Goal: Task Accomplishment & Management: Manage account settings

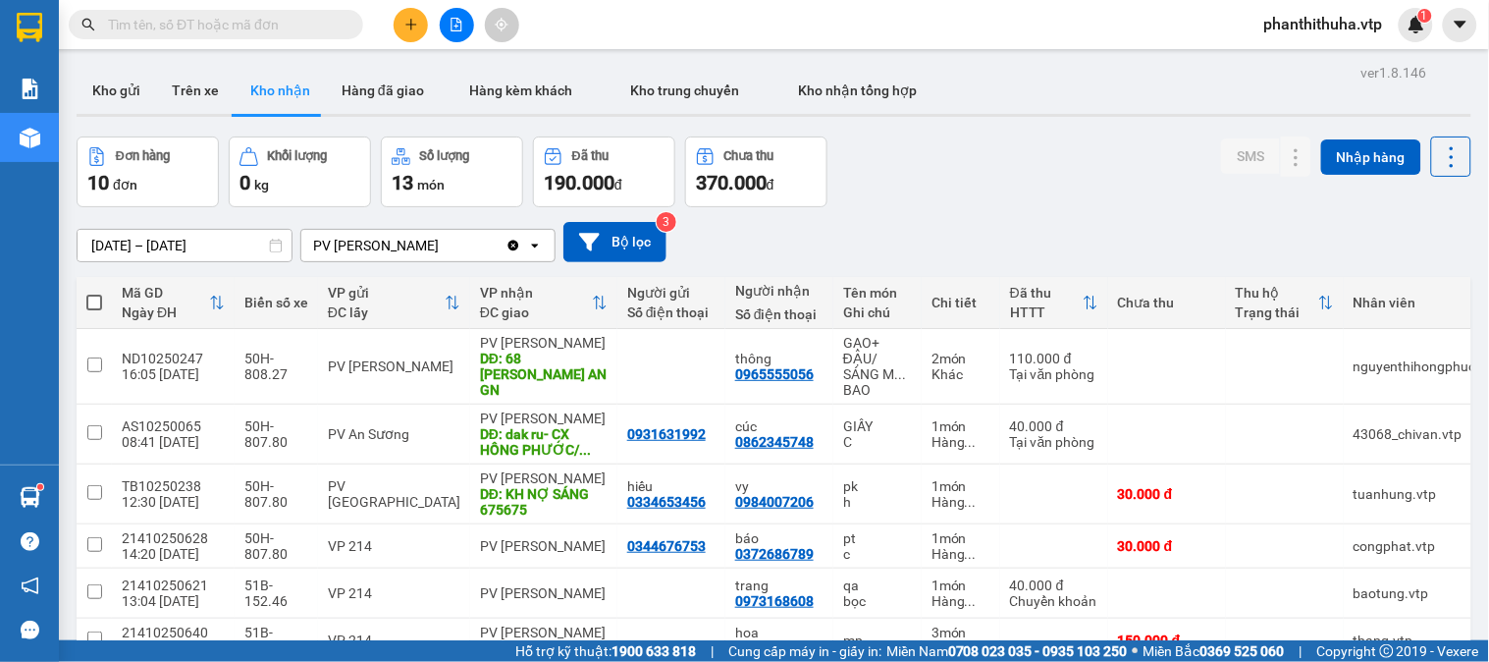
click at [192, 114] on div at bounding box center [774, 115] width 1395 height 3
click at [192, 103] on button "Trên xe" at bounding box center [195, 90] width 79 height 47
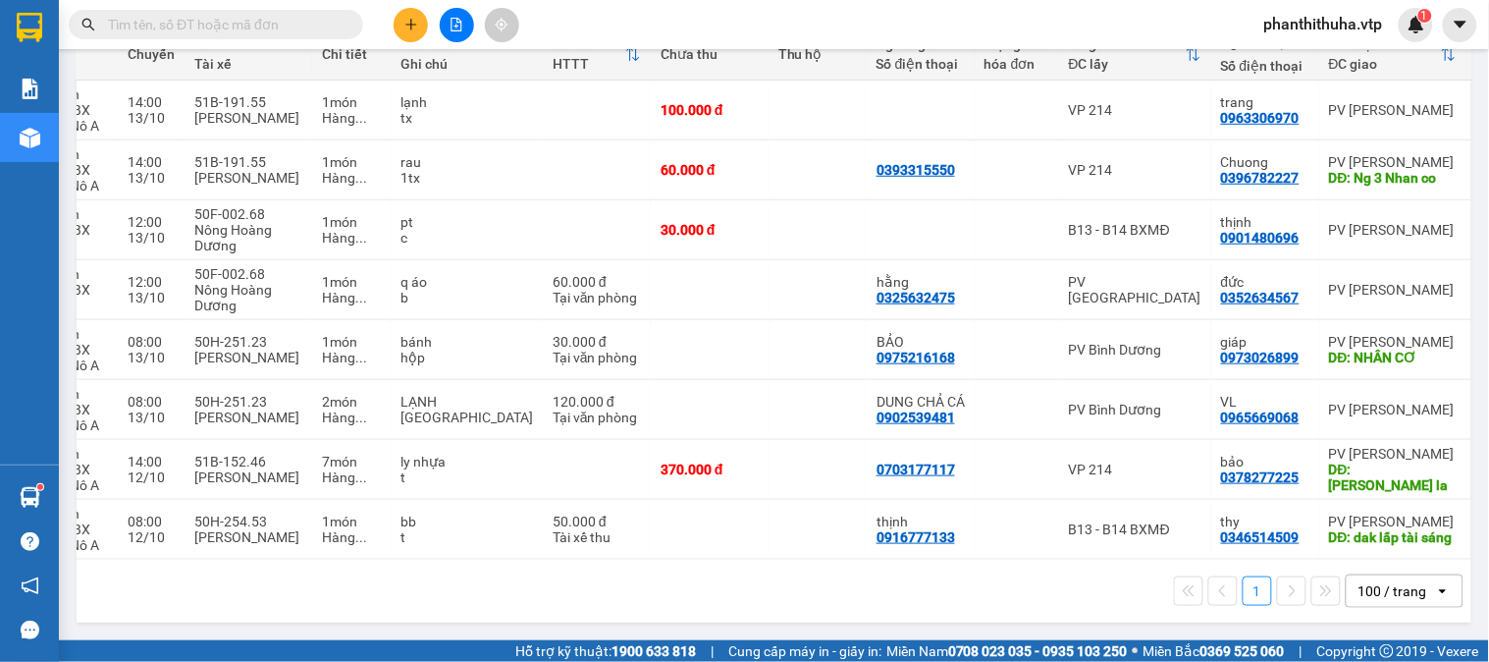
scroll to position [0, 250]
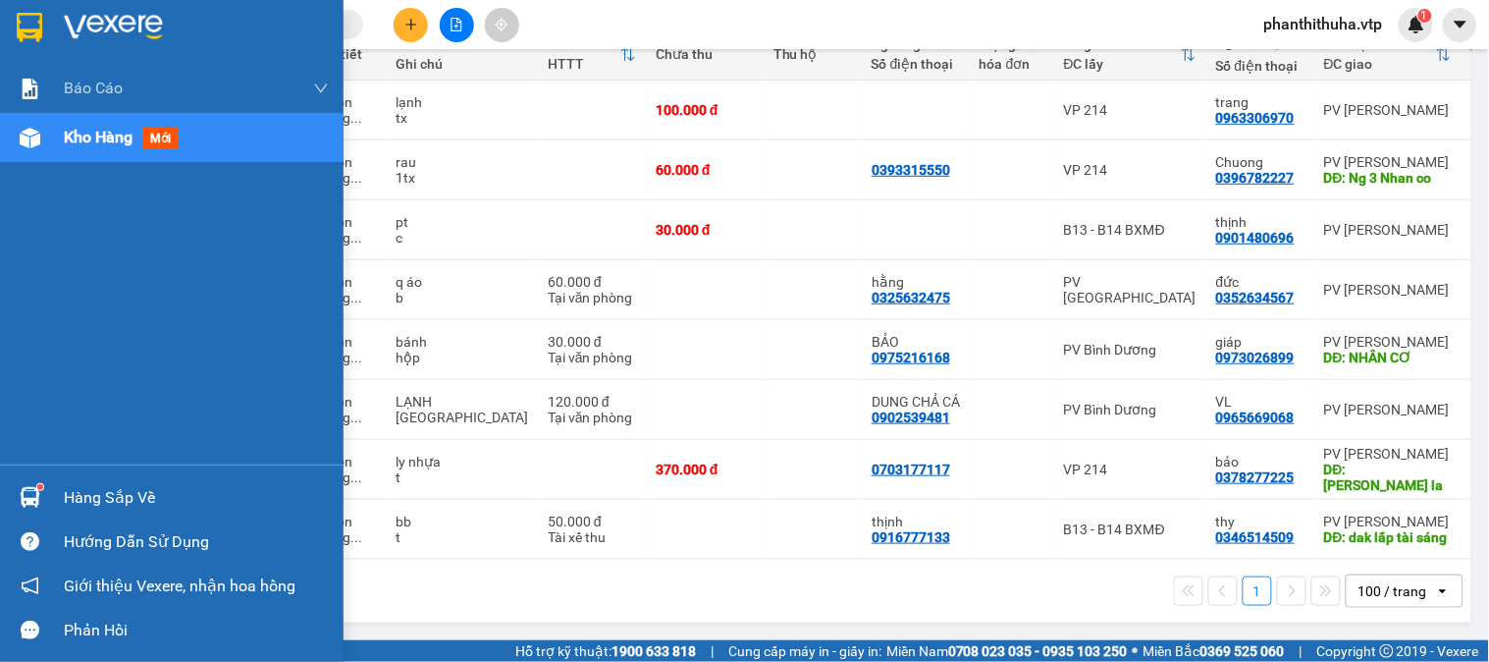
click at [35, 491] on img at bounding box center [30, 497] width 21 height 21
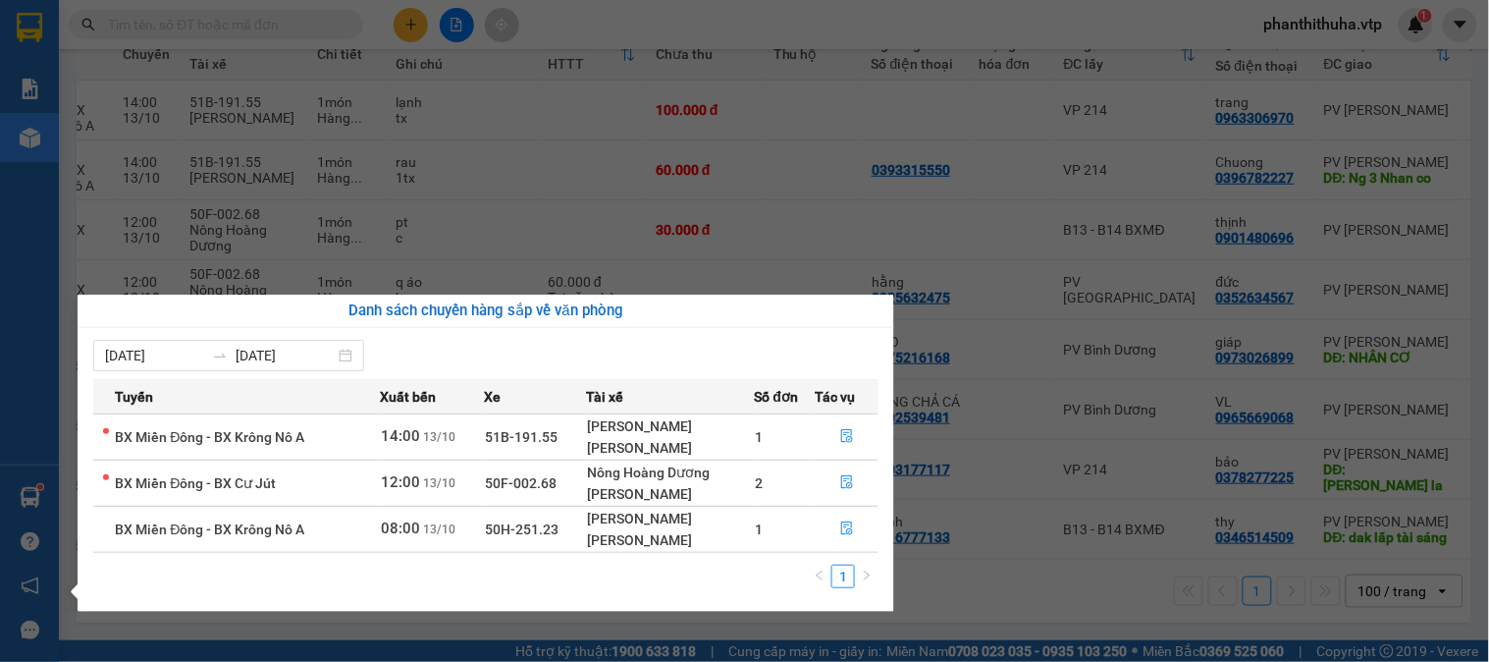
click at [976, 570] on section "Kết quả tìm kiếm ( 3 ) Bộ lọc Mã ĐH Trạng thái Món hàng Thu hộ Tổng cước Chưa c…" at bounding box center [744, 331] width 1489 height 662
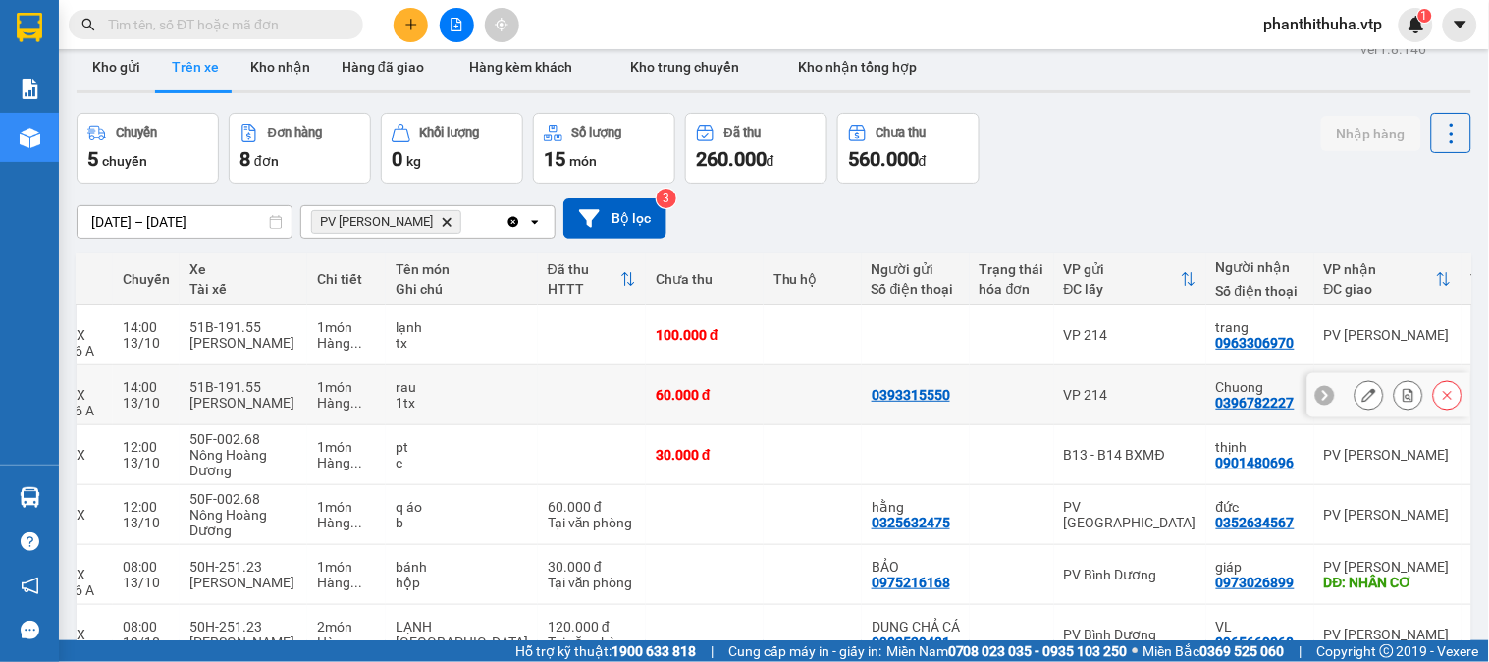
scroll to position [0, 0]
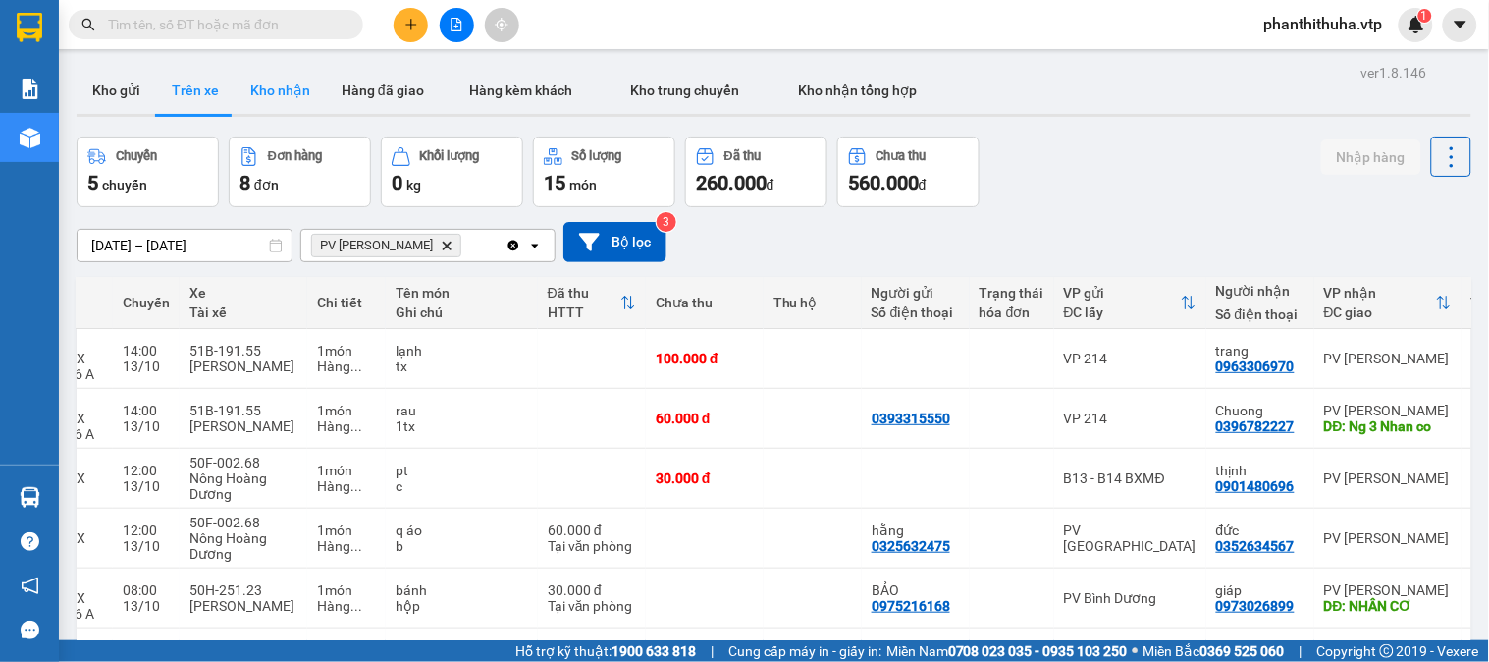
click at [270, 90] on button "Kho nhận" at bounding box center [280, 90] width 91 height 47
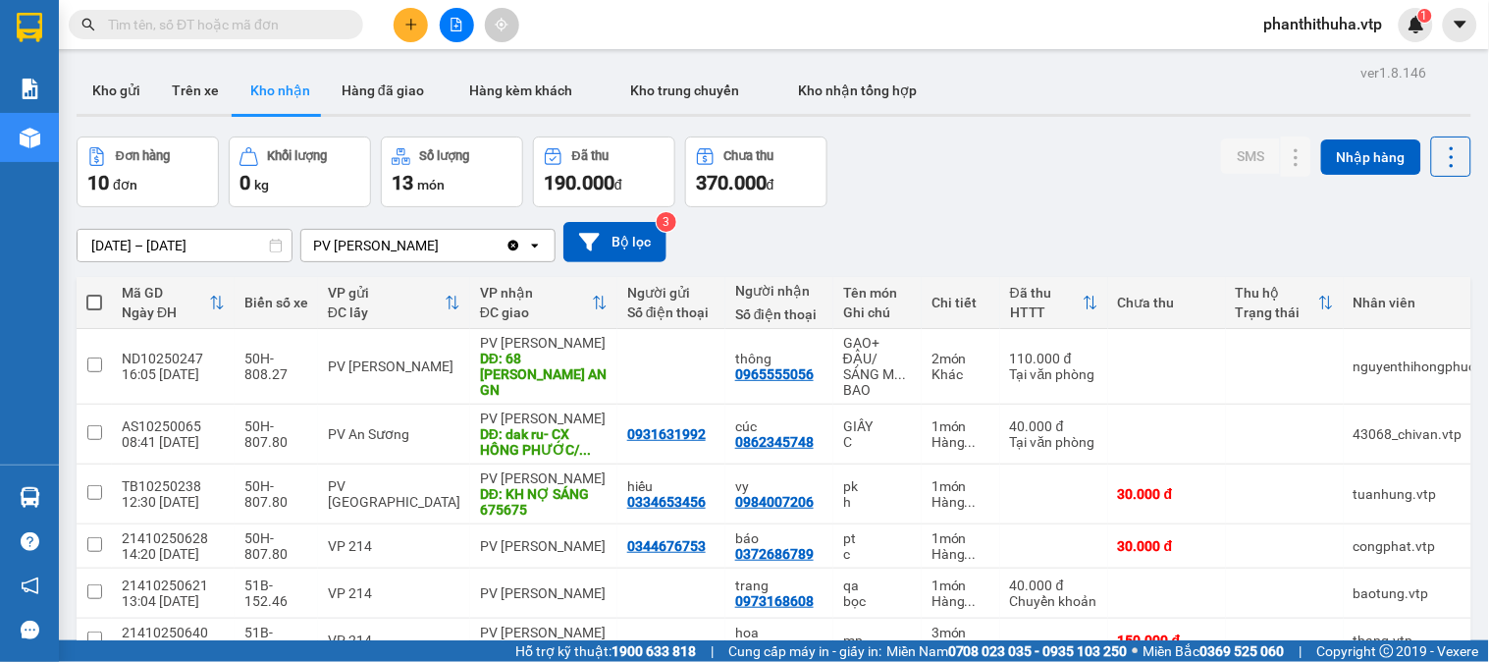
click at [272, 24] on input "text" at bounding box center [224, 25] width 232 height 22
paste input "0982039214"
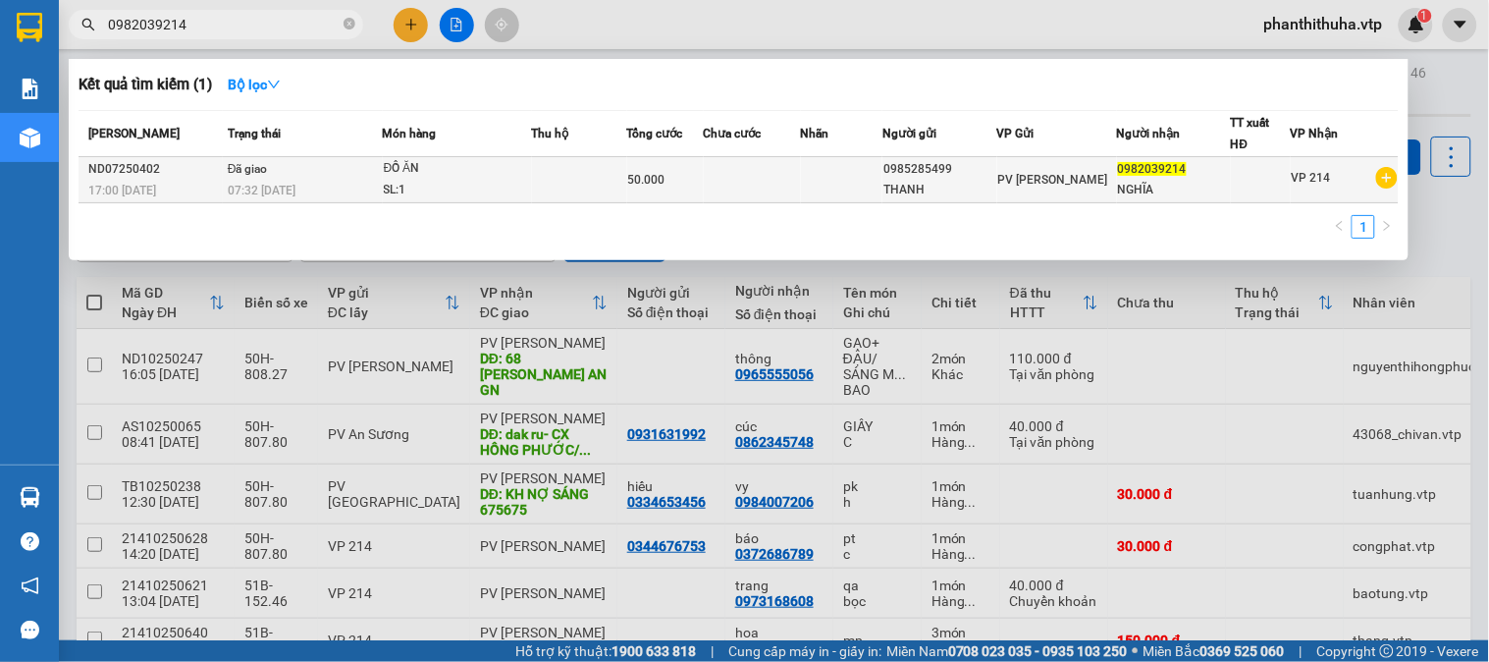
type input "0982039214"
click at [787, 175] on td at bounding box center [752, 180] width 97 height 46
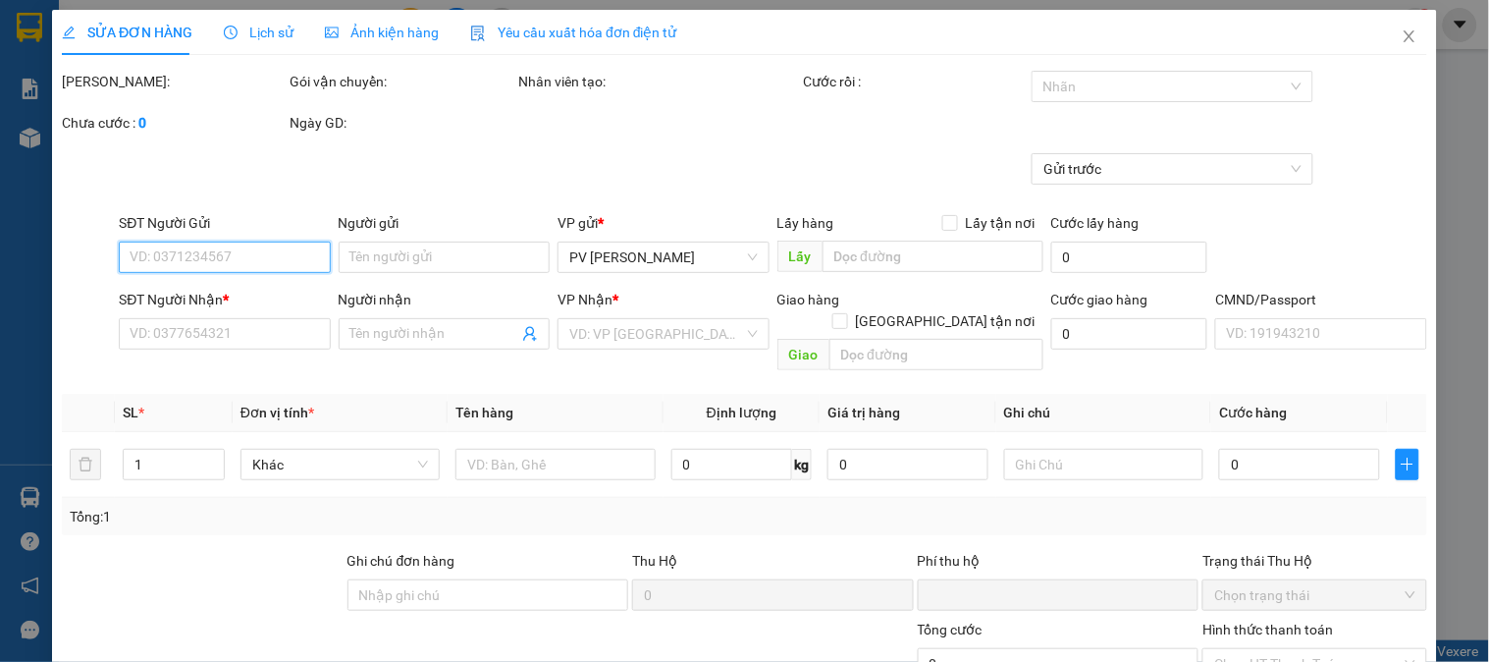
type input "2.500"
type input "0985285499"
type input "THANH"
type input "0982039214"
type input "NGHĨA"
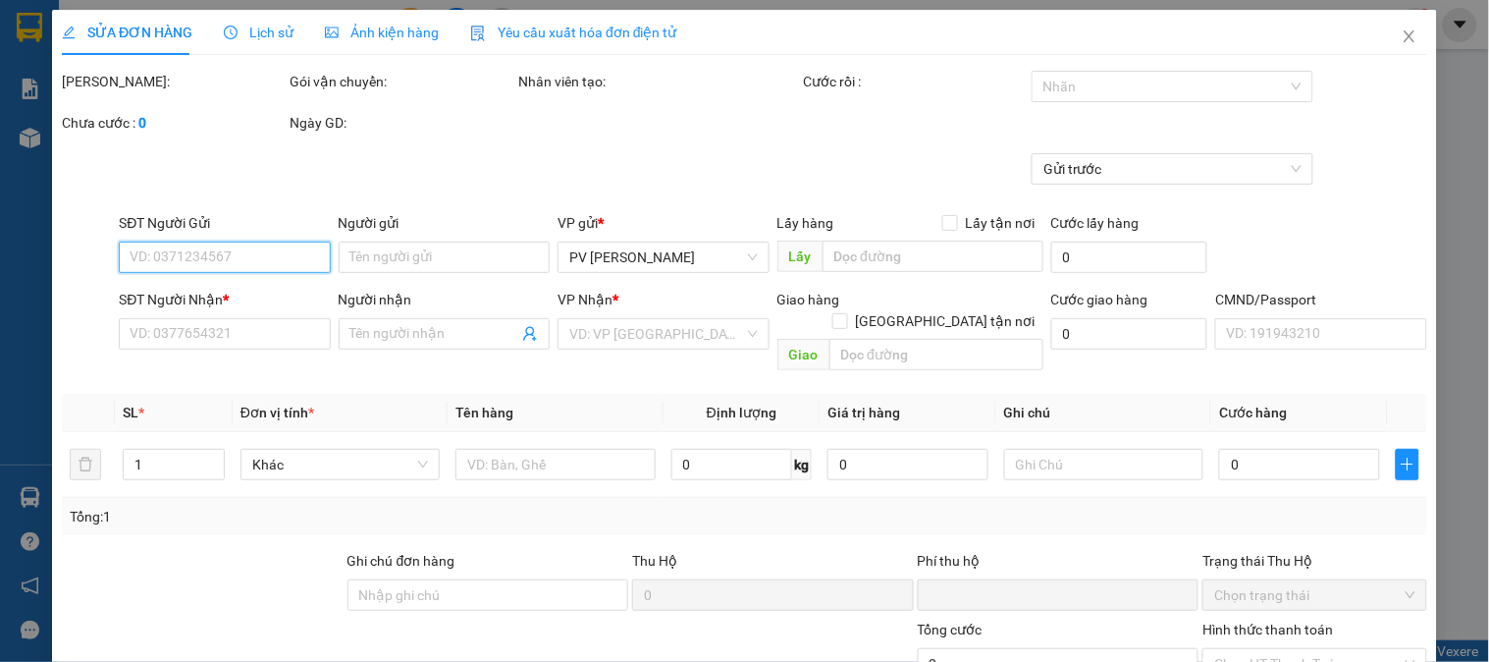
type input "ck6839 50k 25/7 7h32"
type input "0"
type input "50.000"
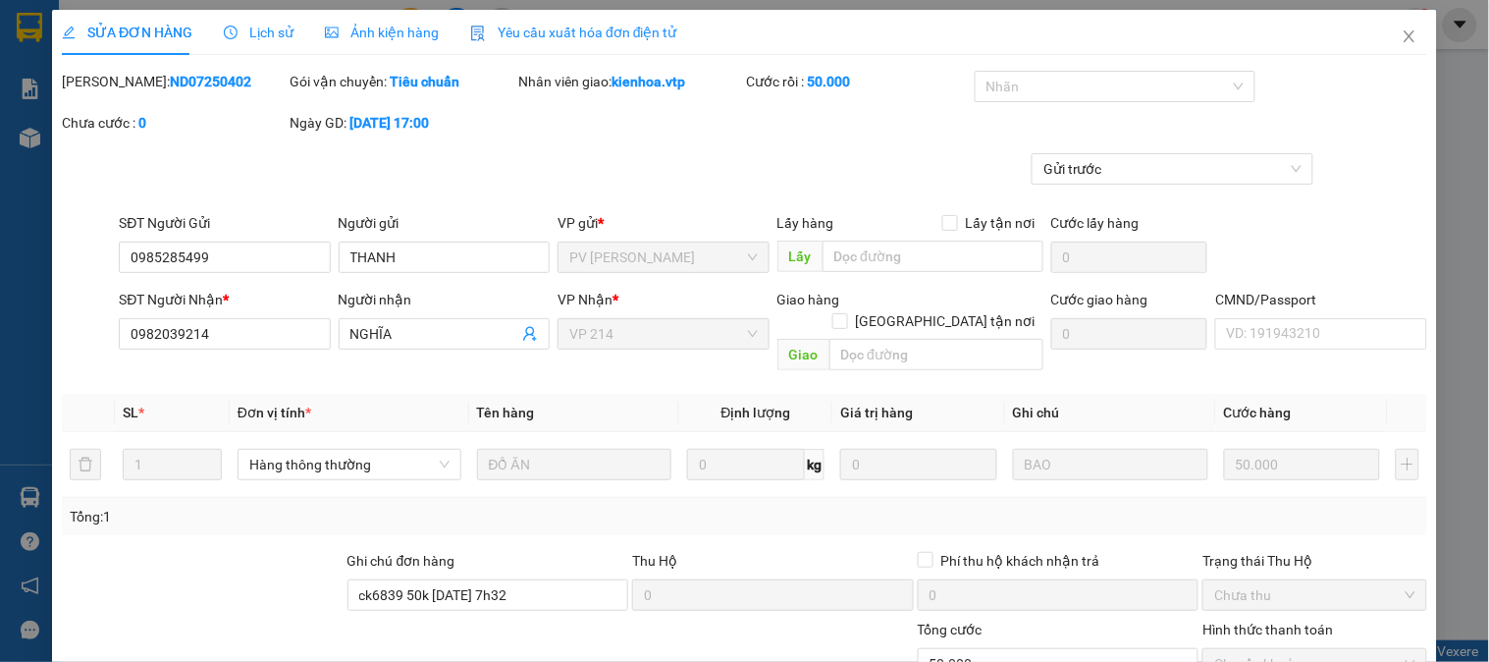
click at [269, 32] on span "Lịch sử" at bounding box center [259, 33] width 70 height 16
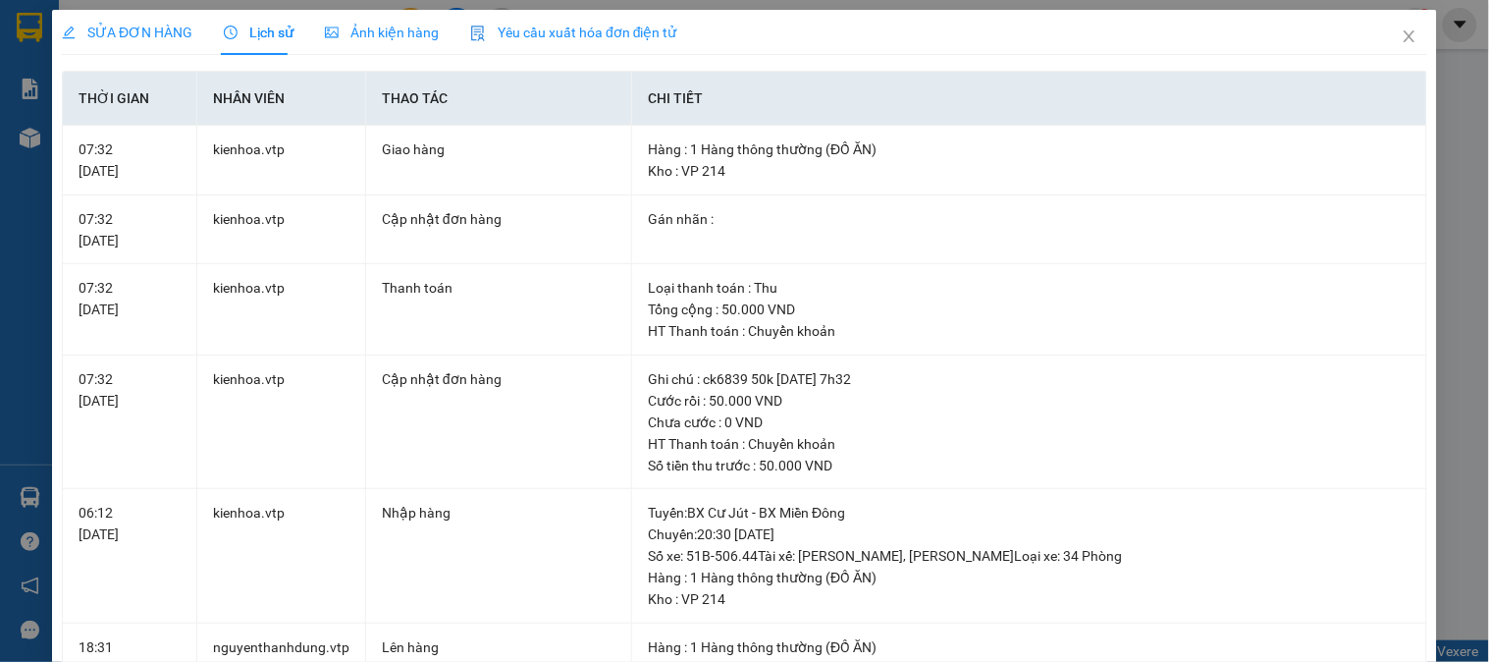
click at [105, 32] on span "SỬA ĐƠN HÀNG" at bounding box center [127, 33] width 131 height 16
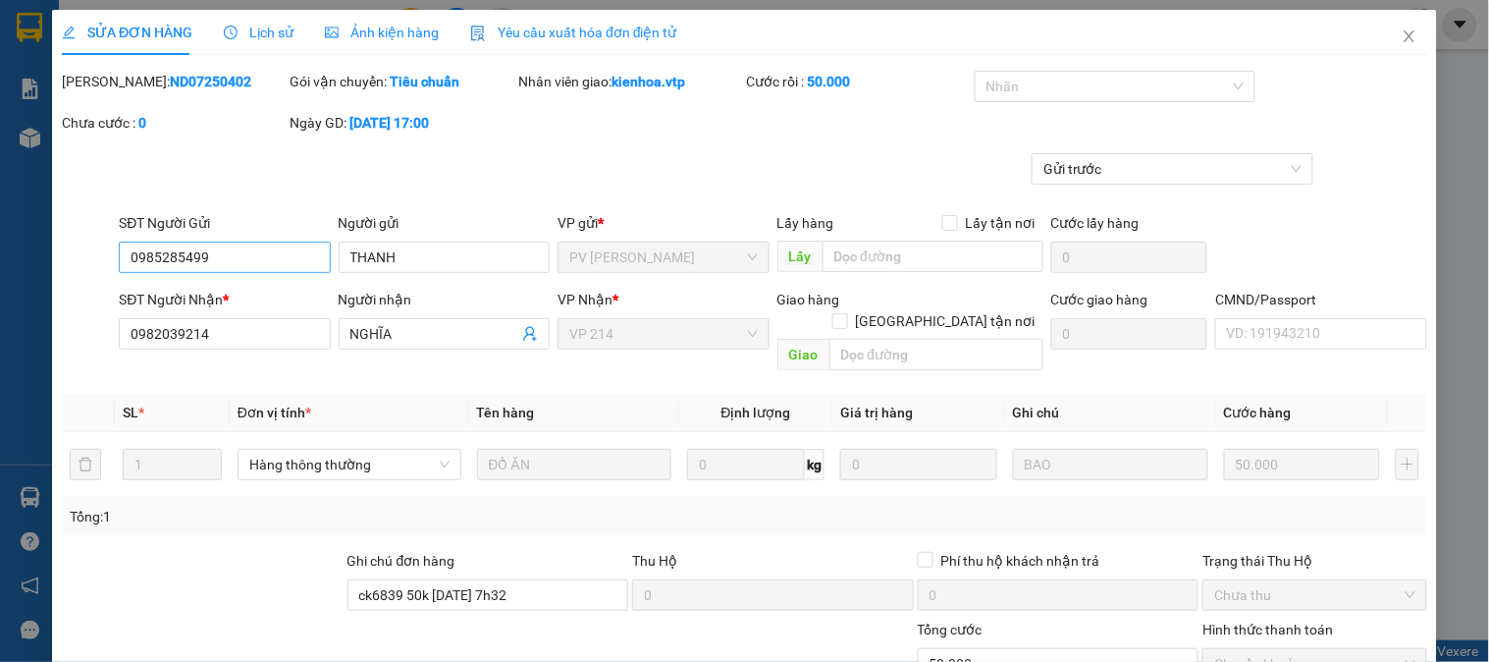
drag, startPoint x: 226, startPoint y: 276, endPoint x: 227, endPoint y: 266, distance: 9.9
click at [227, 272] on div "SĐT Người Gửi 0985285499" at bounding box center [224, 246] width 211 height 69
drag, startPoint x: 232, startPoint y: 260, endPoint x: 67, endPoint y: 279, distance: 166.0
click at [67, 279] on div "SĐT Người Gửi 0985285499 0985285499 Người gửi THANH VP gửi * PV Nam Đong Lấy hà…" at bounding box center [745, 246] width 1370 height 69
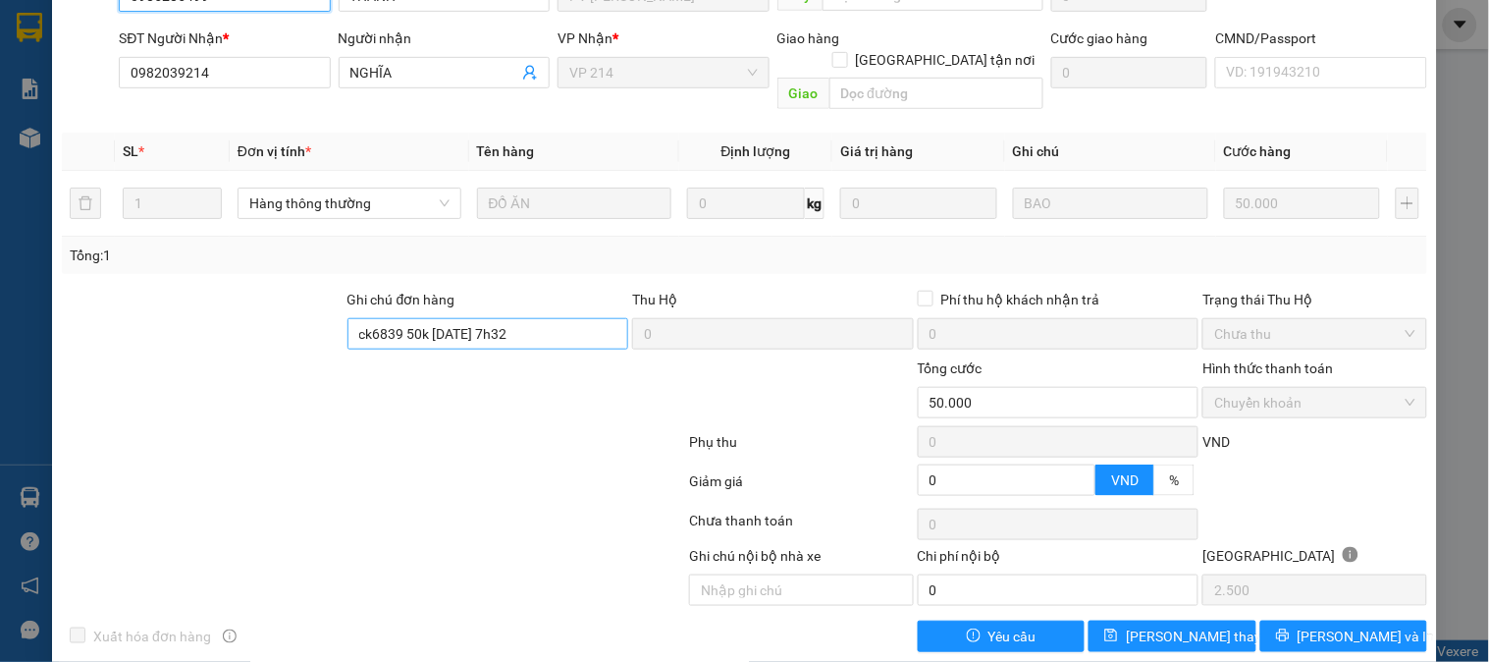
scroll to position [268, 0]
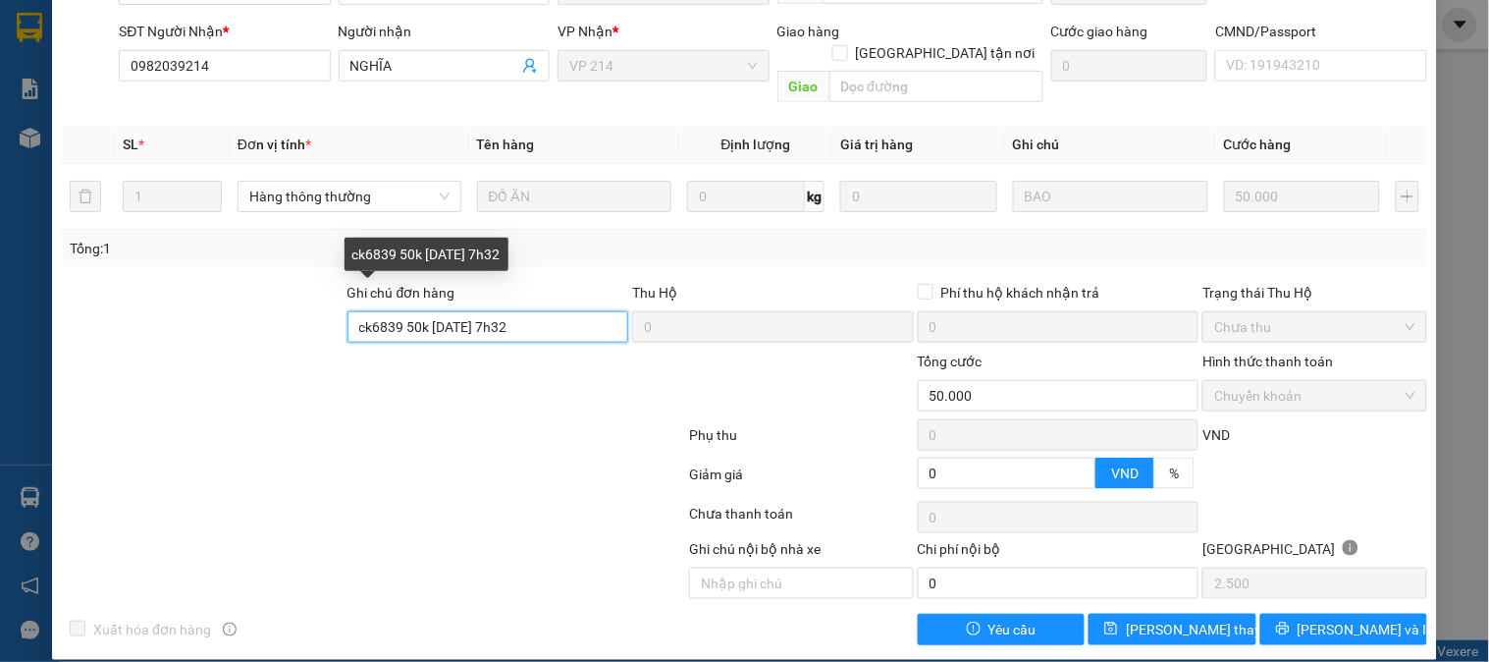
click at [508, 311] on input "ck6839 50k 25/7 7h32" at bounding box center [489, 326] width 282 height 31
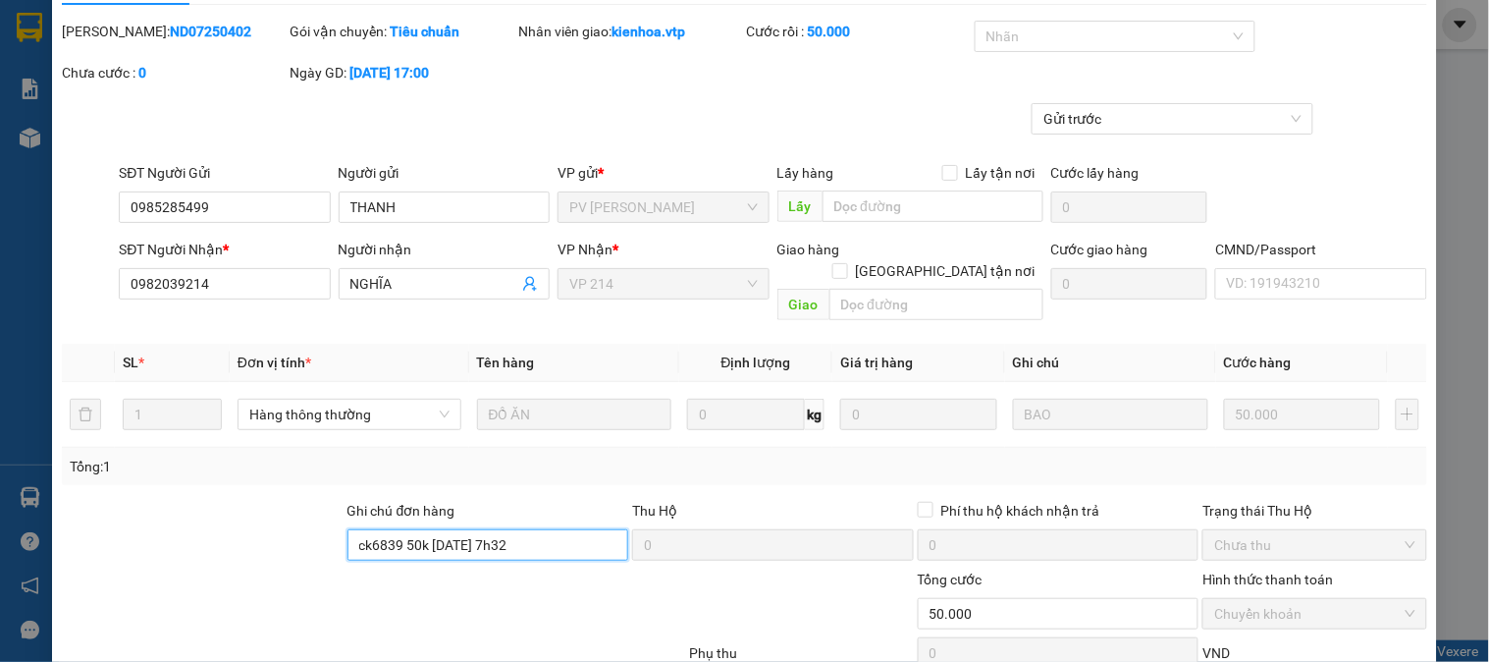
scroll to position [0, 0]
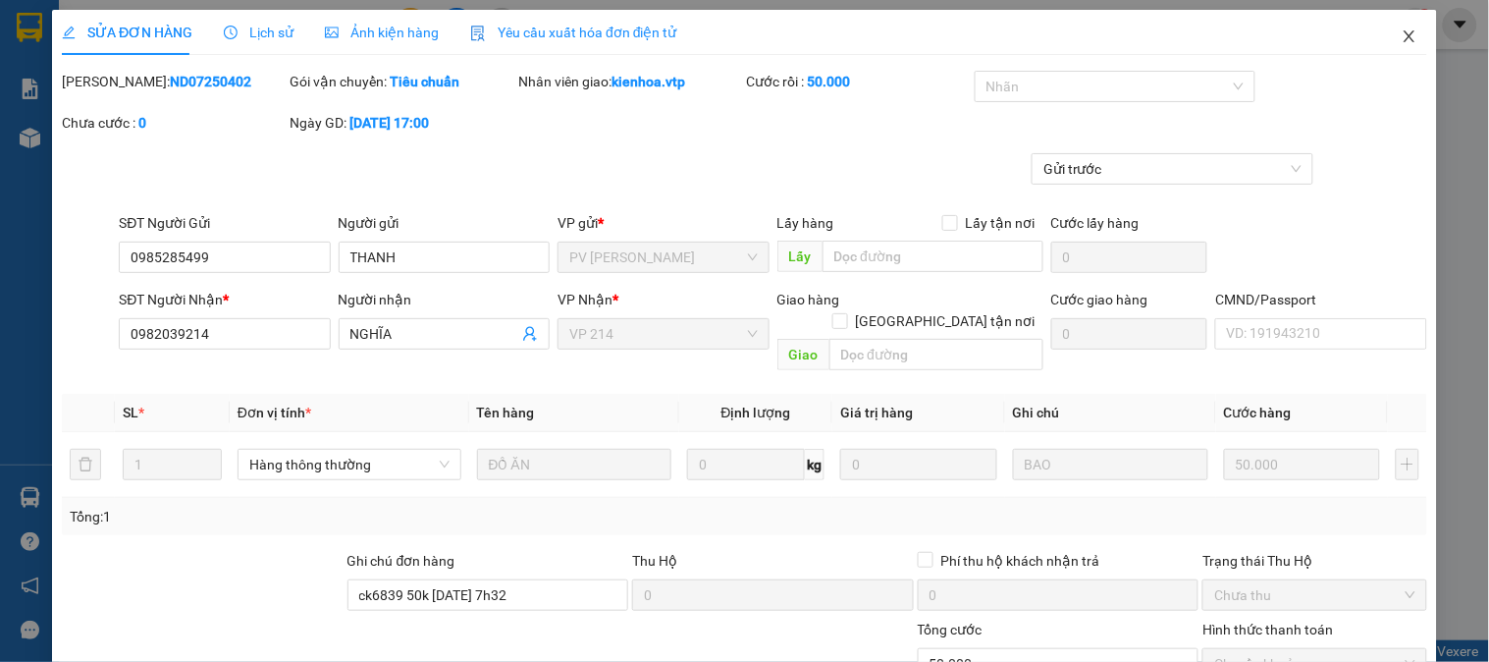
click at [1402, 35] on icon "close" at bounding box center [1410, 36] width 16 height 16
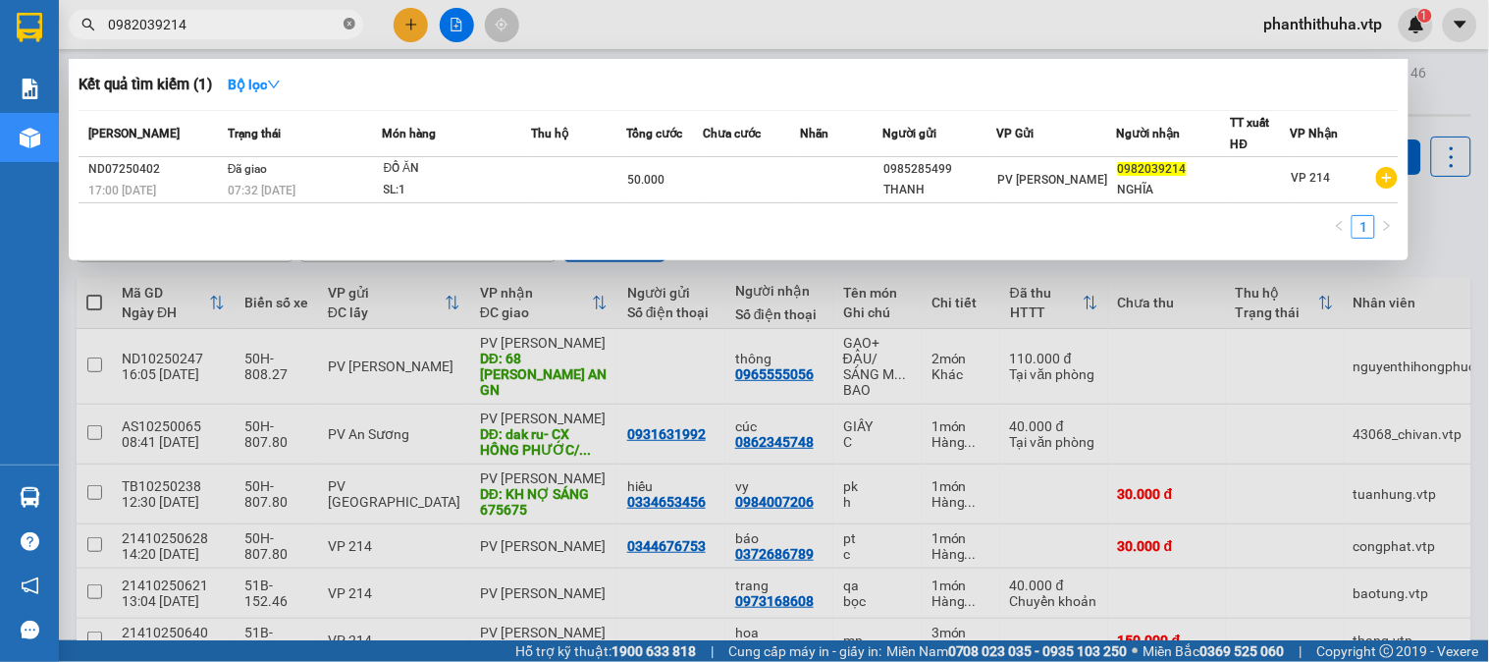
click at [349, 25] on icon "close-circle" at bounding box center [350, 24] width 12 height 12
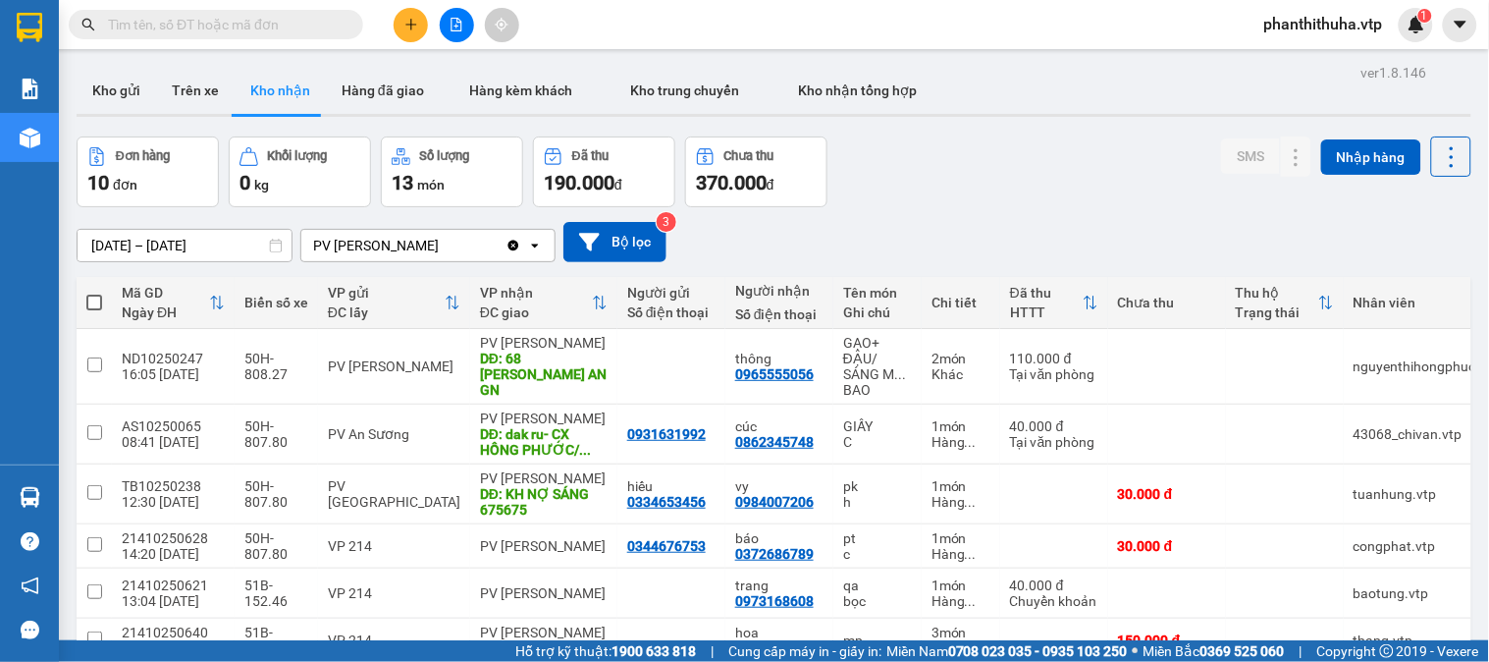
click at [1036, 183] on div "Đơn hàng 10 đơn Khối lượng 0 kg Số lượng 13 món Đã thu 190.000 đ Chưa thu 370.0…" at bounding box center [774, 171] width 1395 height 71
click at [200, 94] on button "Trên xe" at bounding box center [195, 90] width 79 height 47
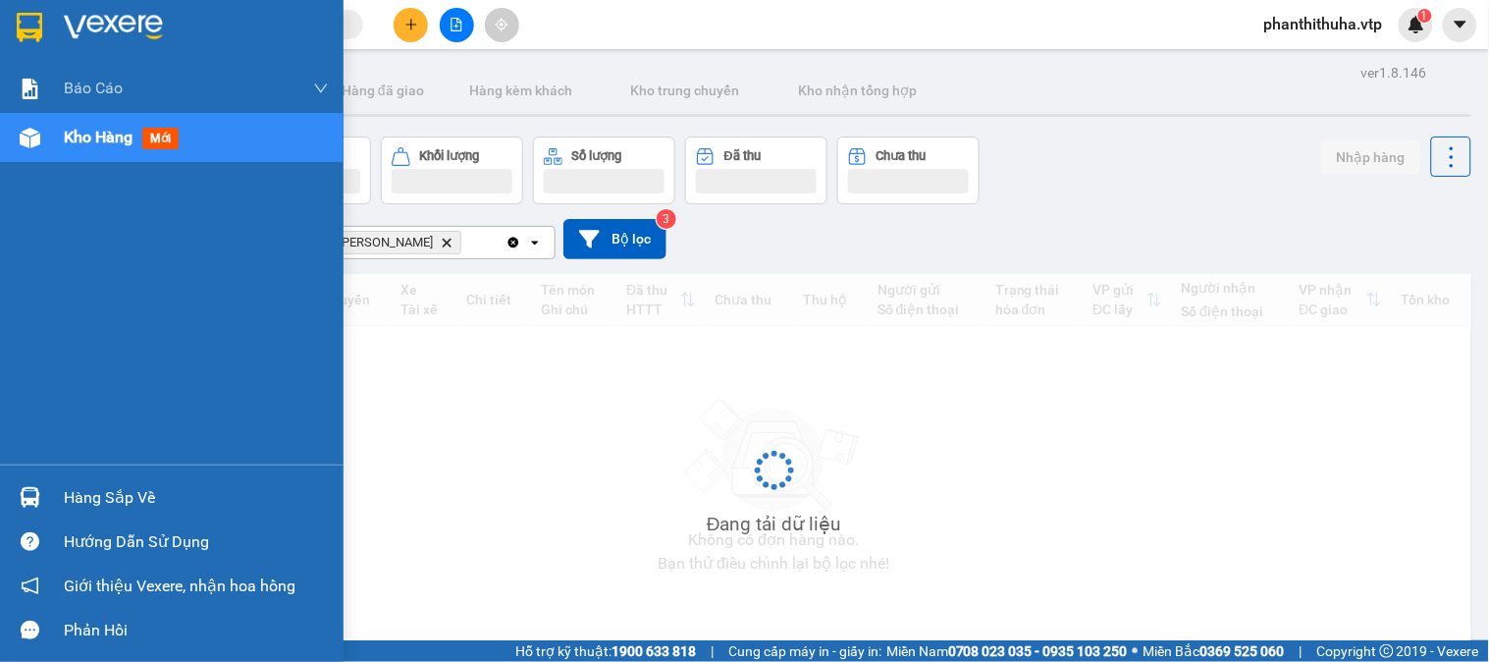
click at [0, 484] on div "Hàng sắp về" at bounding box center [172, 497] width 344 height 44
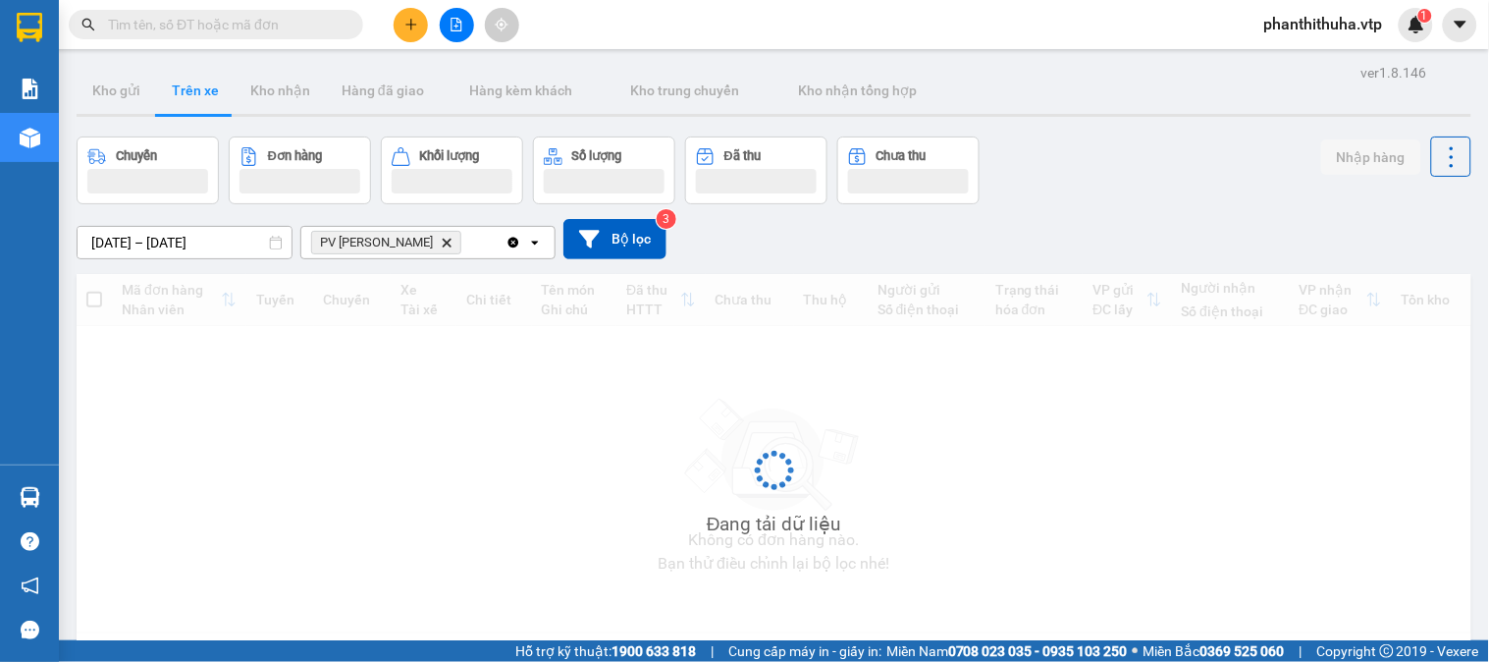
click at [1046, 514] on section "Kết quả tìm kiếm ( 1 ) Bộ lọc Mã ĐH Trạng thái Món hàng Thu hộ Tổng cước Chưa c…" at bounding box center [744, 331] width 1489 height 662
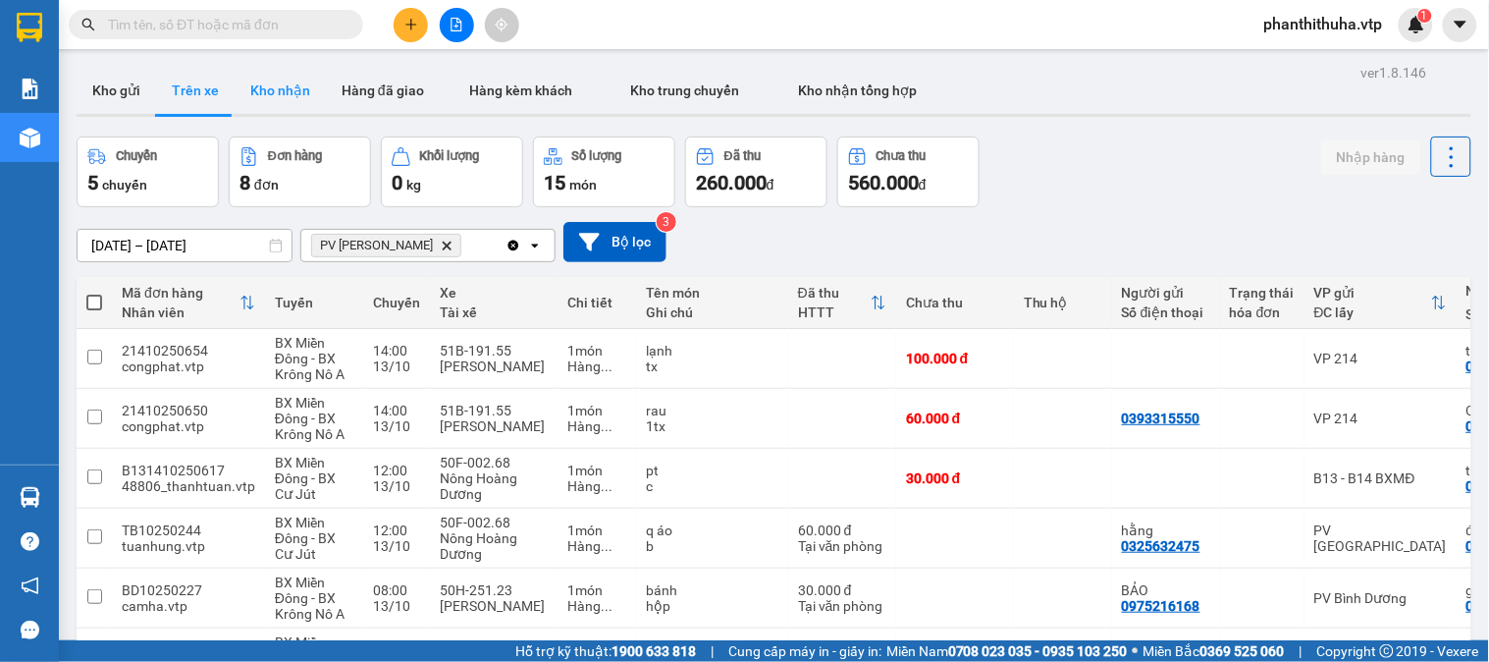
click at [262, 79] on button "Kho nhận" at bounding box center [280, 90] width 91 height 47
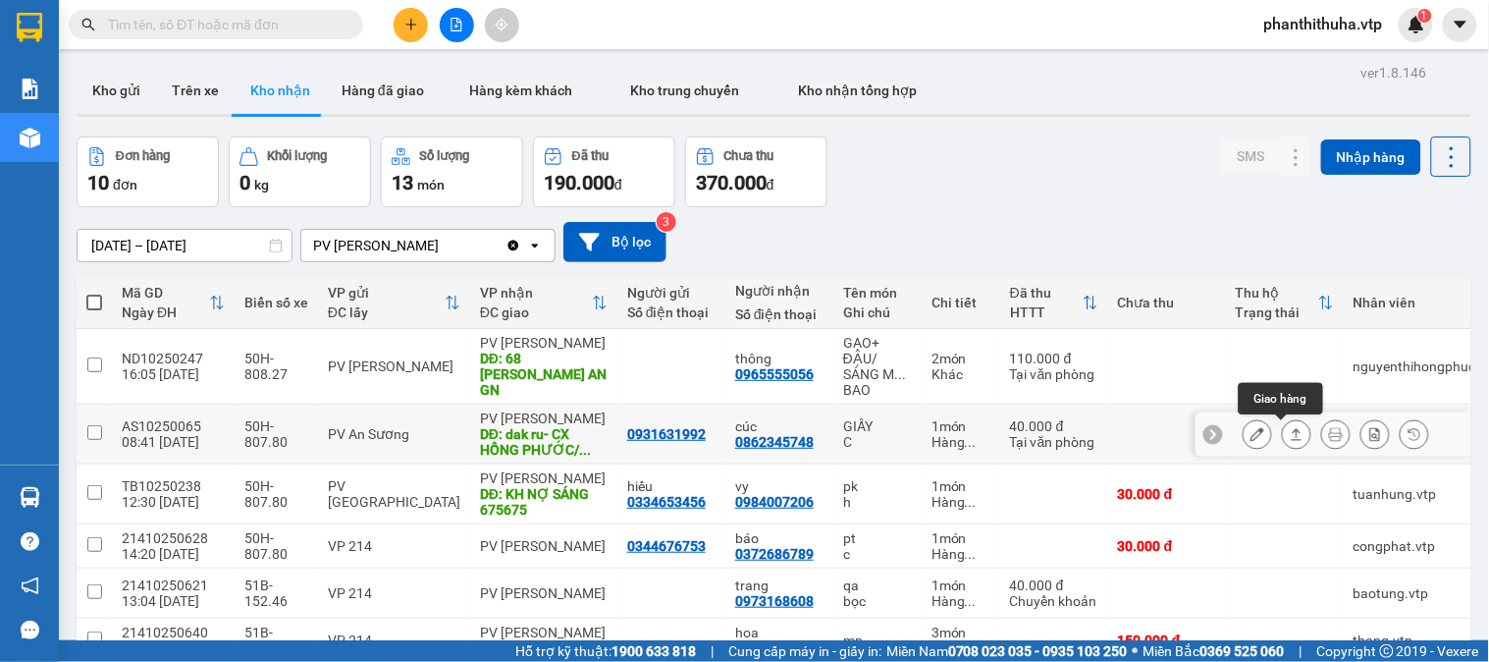
click at [1290, 434] on icon at bounding box center [1297, 434] width 14 height 14
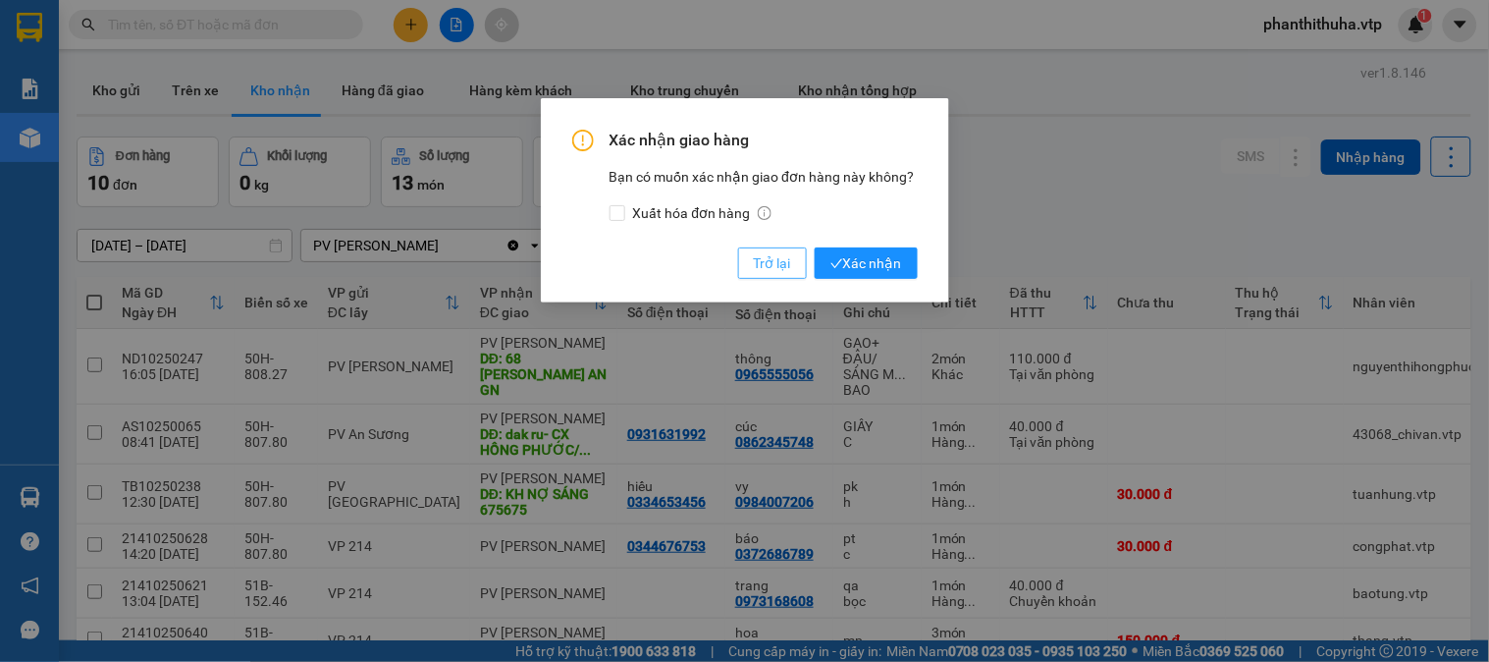
click at [757, 256] on span "Trở lại" at bounding box center [772, 263] width 37 height 22
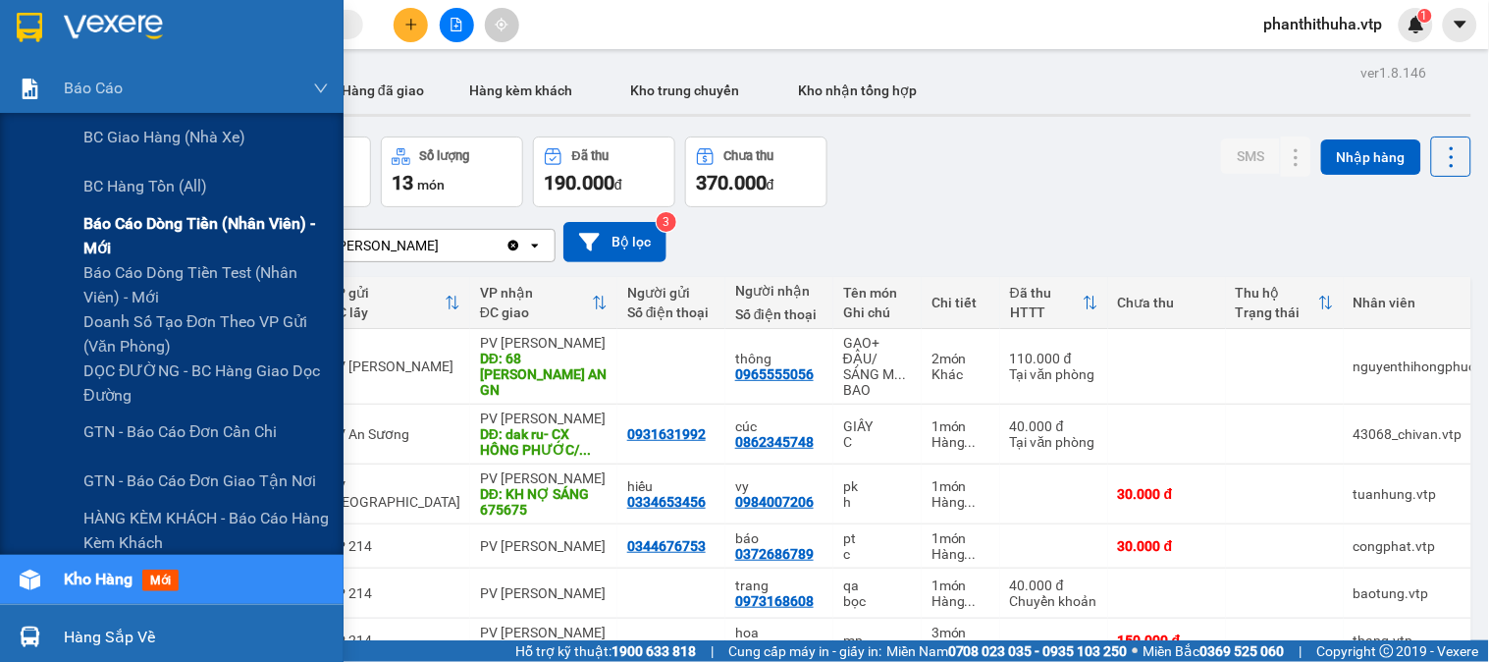
click at [174, 228] on span "Báo cáo dòng tiền (nhân viên) - mới" at bounding box center [205, 235] width 245 height 49
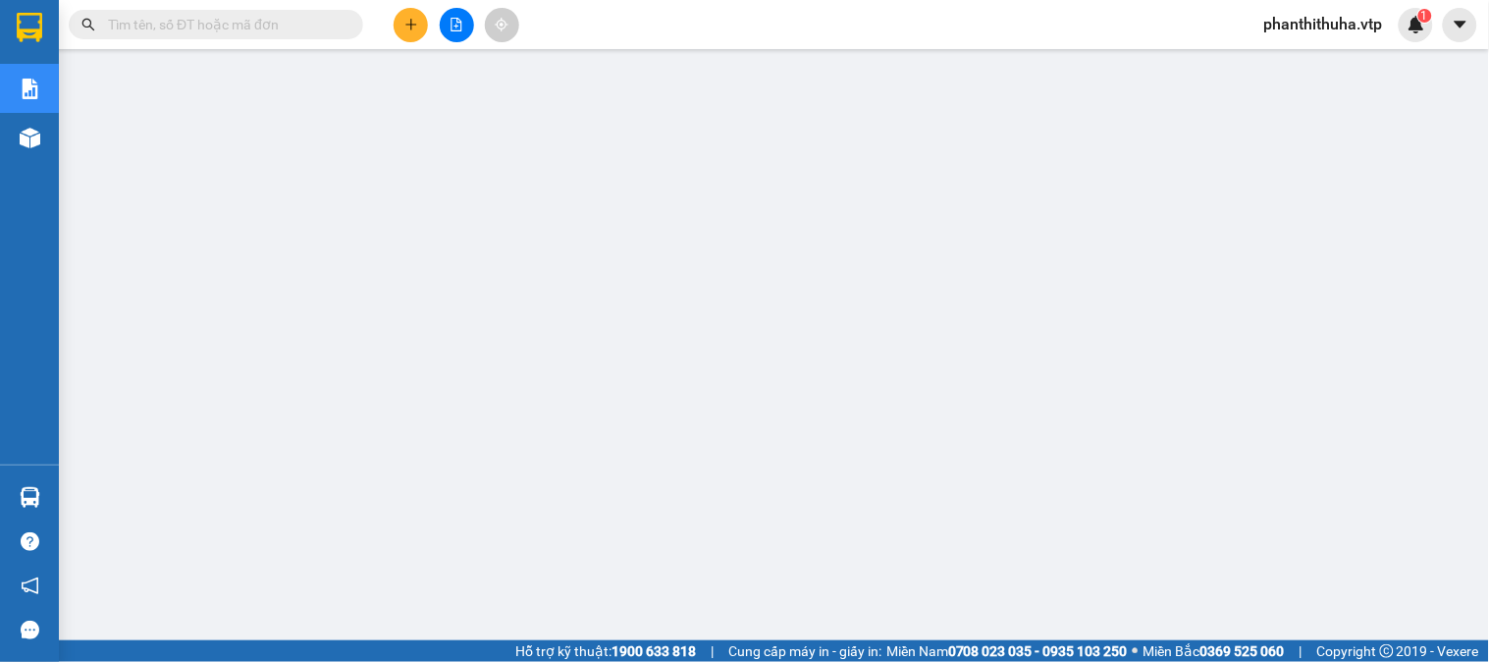
click at [1370, 21] on span "phanthithuha.vtp" at bounding box center [1324, 24] width 150 height 25
click at [1332, 62] on span "Đăng xuất" at bounding box center [1331, 61] width 111 height 22
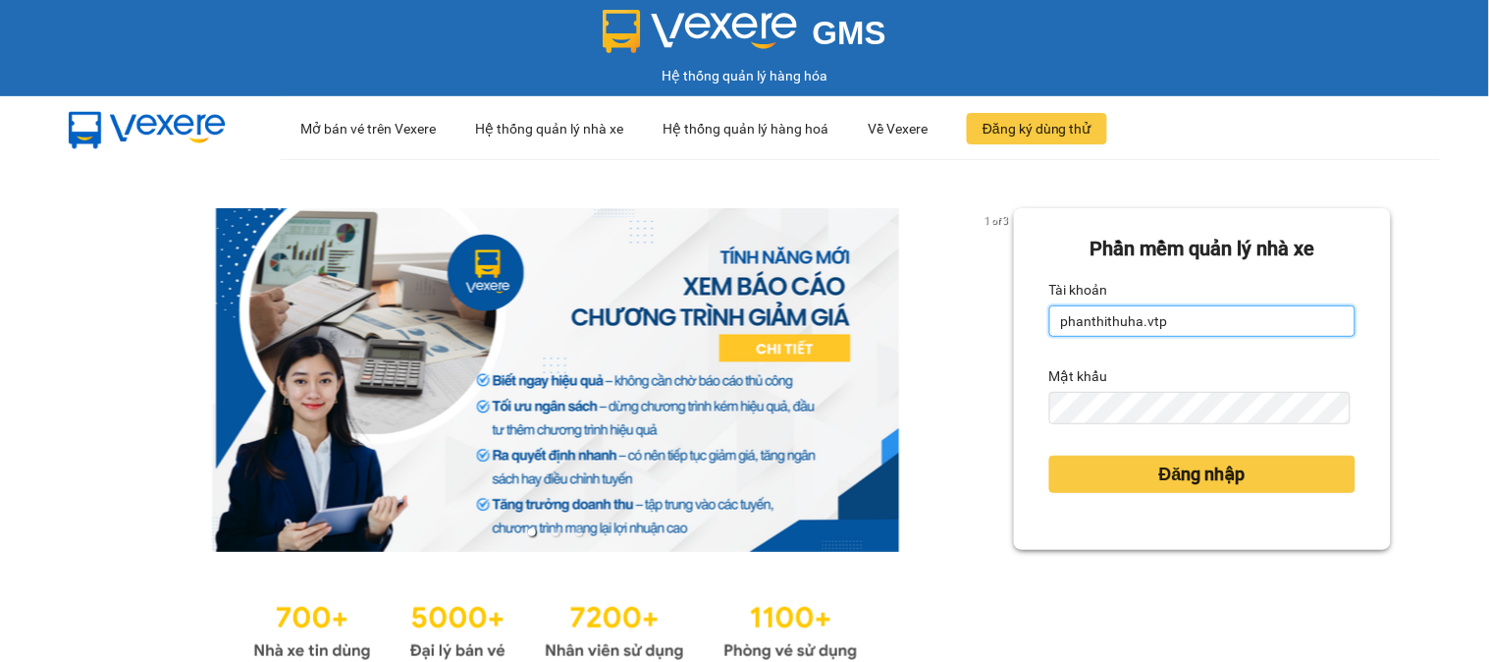
drag, startPoint x: 1200, startPoint y: 319, endPoint x: 1192, endPoint y: 336, distance: 18.4
click at [1200, 319] on input "phanthithuha.vtp" at bounding box center [1202, 320] width 306 height 31
type input "thihang.vtp"
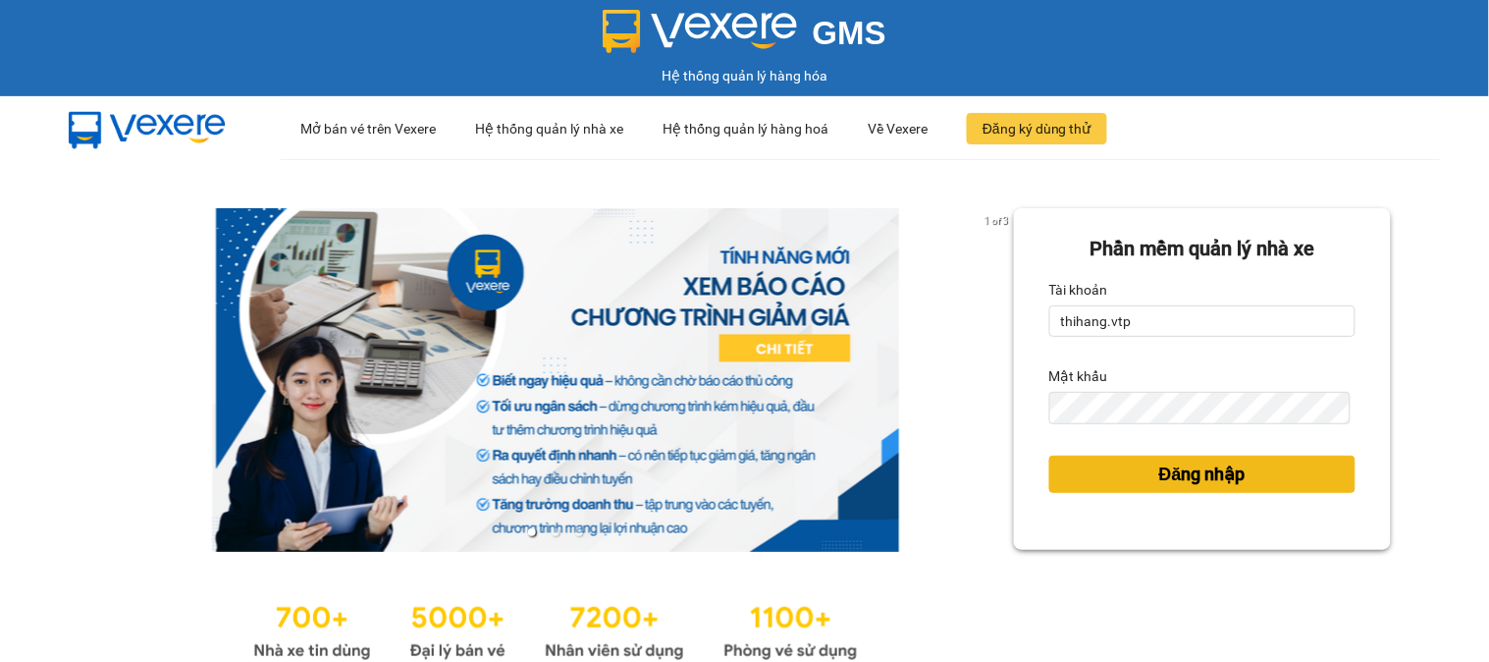
click at [1181, 473] on span "Đăng nhập" at bounding box center [1202, 473] width 86 height 27
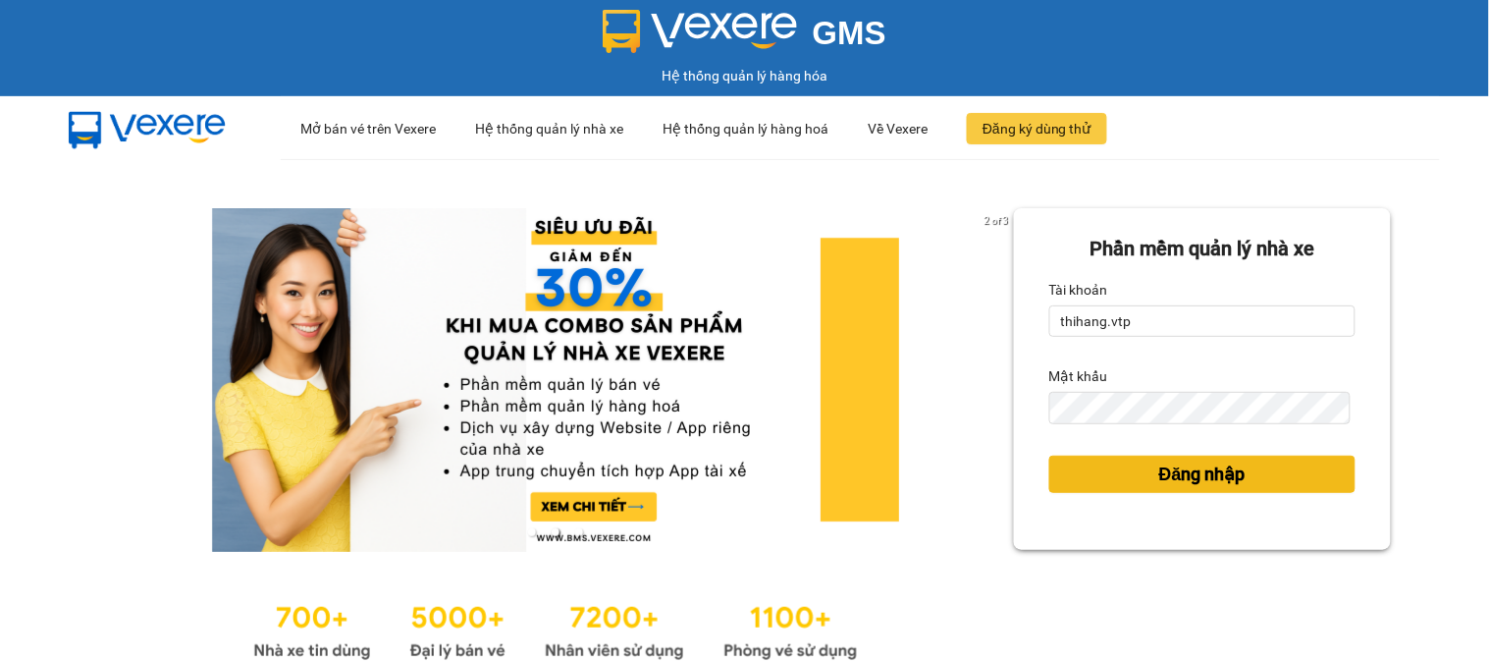
click at [1198, 477] on span "Đăng nhập" at bounding box center [1202, 473] width 86 height 27
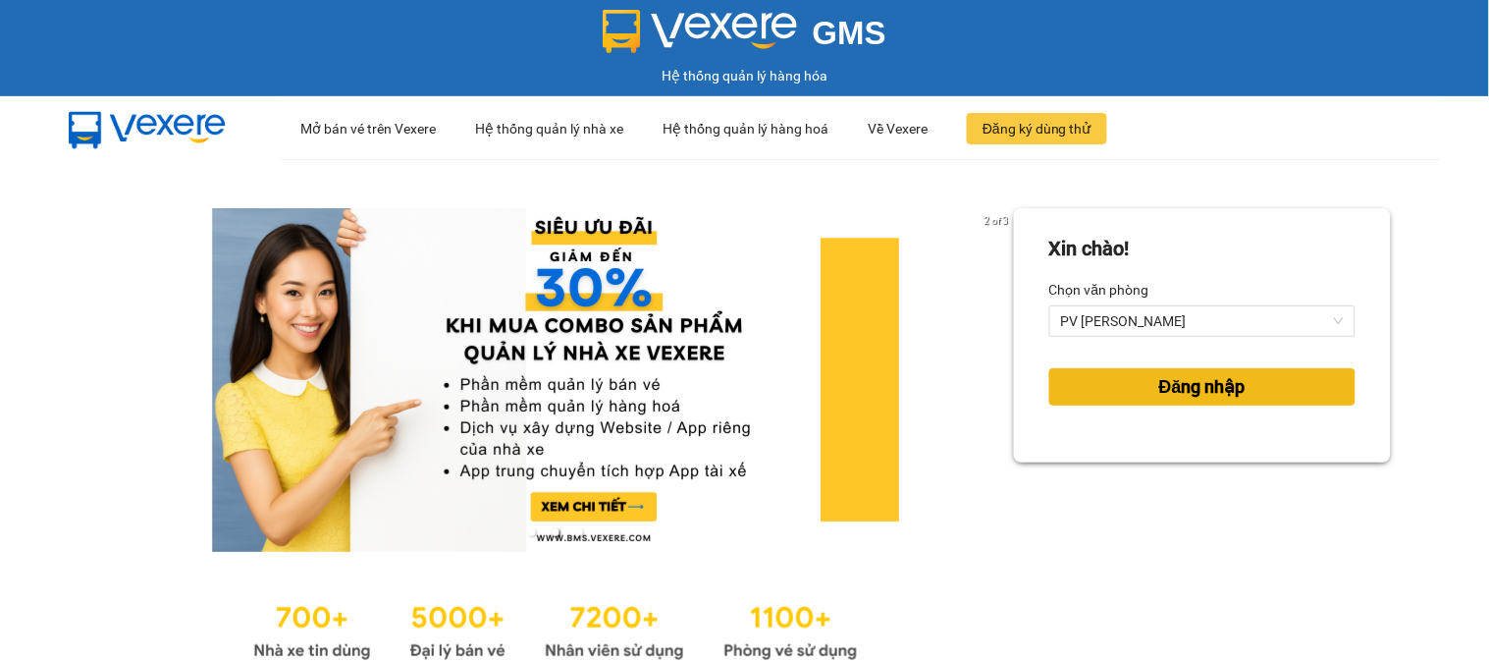
click at [1215, 391] on span "Đăng nhập" at bounding box center [1202, 386] width 86 height 27
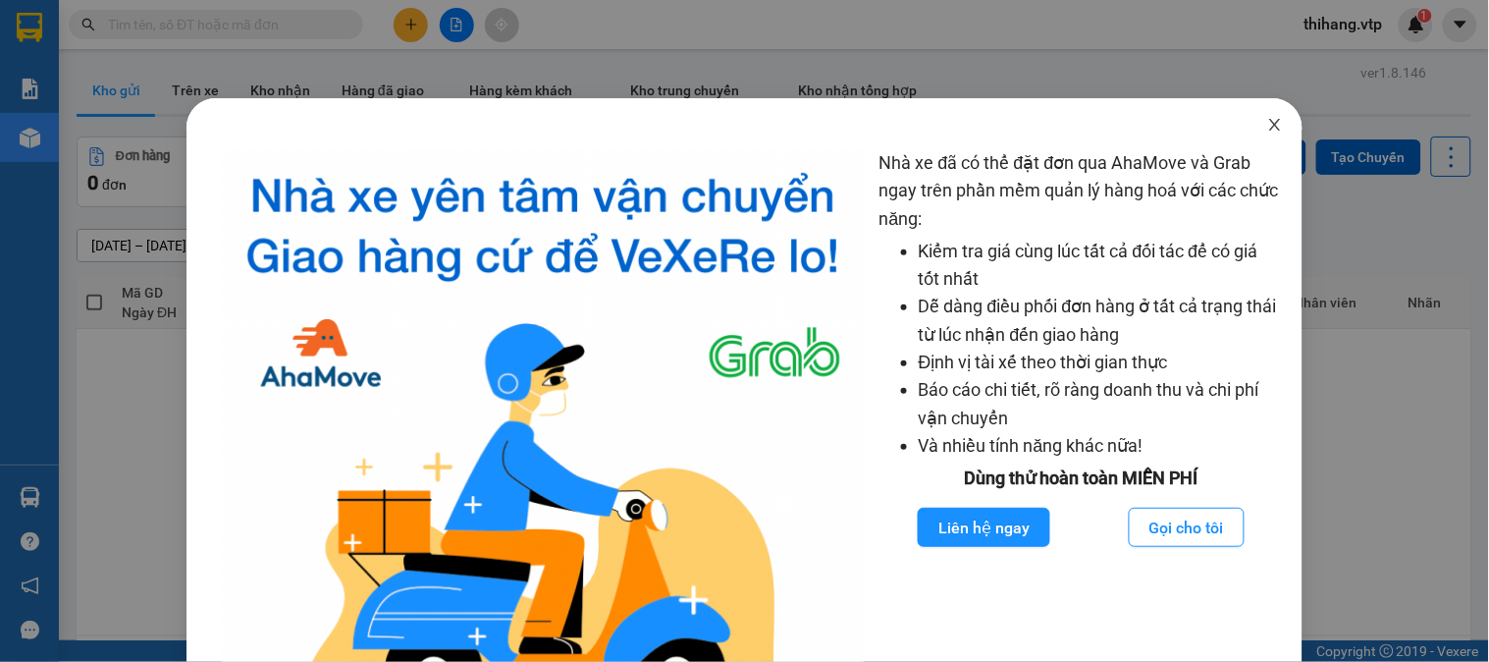
click at [1267, 120] on icon "close" at bounding box center [1275, 125] width 16 height 16
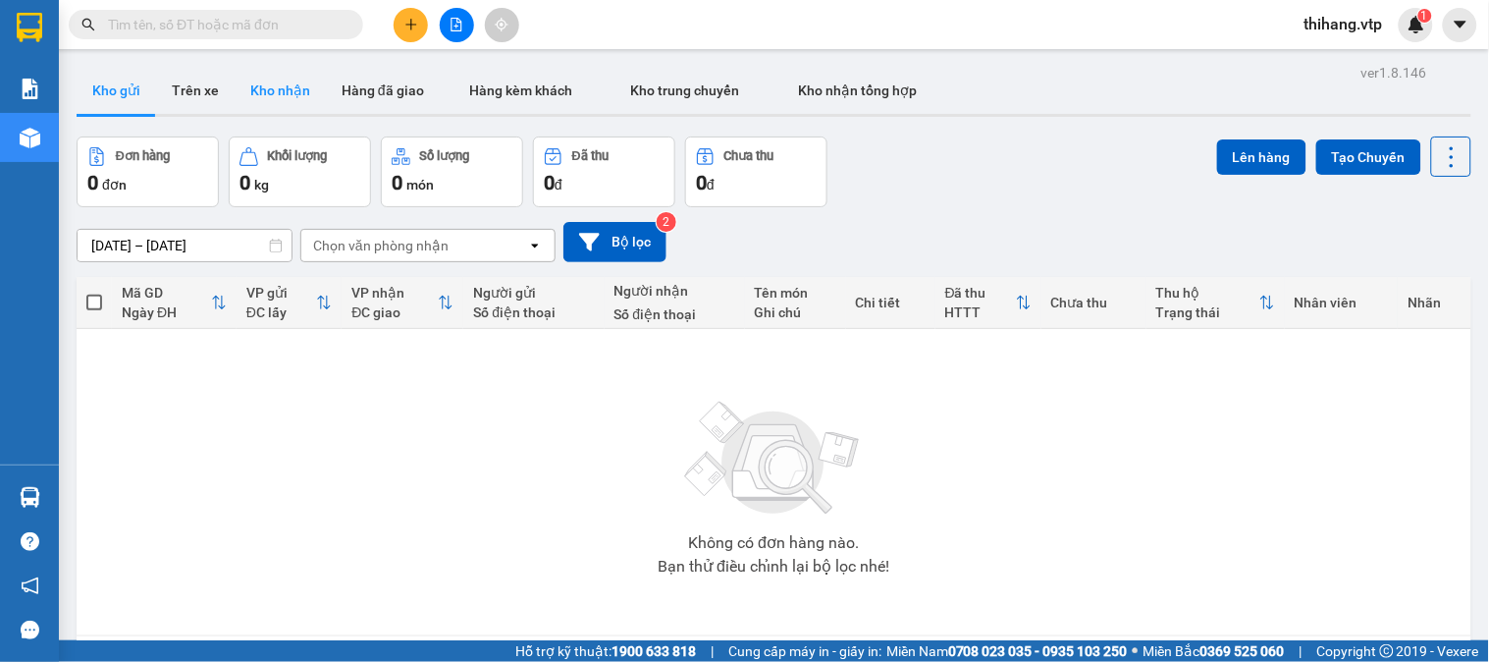
click at [266, 96] on button "Kho nhận" at bounding box center [280, 90] width 91 height 47
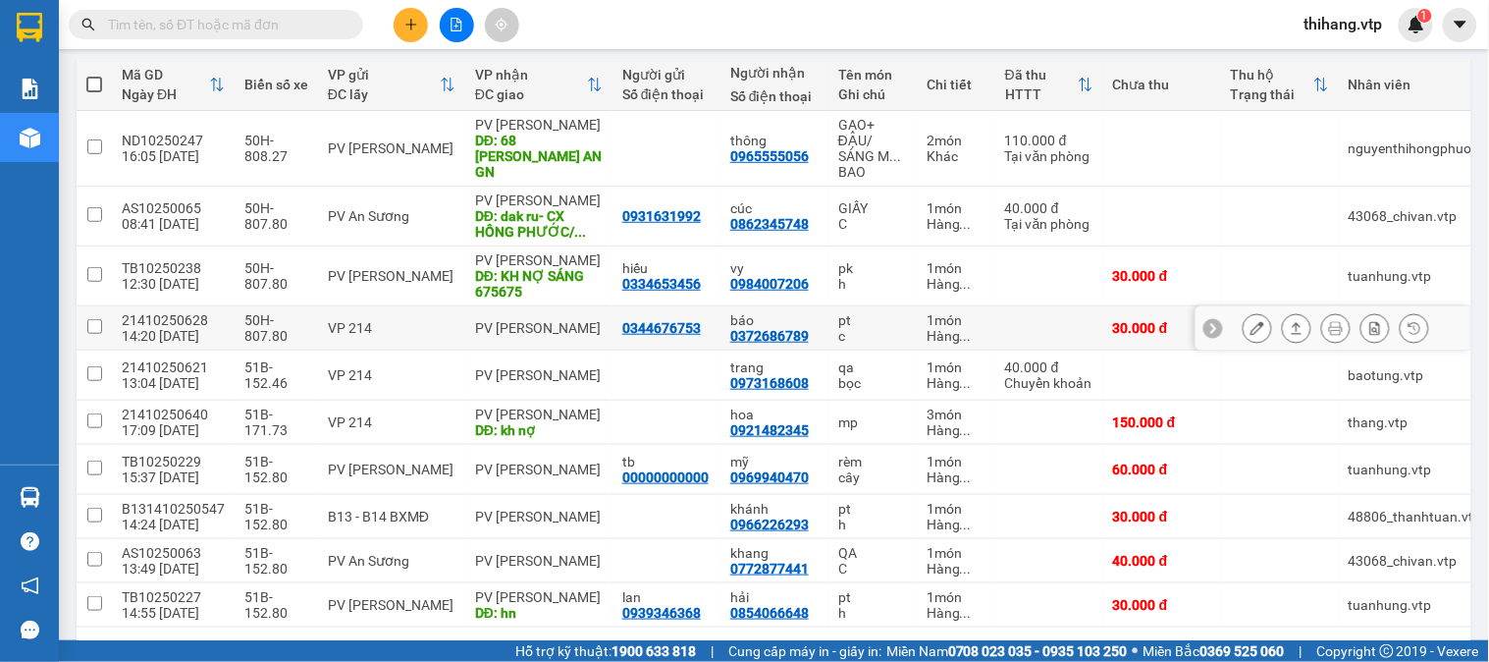
scroll to position [296, 0]
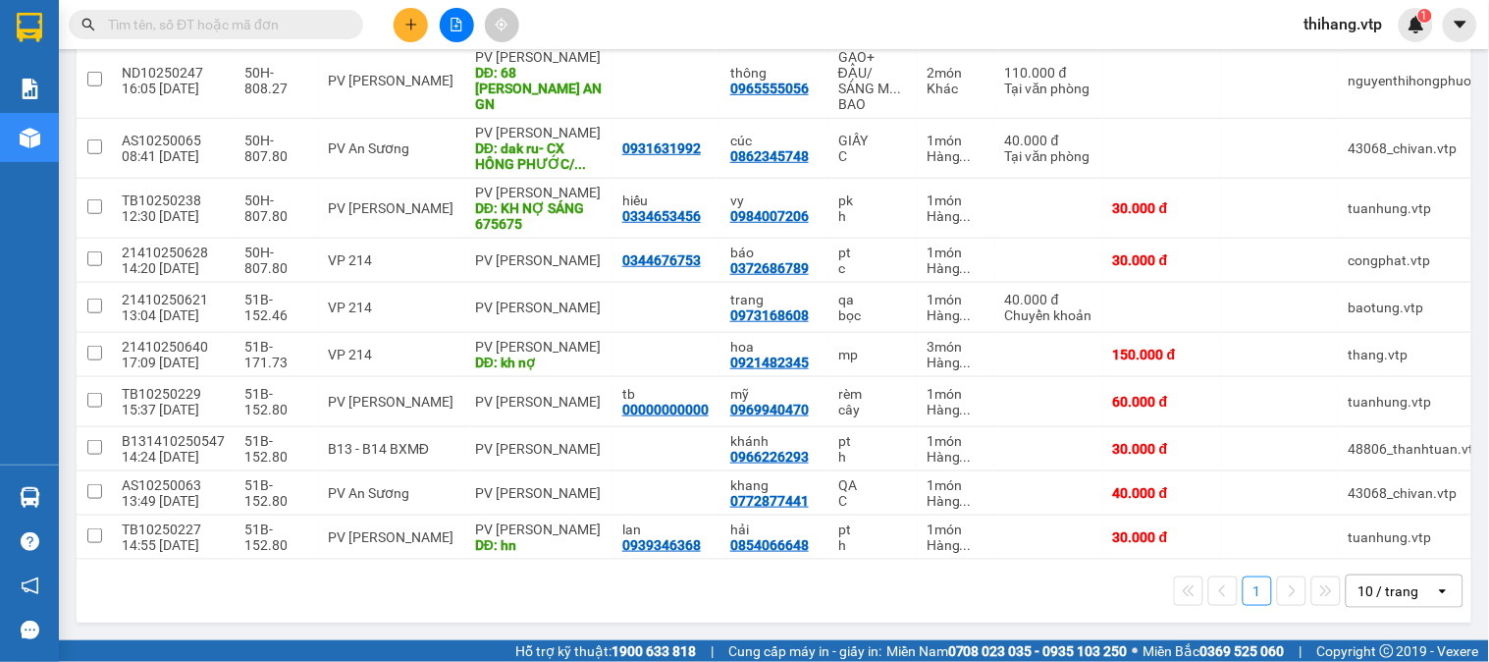
click at [1399, 601] on div "10 / trang" at bounding box center [1391, 590] width 88 height 31
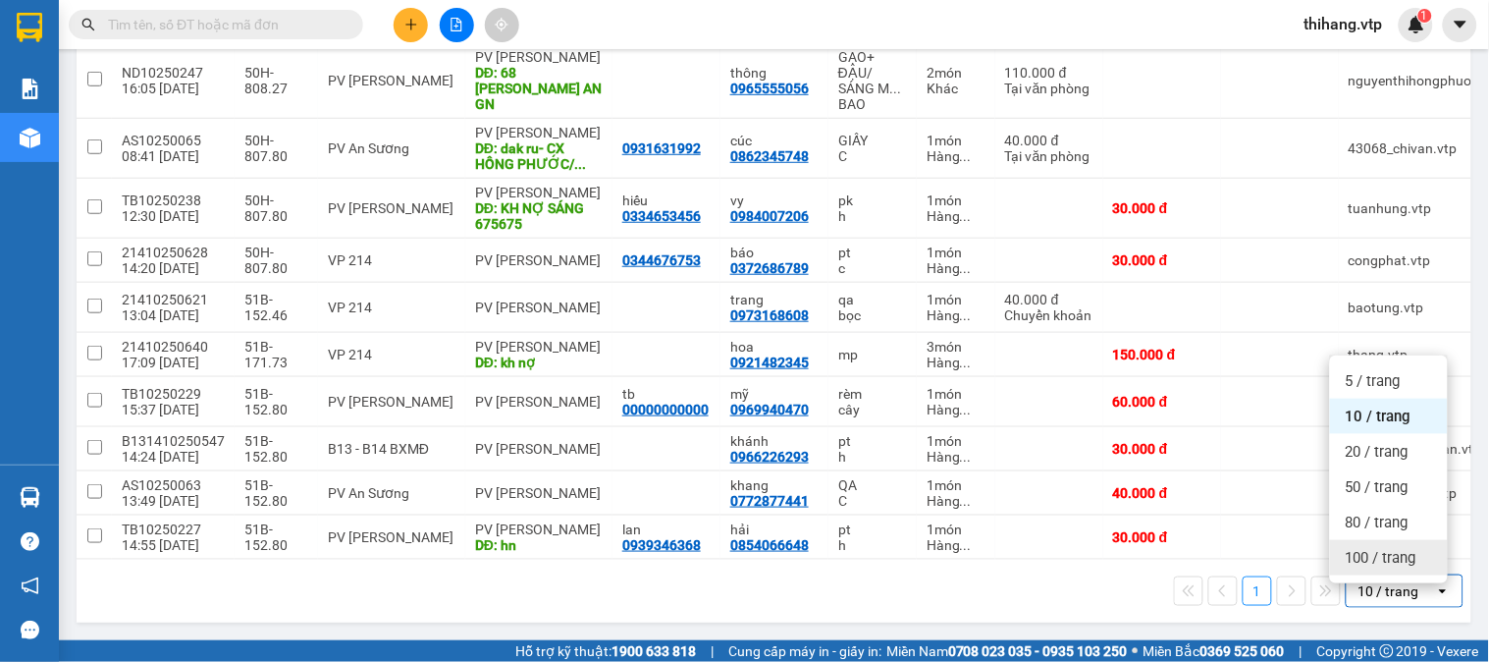
click at [1390, 553] on span "100 / trang" at bounding box center [1381, 558] width 71 height 20
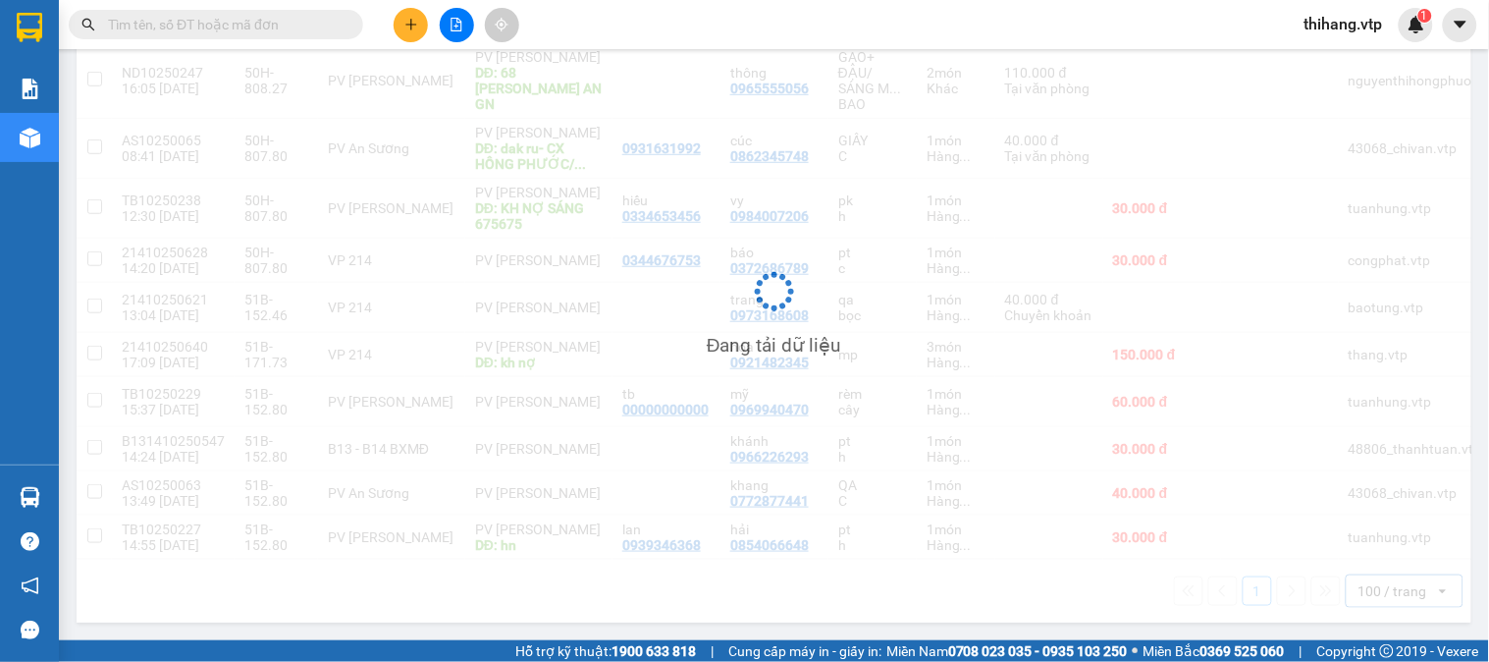
scroll to position [0, 0]
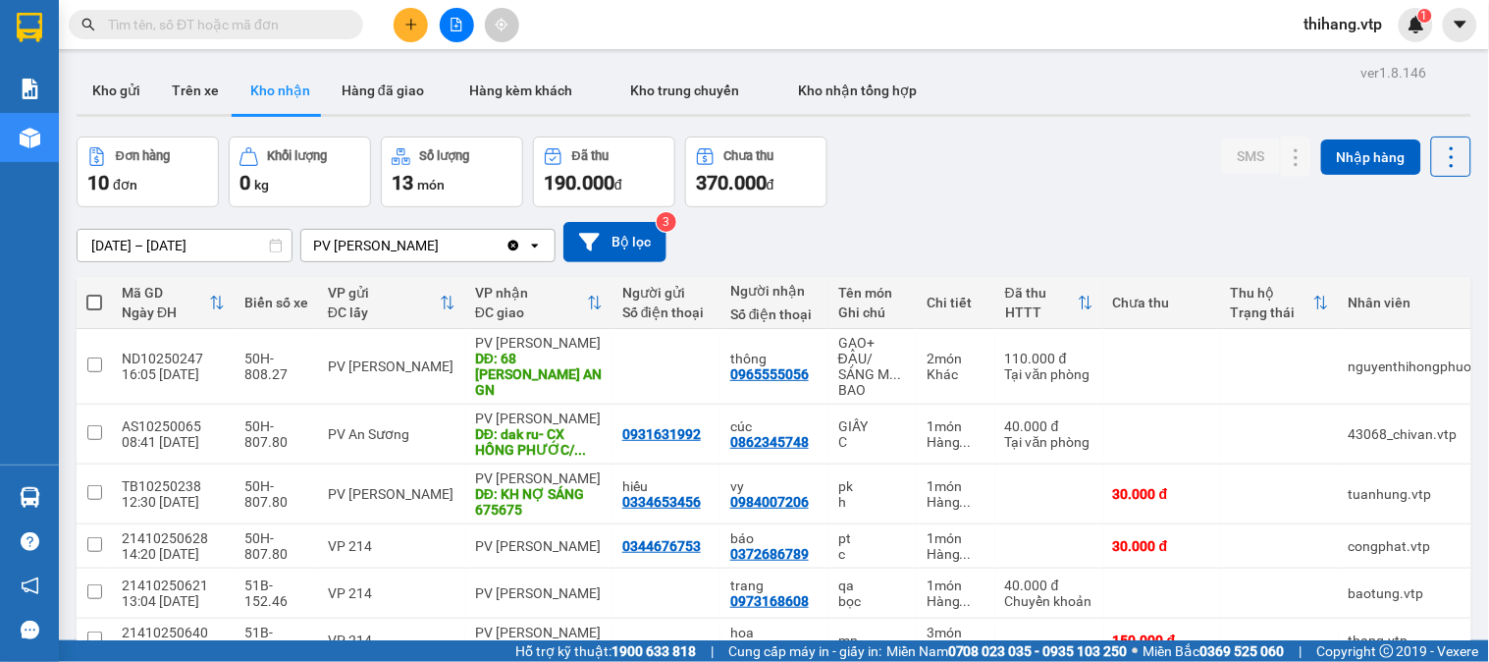
click at [210, 245] on input "[DATE] – [DATE]" at bounding box center [185, 245] width 214 height 31
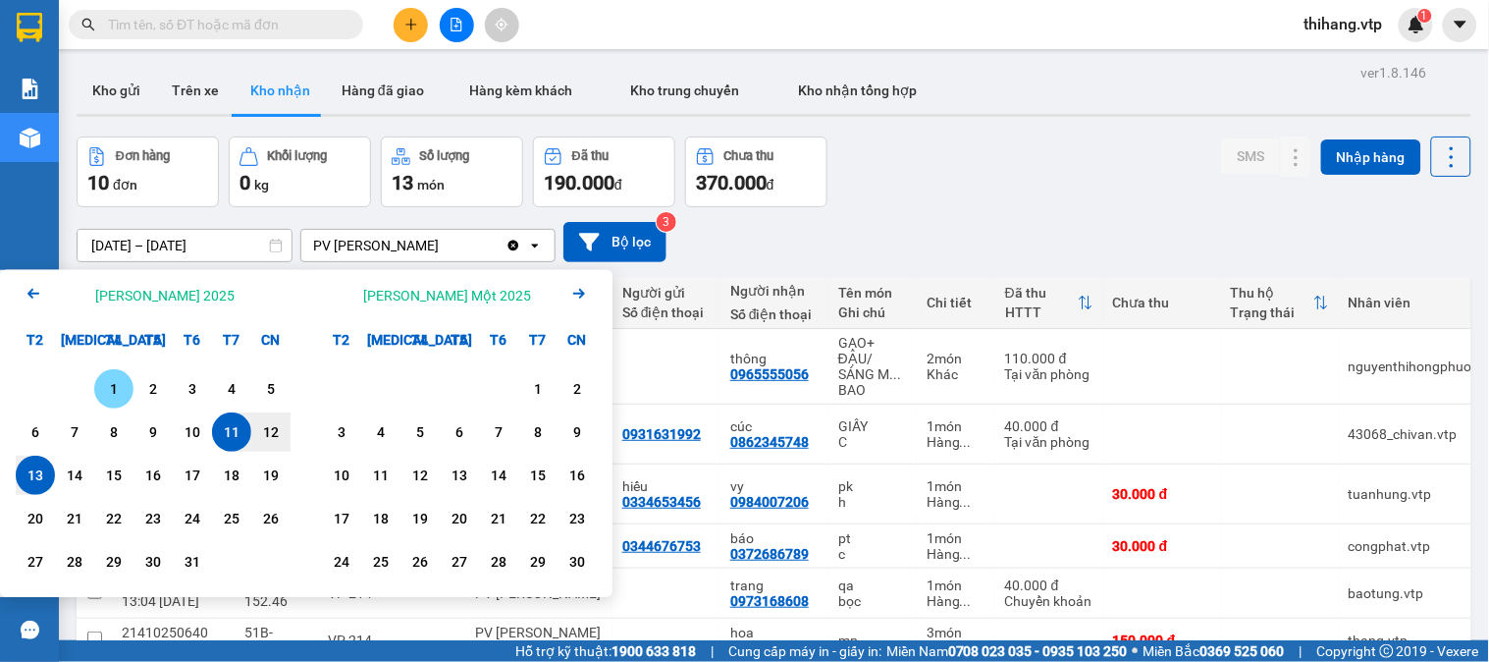
click at [109, 388] on div "1" at bounding box center [113, 389] width 27 height 24
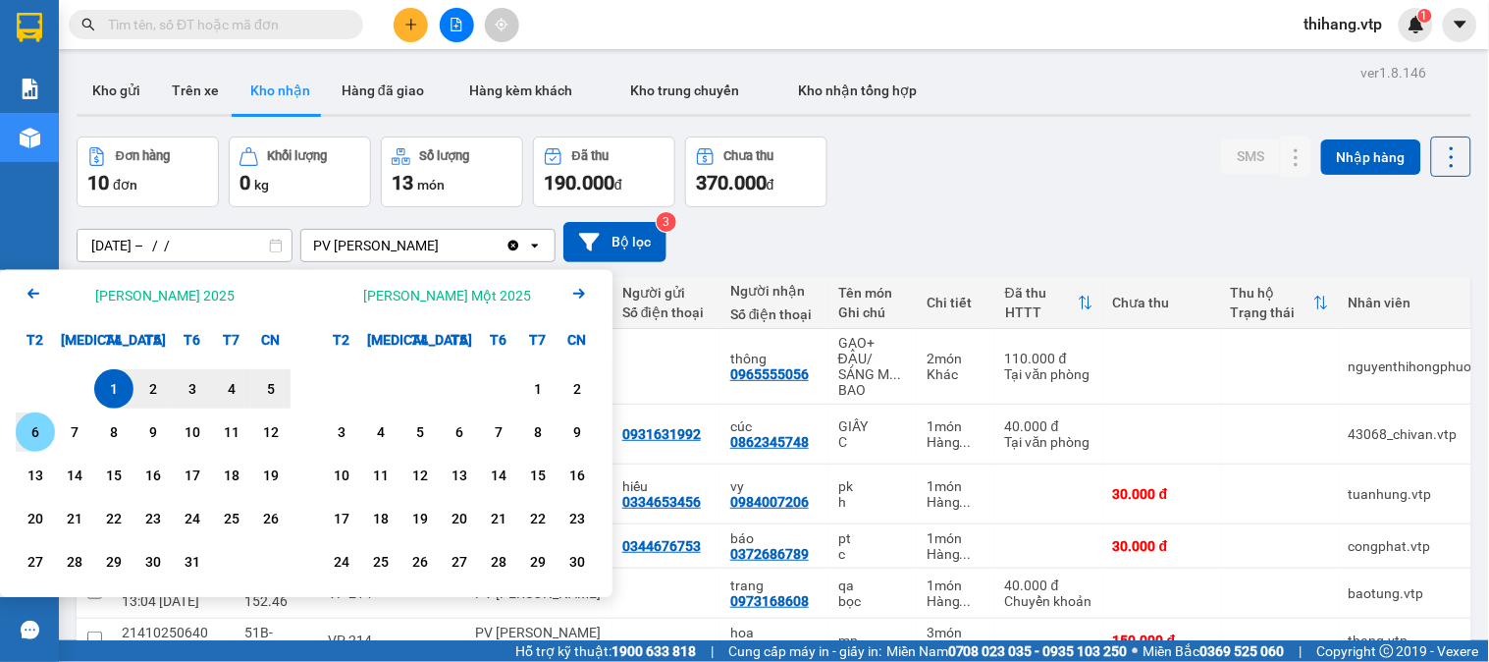
click at [29, 429] on div "6" at bounding box center [35, 432] width 27 height 24
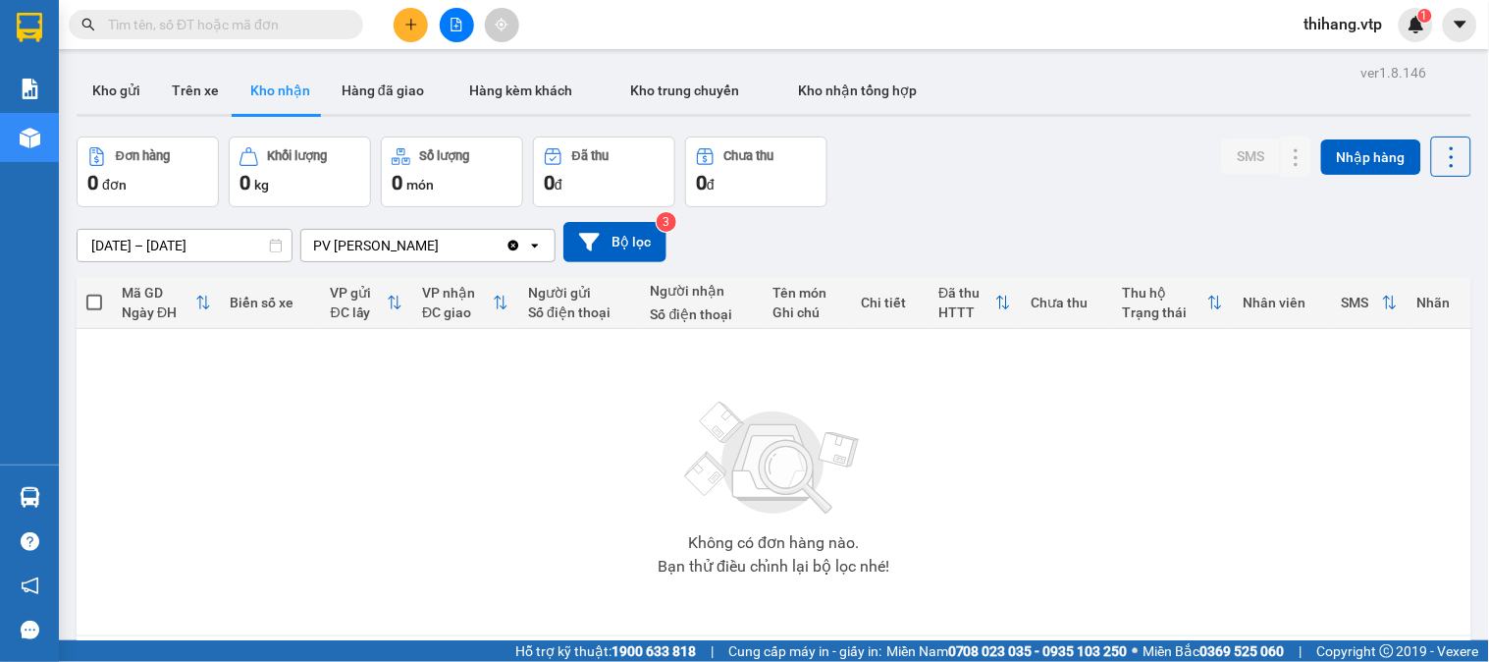
click at [239, 241] on input "[DATE] – [DATE]" at bounding box center [185, 245] width 214 height 31
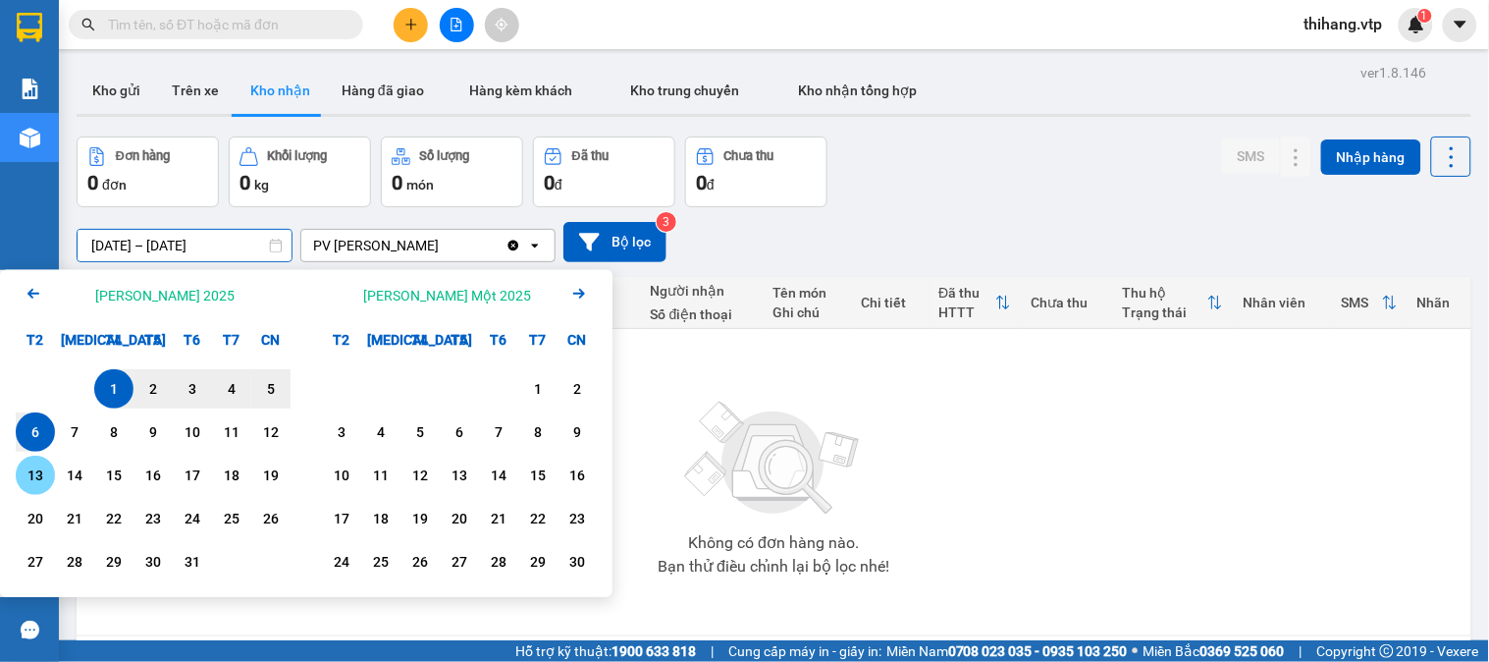
click at [23, 467] on div "13" at bounding box center [35, 475] width 27 height 24
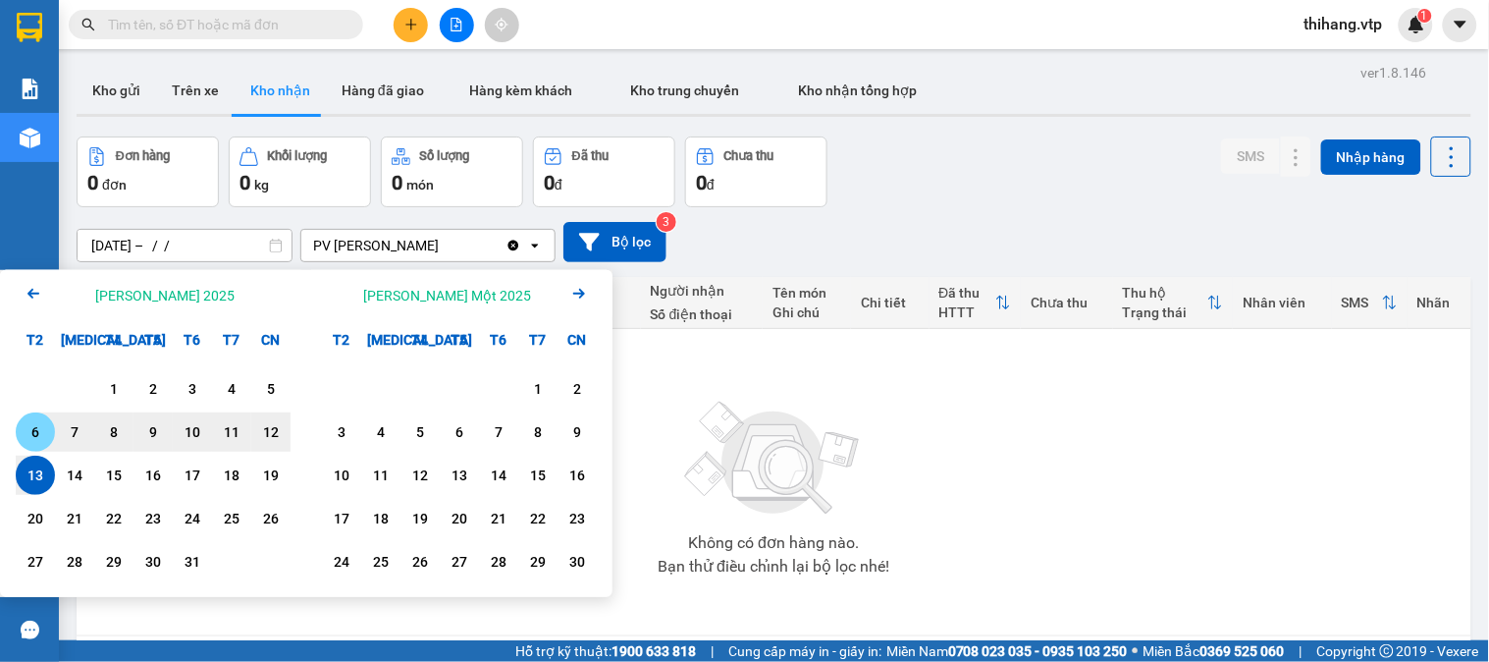
click at [33, 437] on div "6" at bounding box center [35, 432] width 27 height 24
type input "[DATE] – [DATE]"
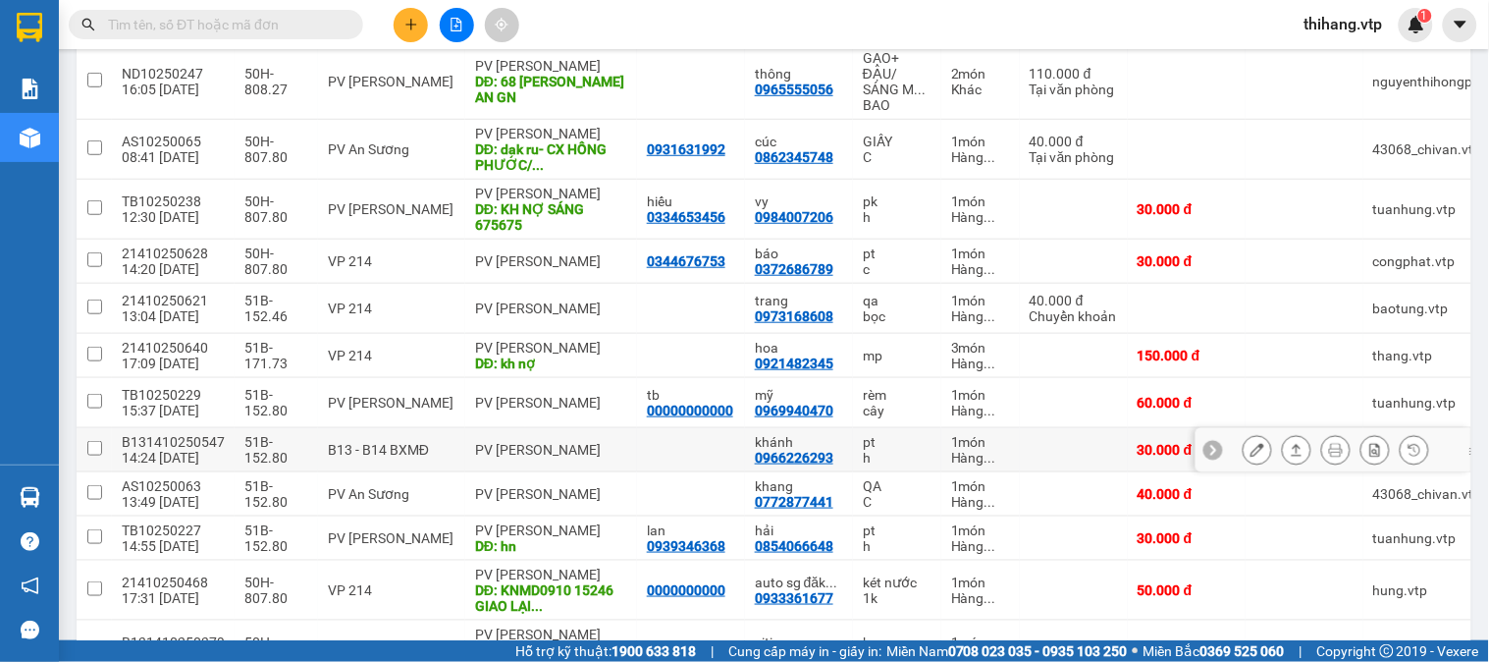
scroll to position [251, 0]
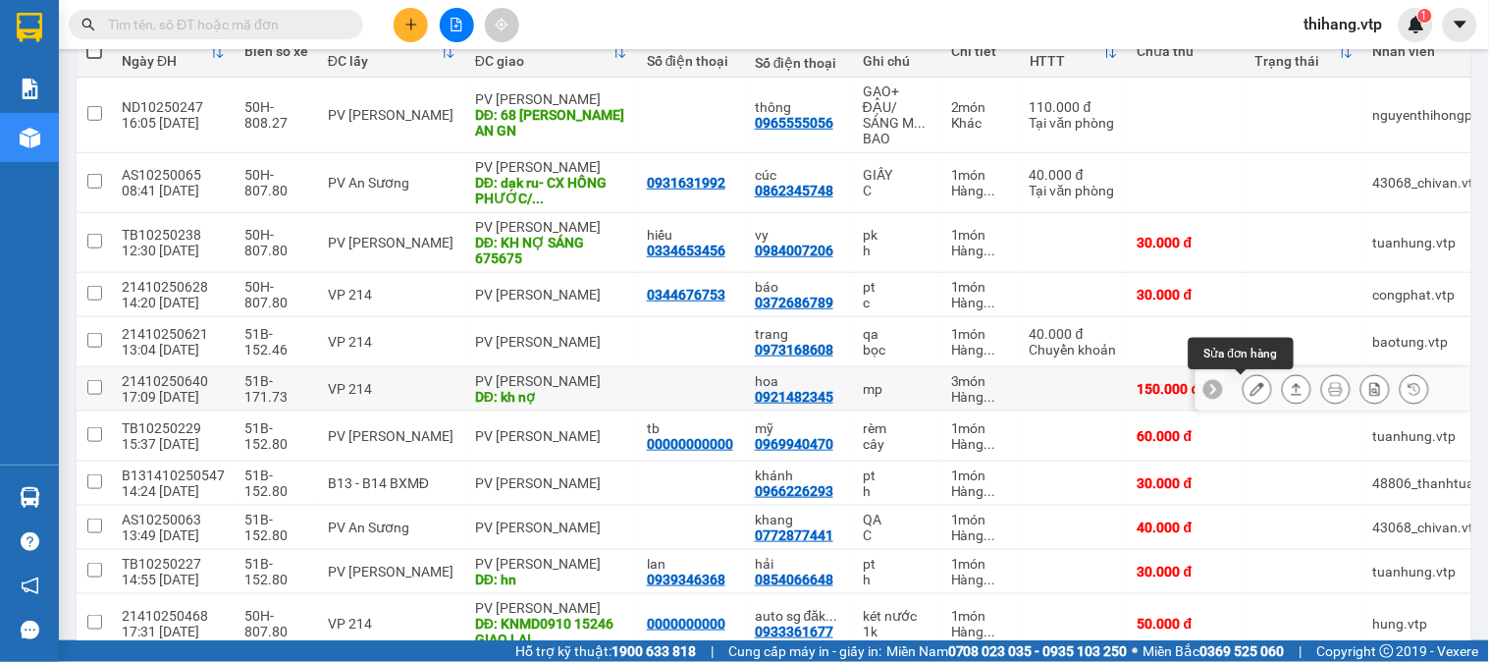
click at [1244, 391] on button at bounding box center [1257, 389] width 27 height 34
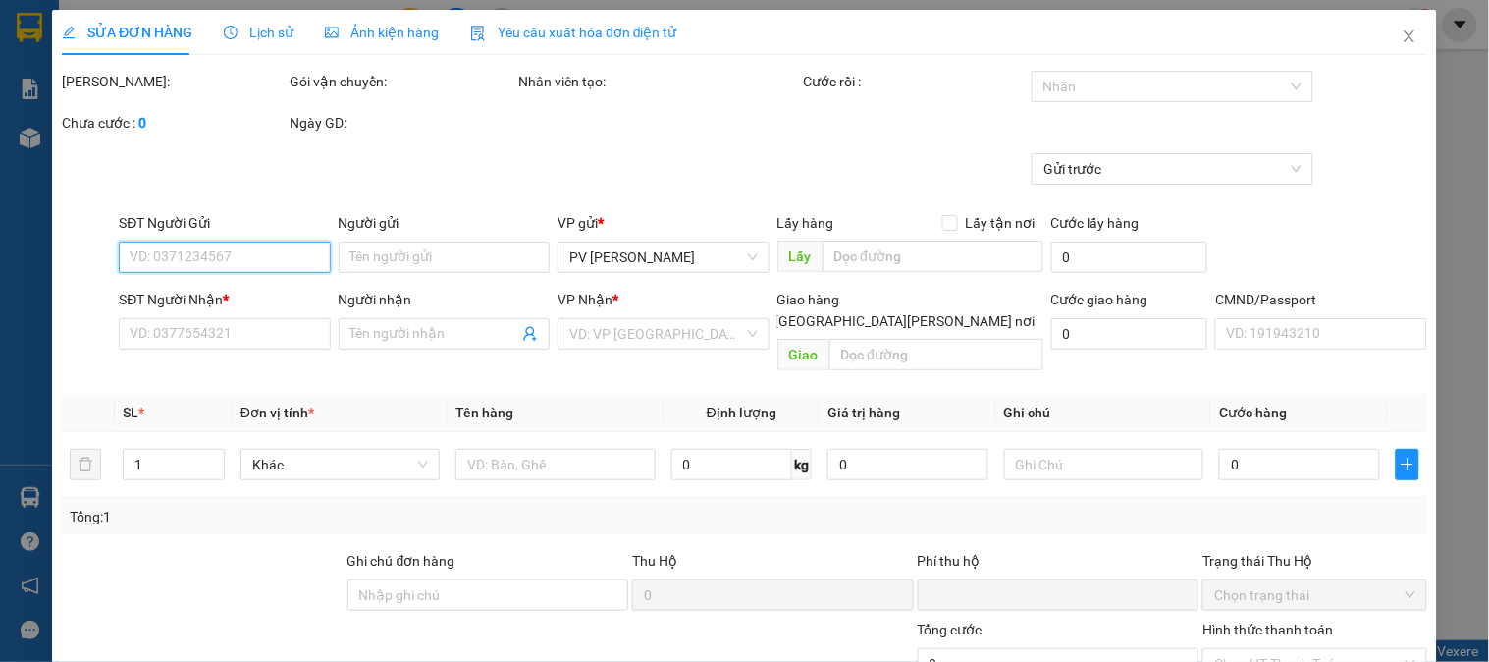
type input "0921482345"
type input "hoa"
type input "kh nợ"
type input "0"
type input "150.000"
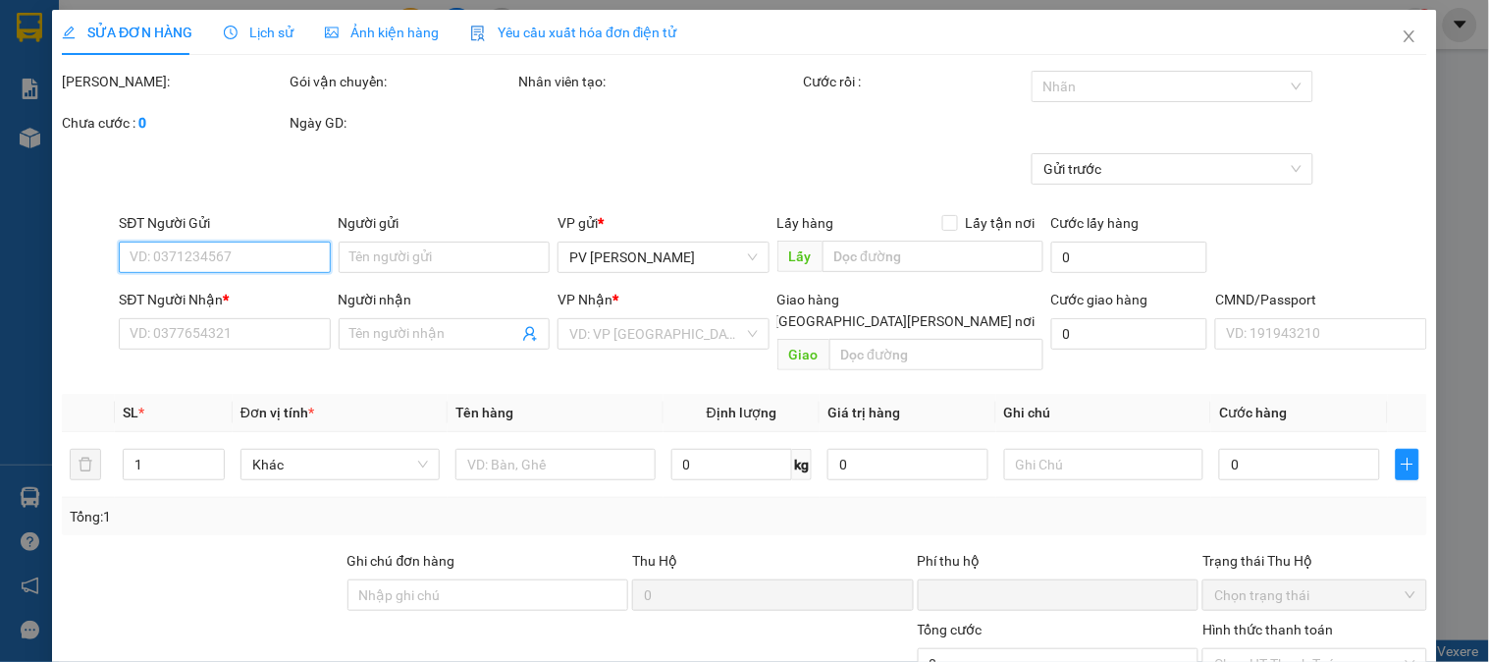
type input "150.000"
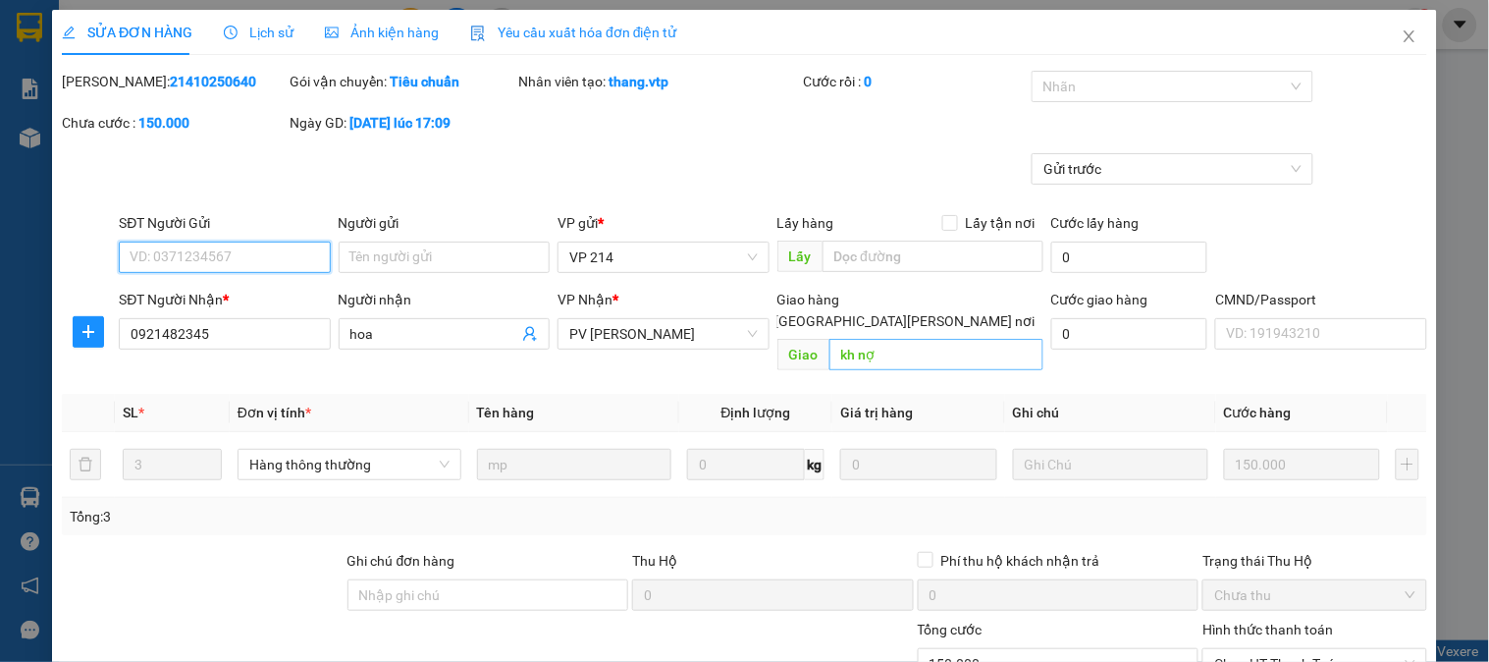
type input "7.500"
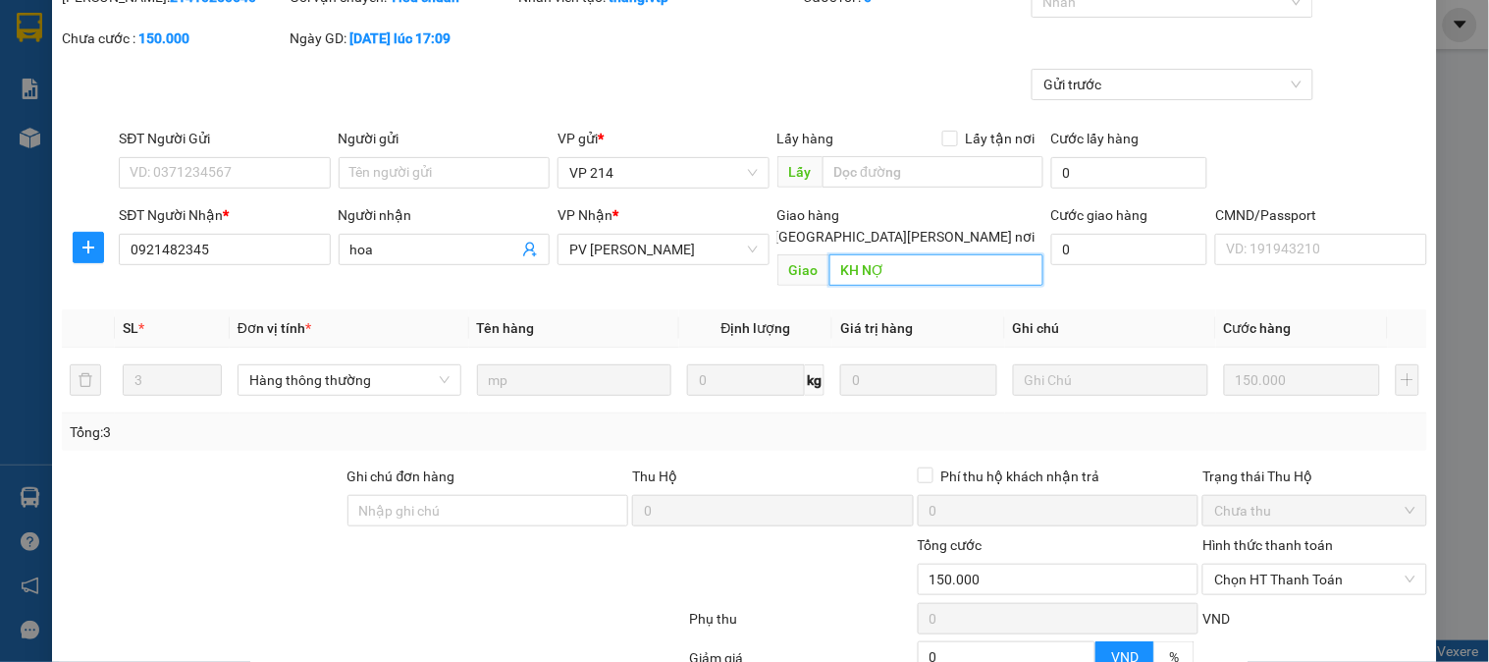
scroll to position [268, 0]
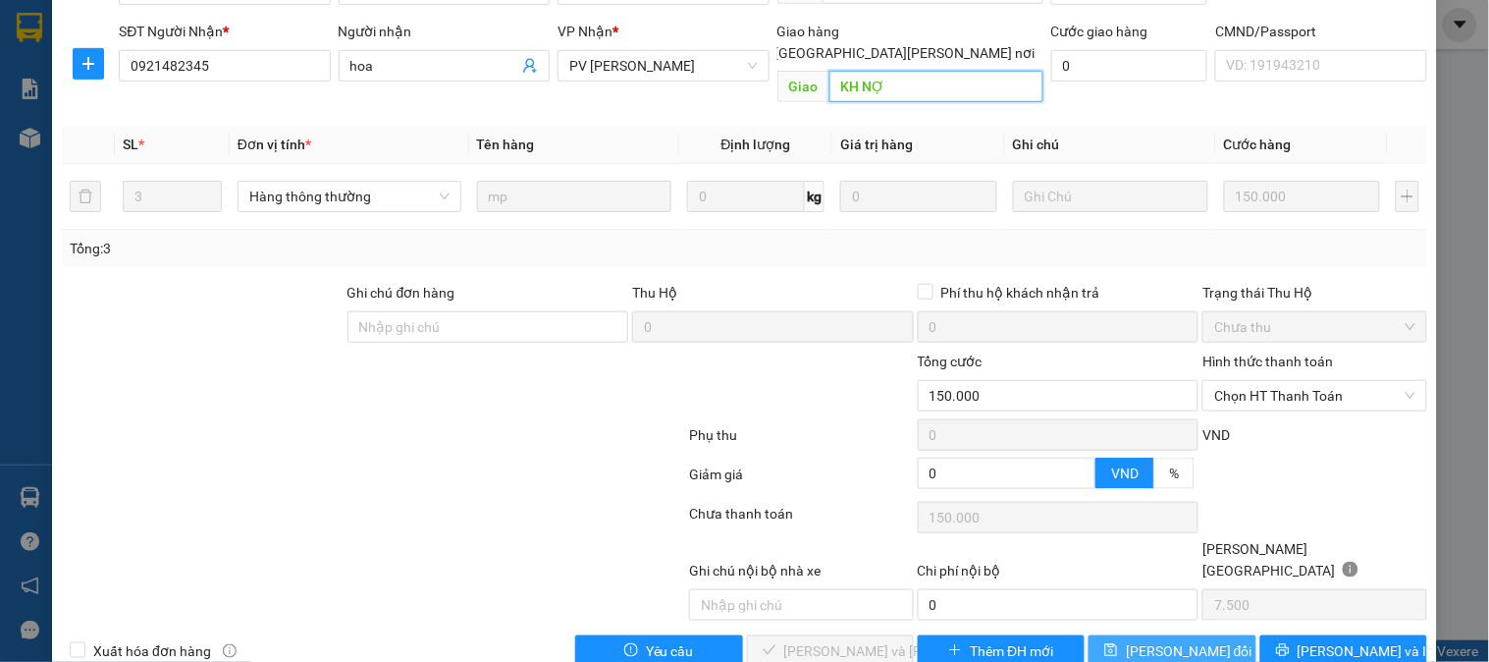
type input "KH NỢ"
click at [1127, 635] on button "[PERSON_NAME] đổi" at bounding box center [1172, 650] width 167 height 31
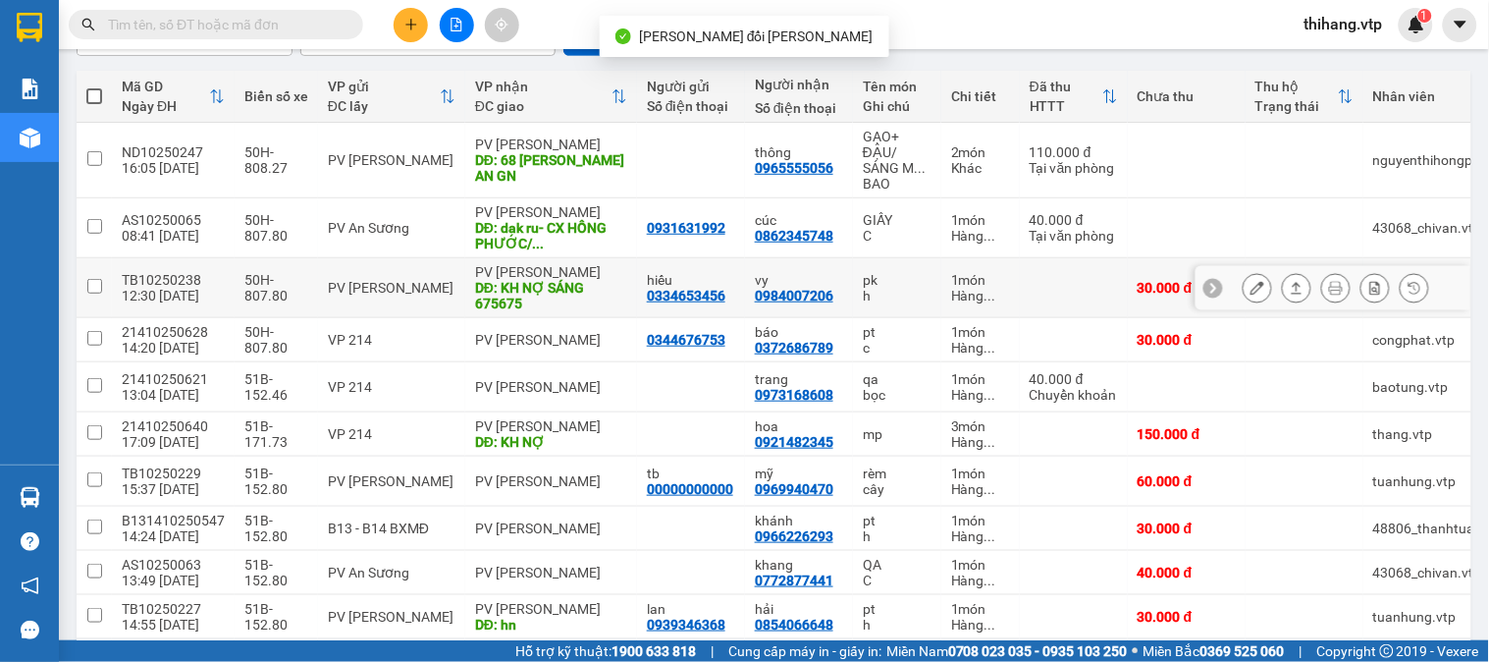
scroll to position [218, 0]
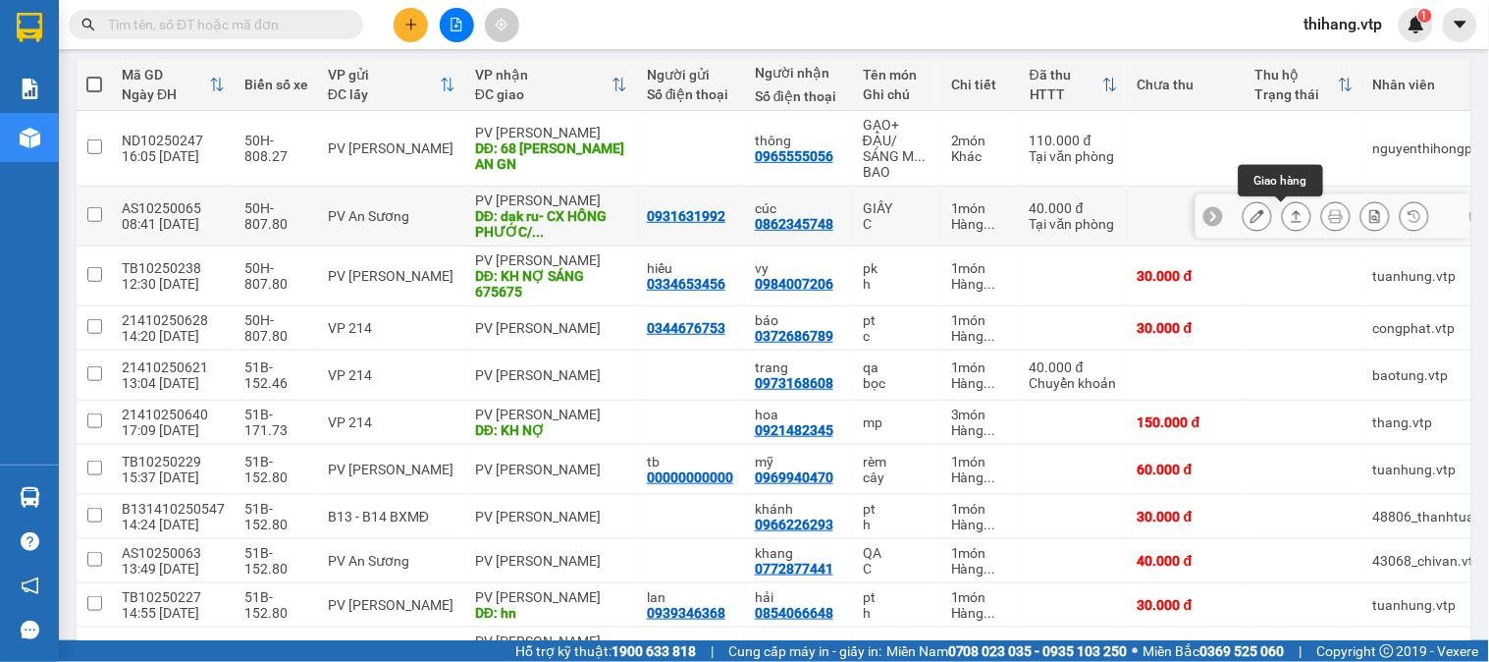
click at [1290, 221] on icon at bounding box center [1297, 216] width 14 height 14
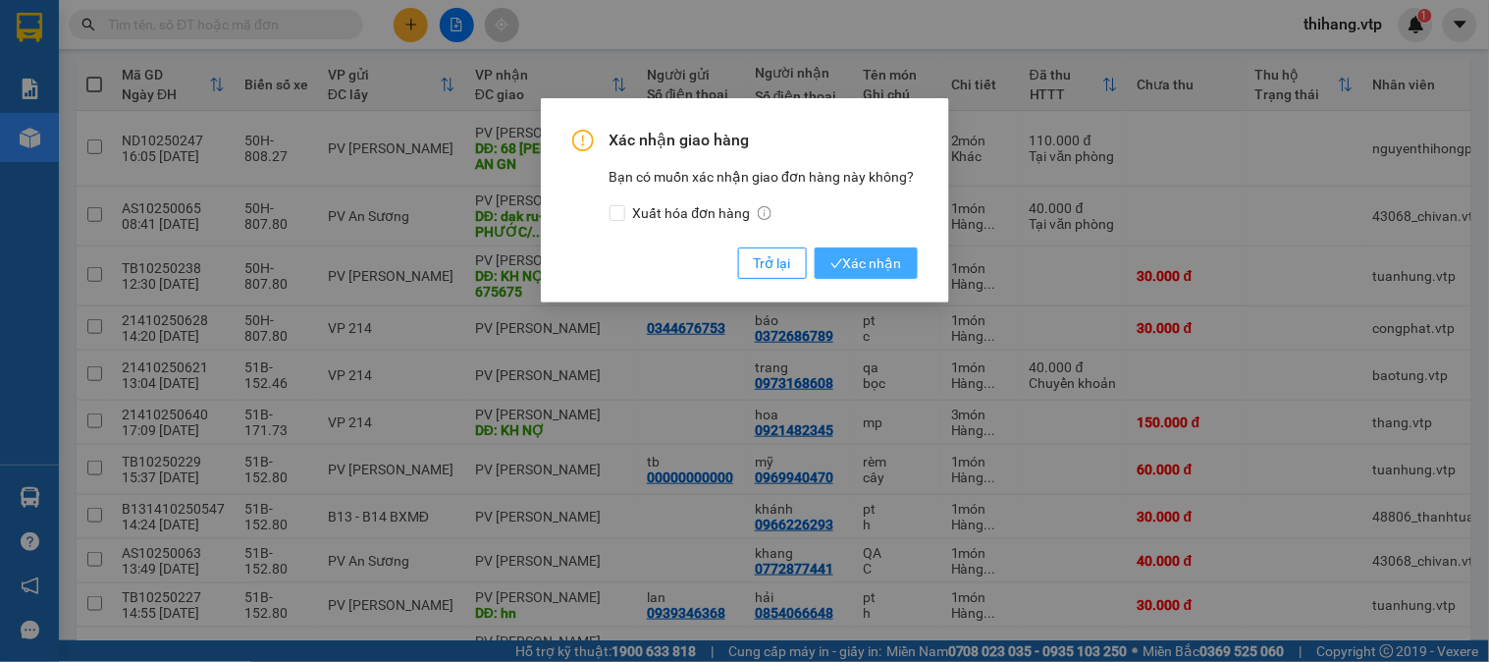
click at [885, 262] on span "Xác nhận" at bounding box center [867, 263] width 72 height 22
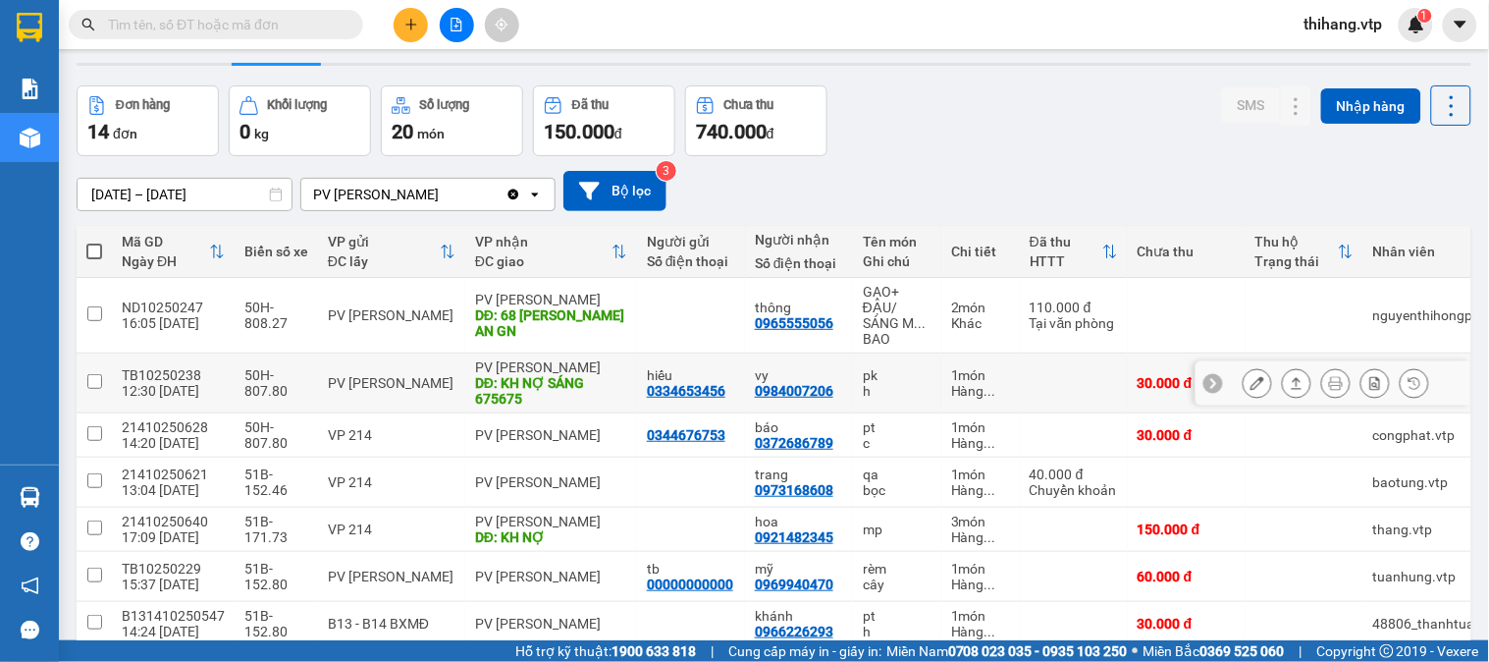
scroll to position [0, 0]
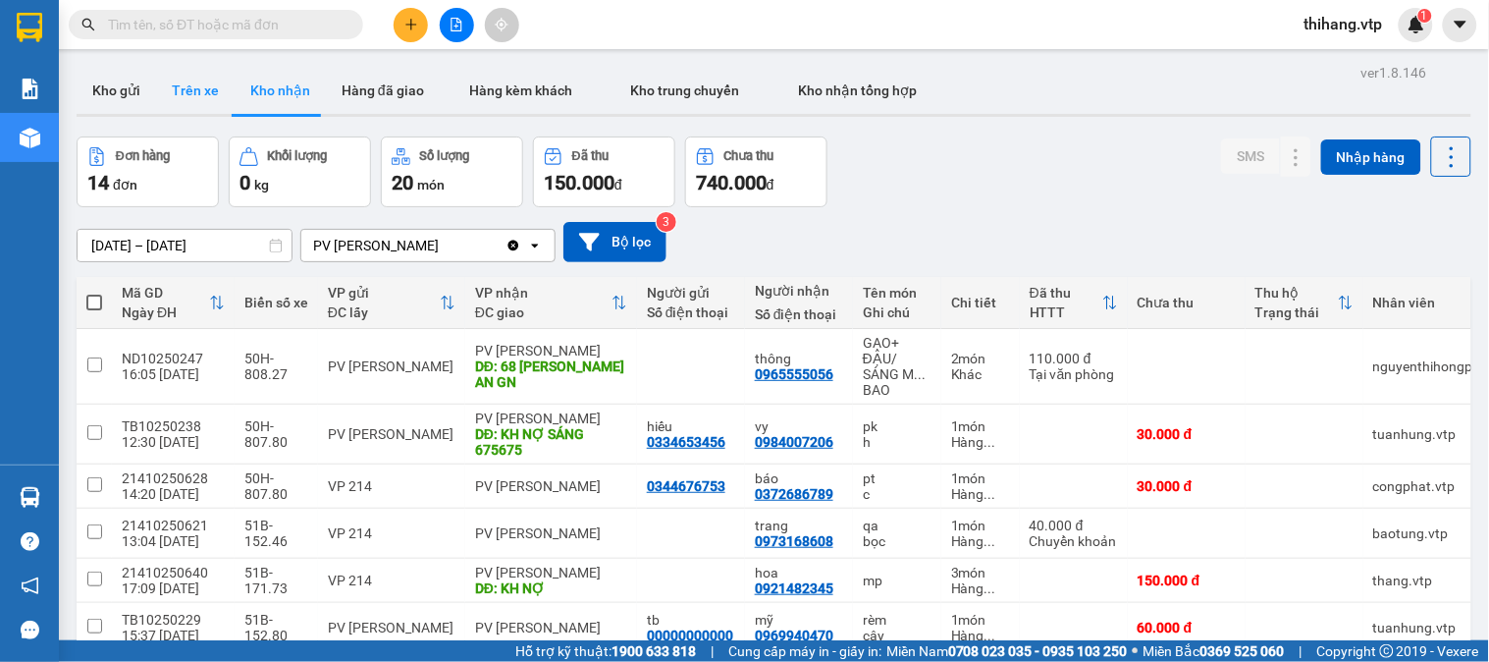
click at [203, 81] on button "Trên xe" at bounding box center [195, 90] width 79 height 47
type input "[DATE] – [DATE]"
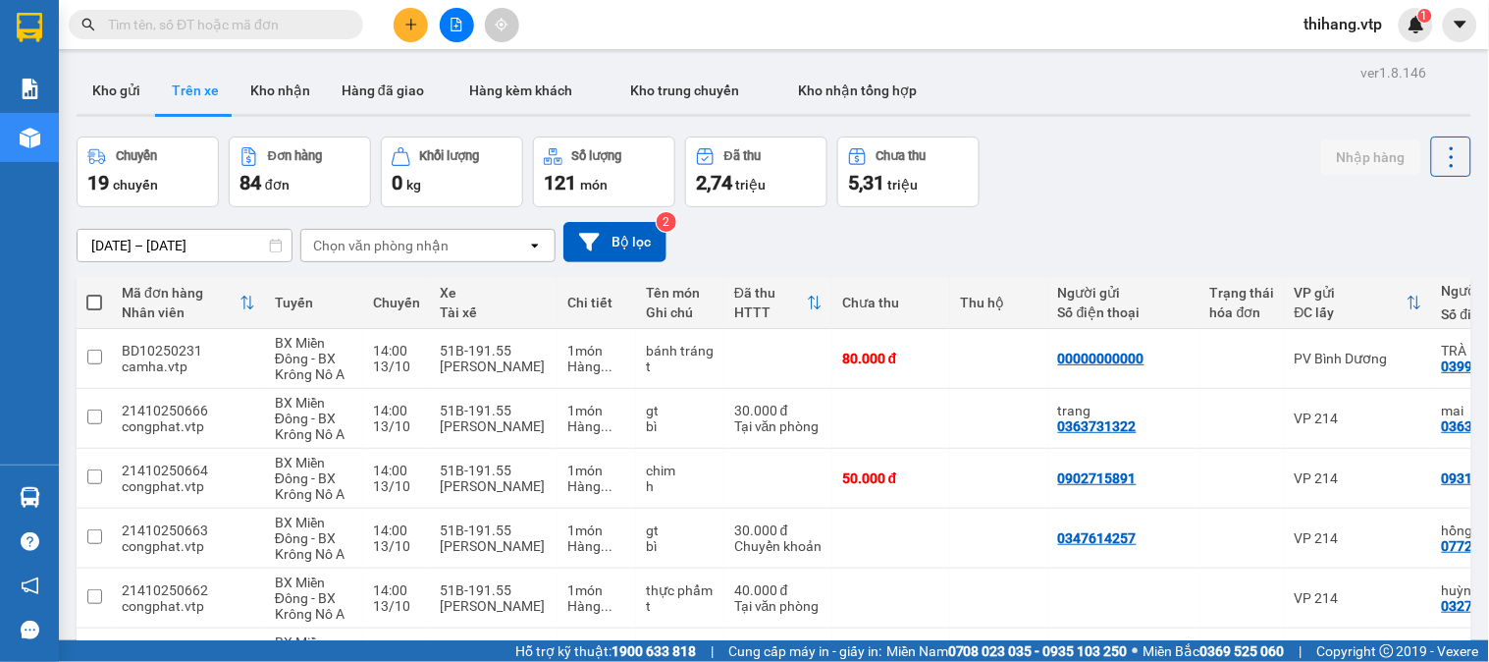
click at [386, 241] on div "Chọn văn phòng nhận" at bounding box center [380, 246] width 135 height 20
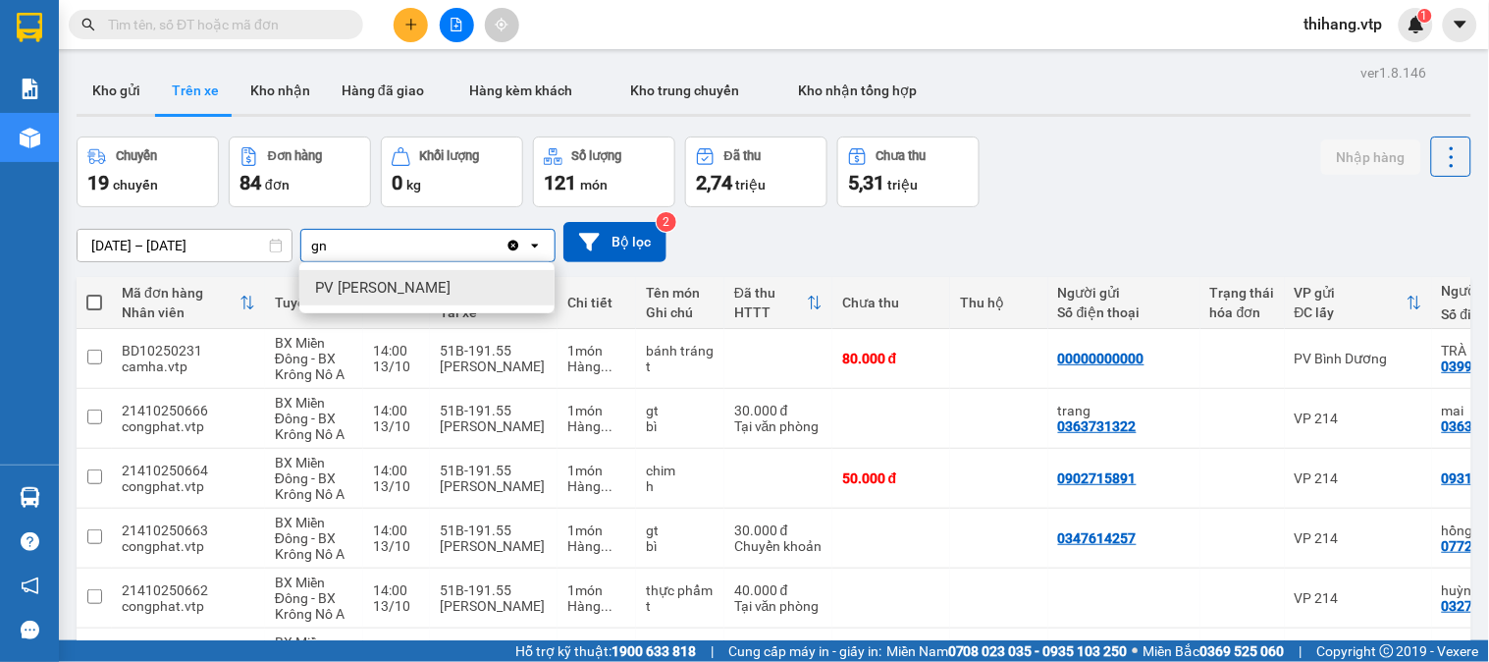
type input "gn"
click at [376, 280] on span "PV [PERSON_NAME]" at bounding box center [382, 288] width 135 height 20
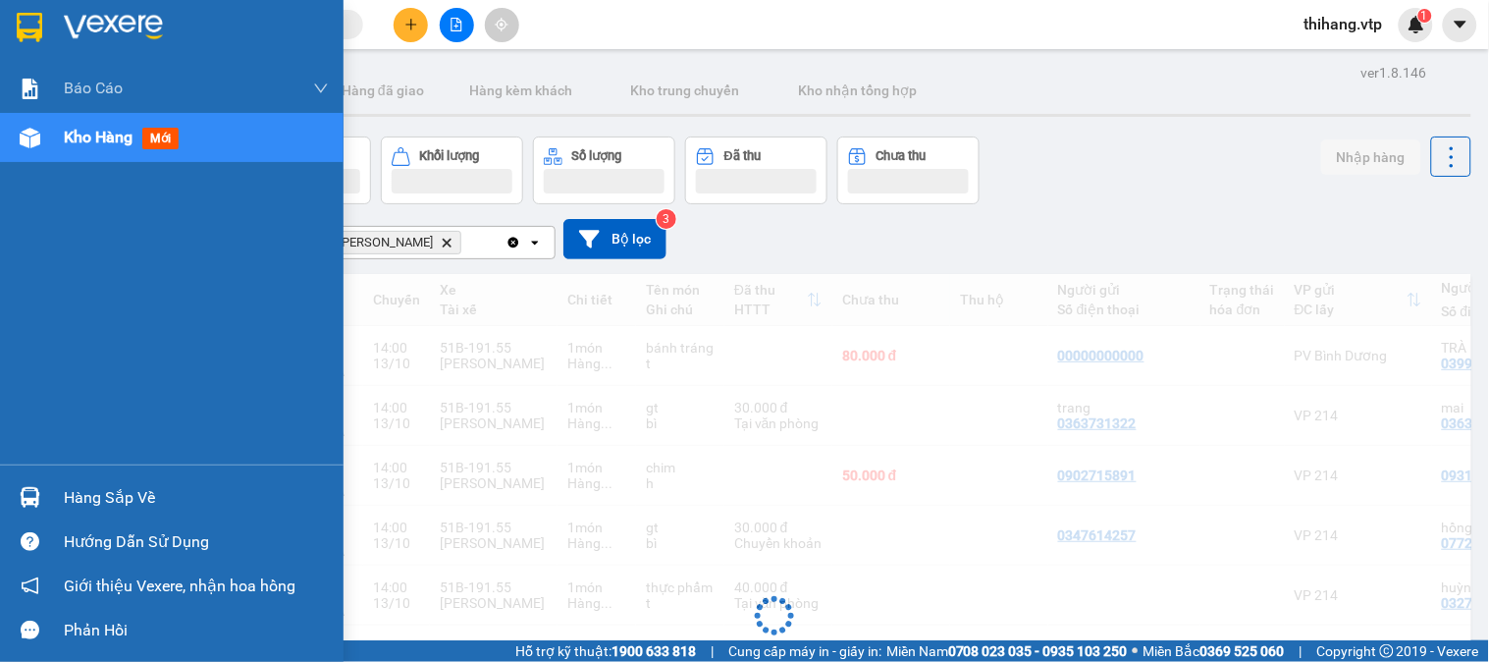
click at [83, 501] on div "Hàng sắp về" at bounding box center [196, 497] width 265 height 29
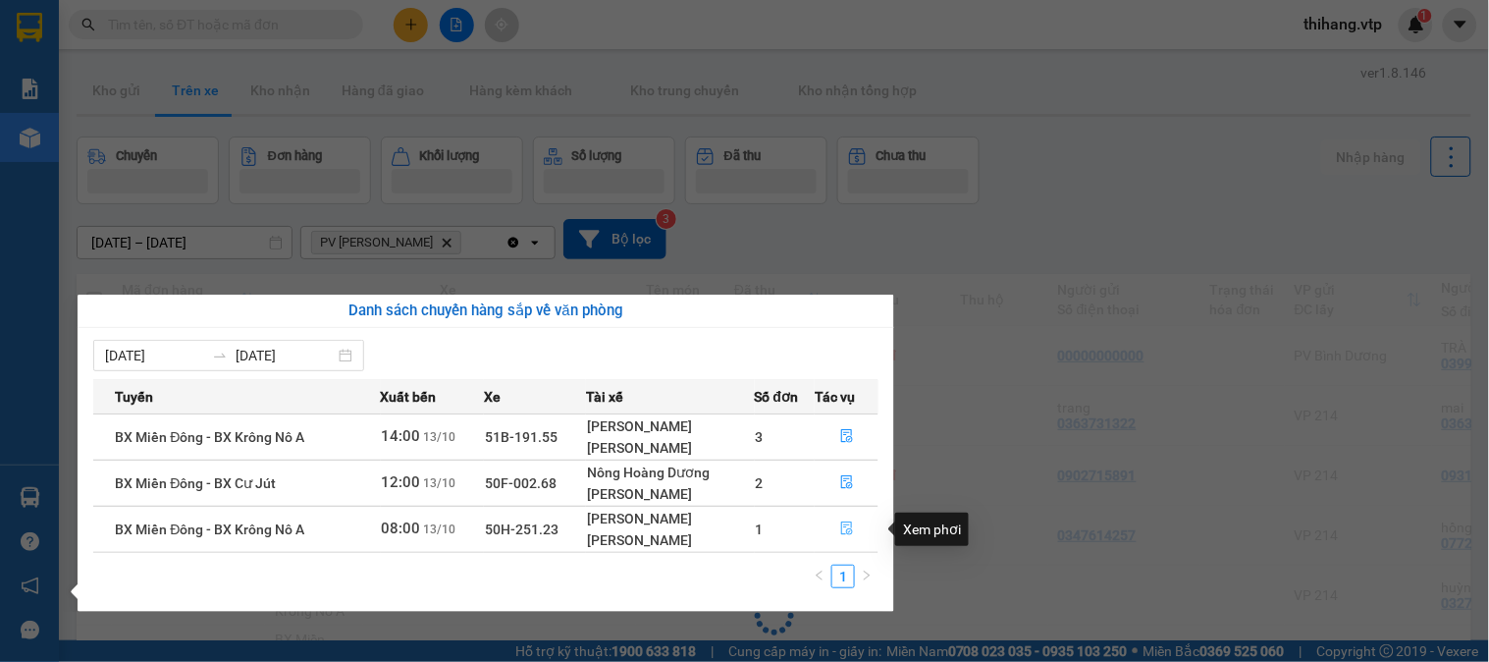
click at [851, 535] on icon "file-done" at bounding box center [847, 528] width 12 height 14
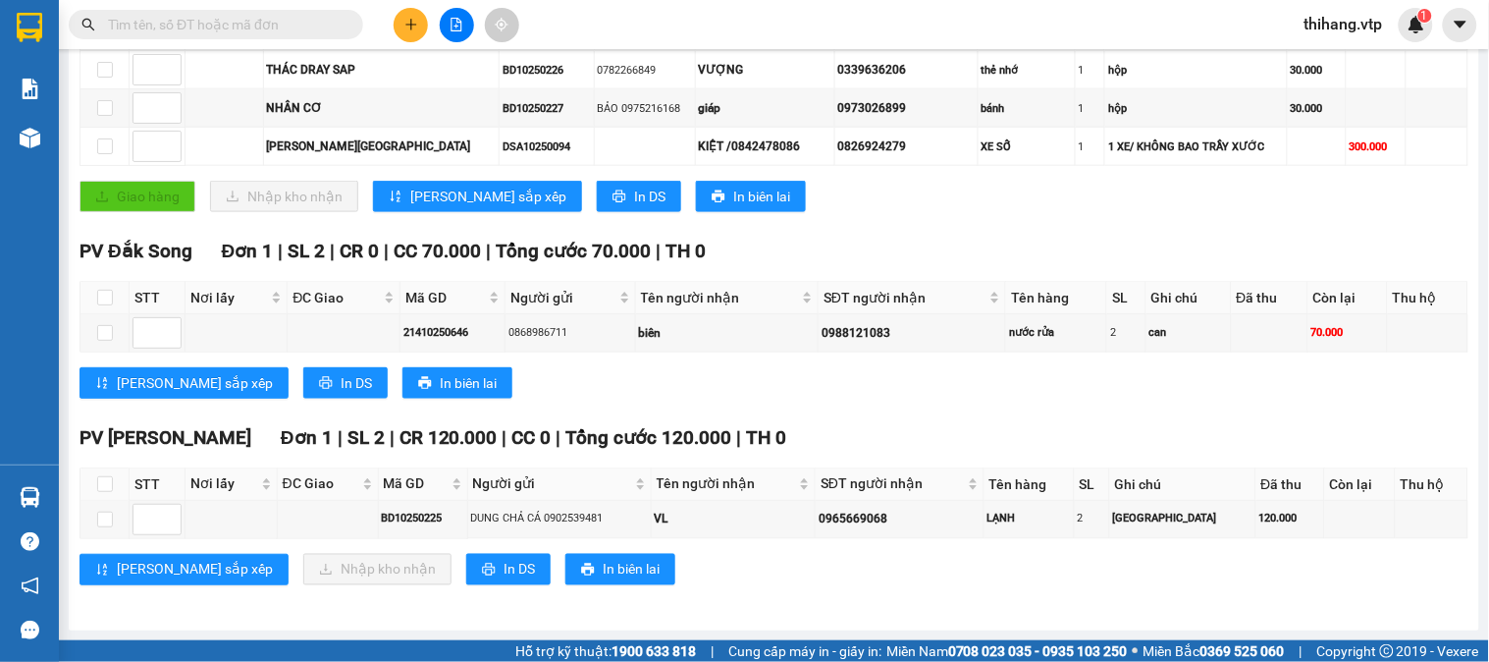
scroll to position [532, 0]
click at [98, 478] on input "checkbox" at bounding box center [105, 484] width 16 height 16
checkbox input "true"
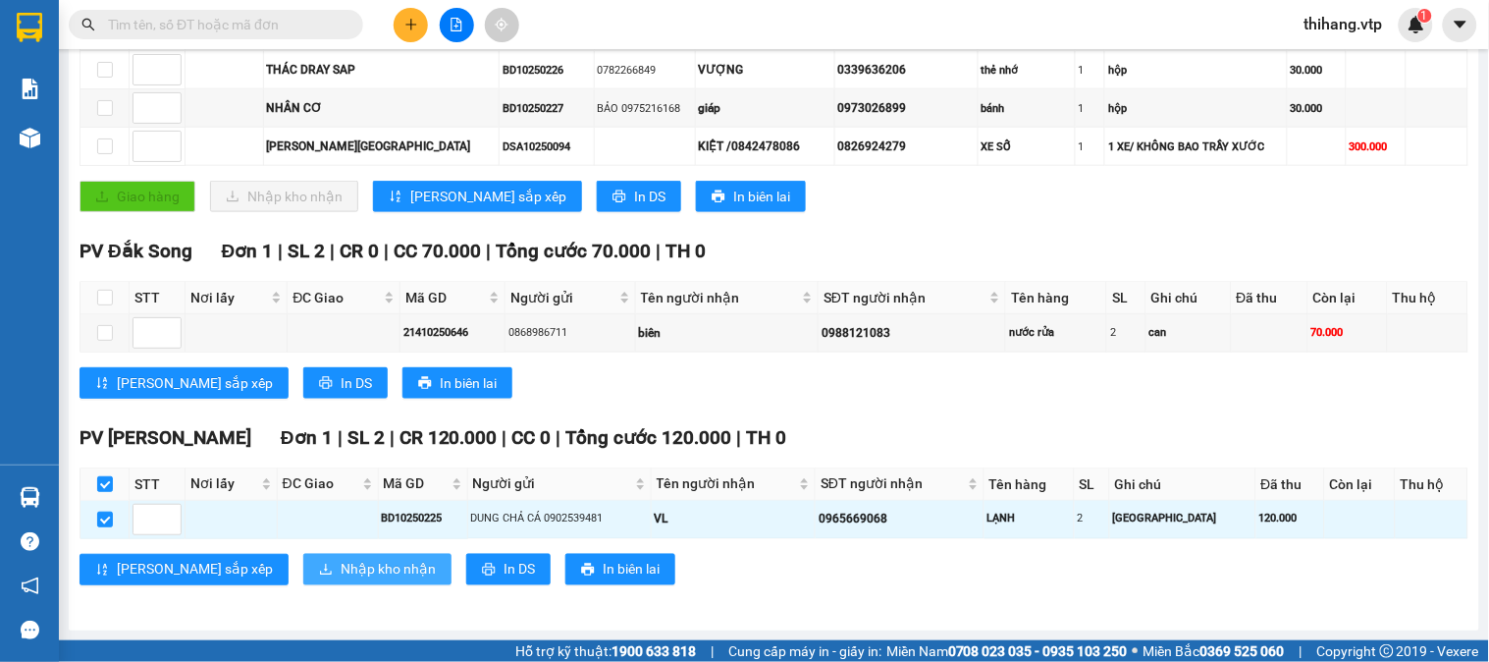
click at [341, 570] on span "Nhập kho nhận" at bounding box center [388, 570] width 95 height 22
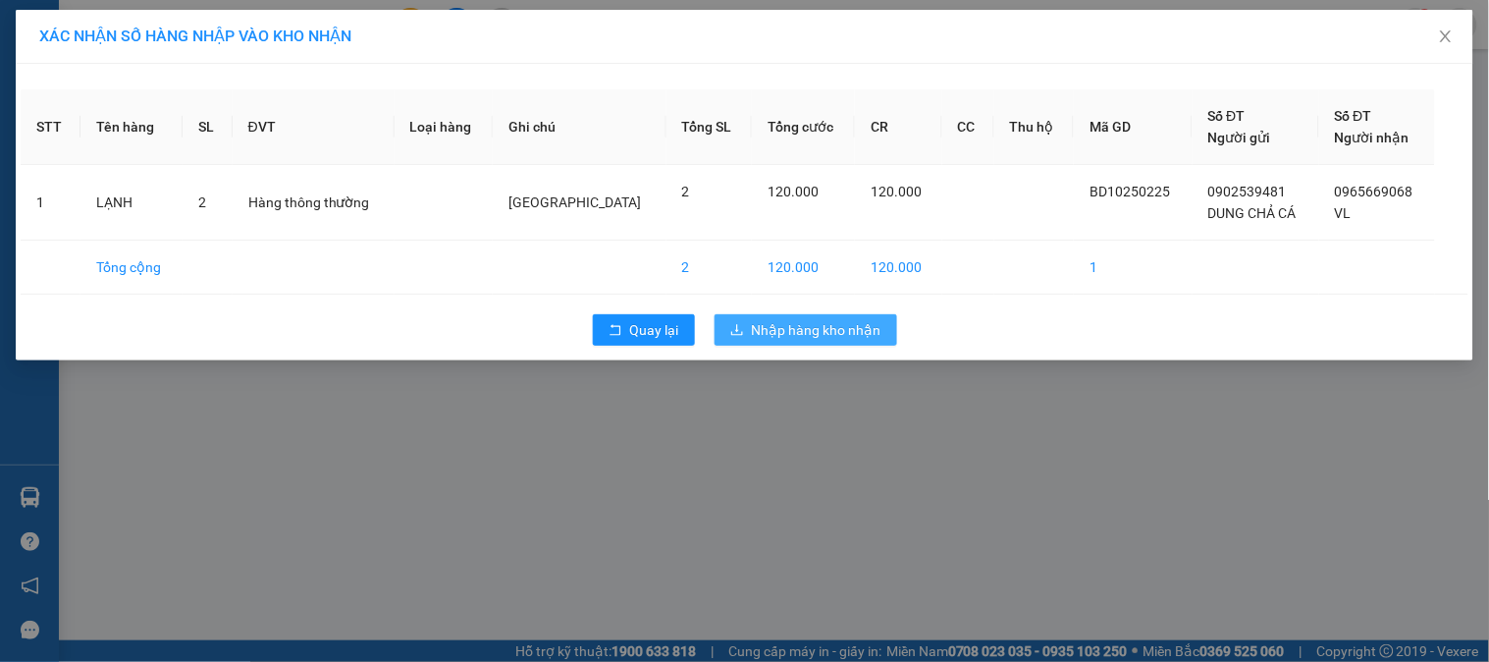
click at [760, 332] on span "Nhập hàng kho nhận" at bounding box center [817, 330] width 130 height 22
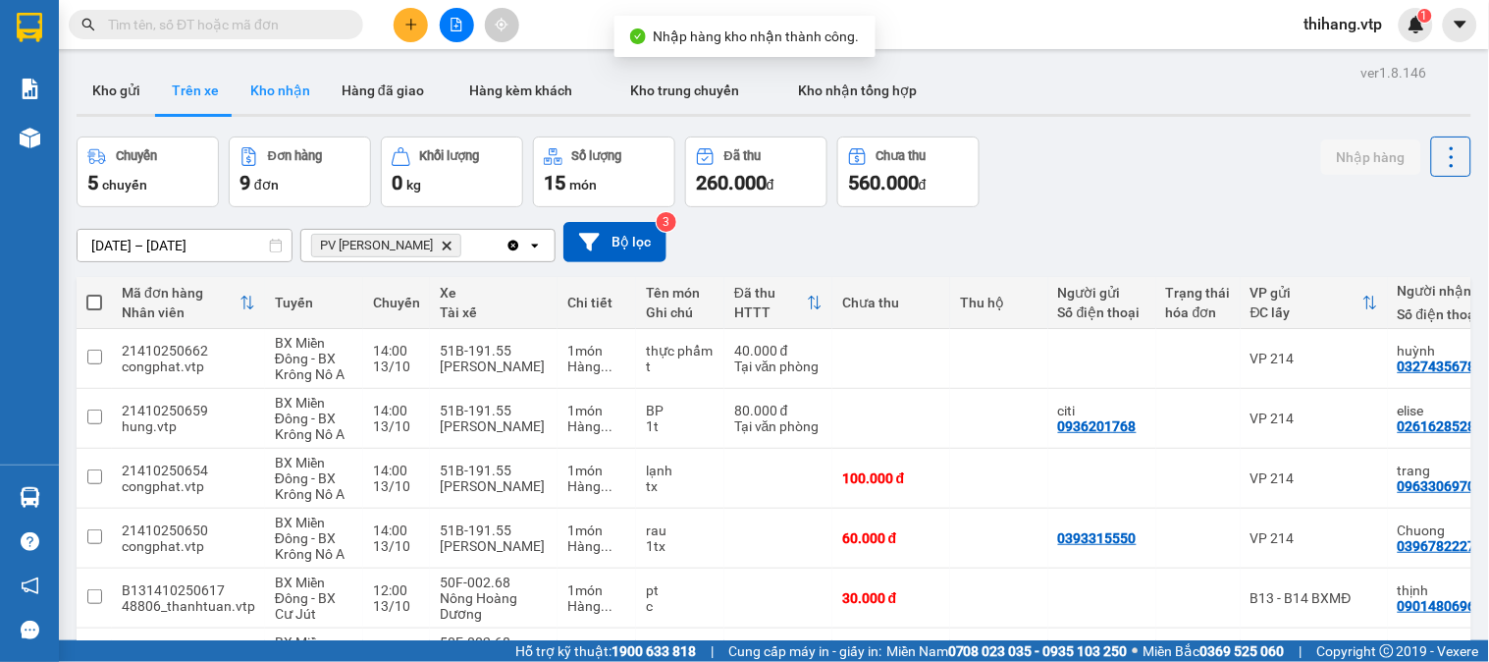
click at [277, 98] on button "Kho nhận" at bounding box center [280, 90] width 91 height 47
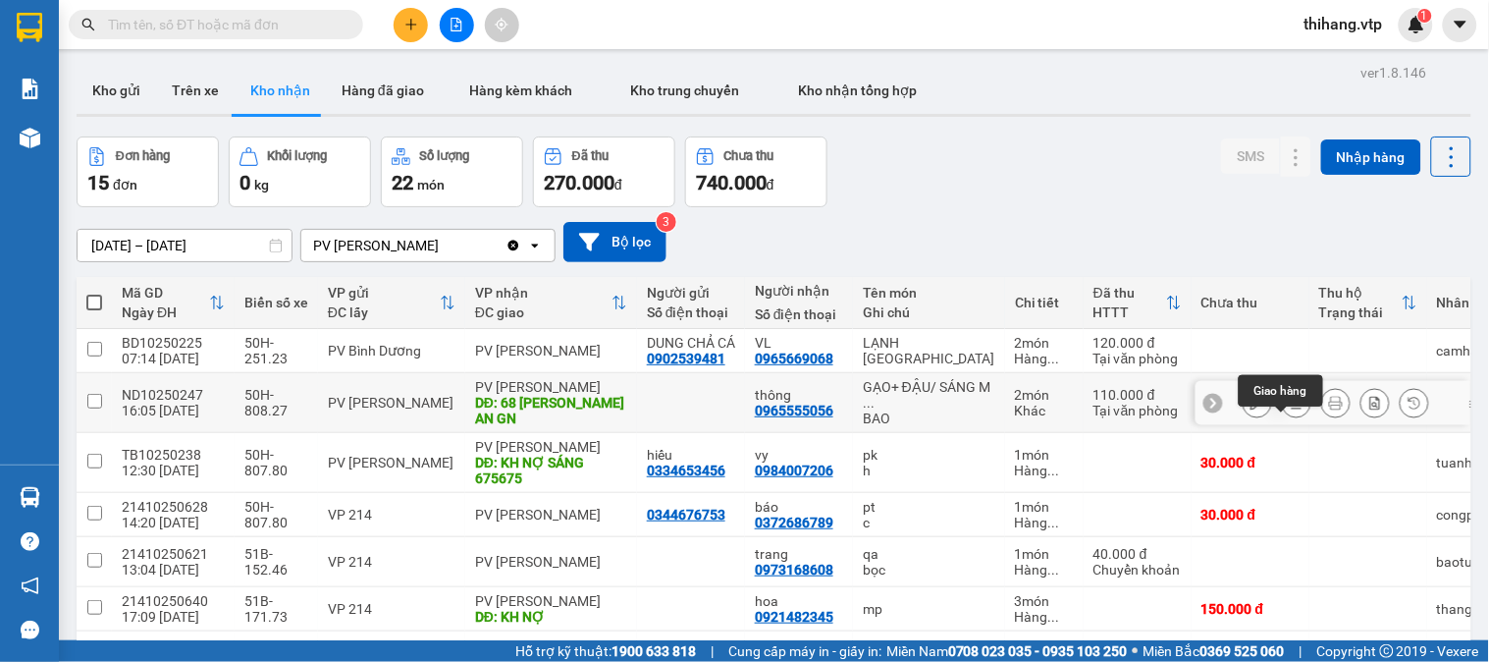
click at [1283, 420] on button at bounding box center [1296, 403] width 27 height 34
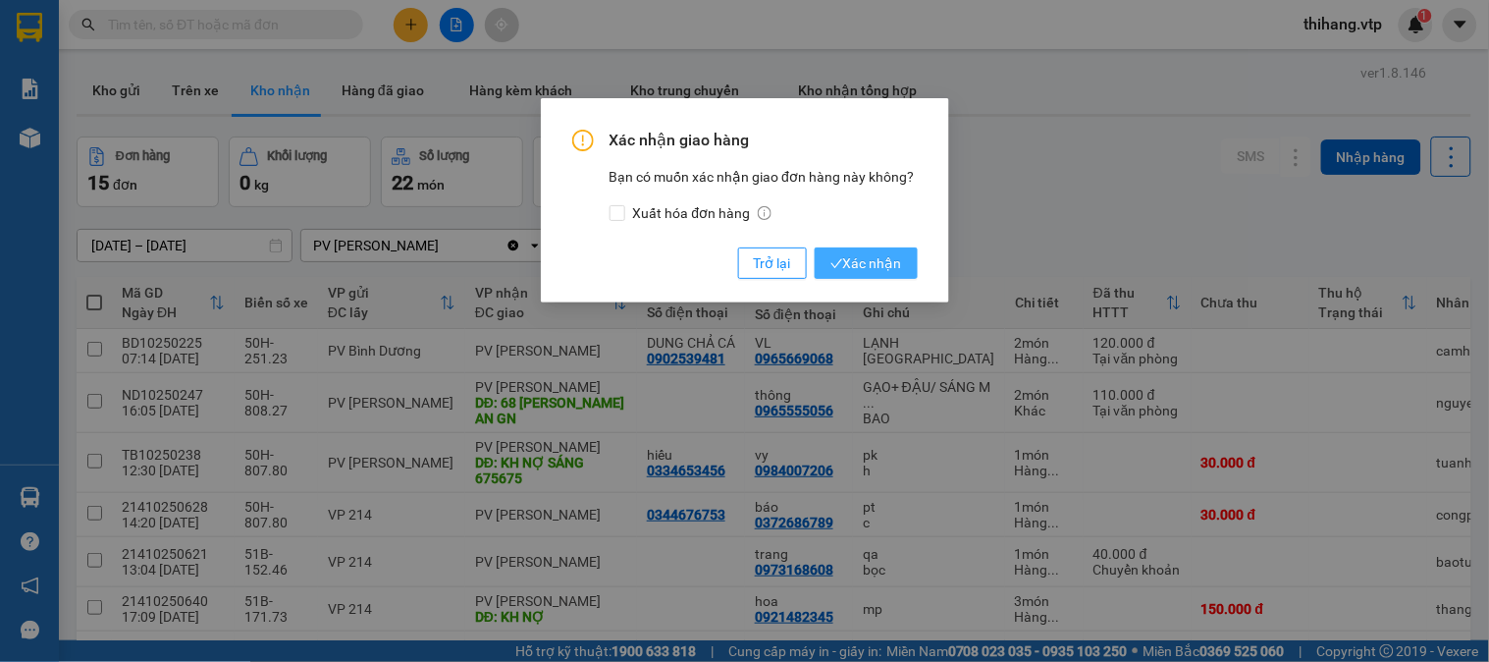
click at [837, 265] on icon "check" at bounding box center [837, 263] width 12 height 9
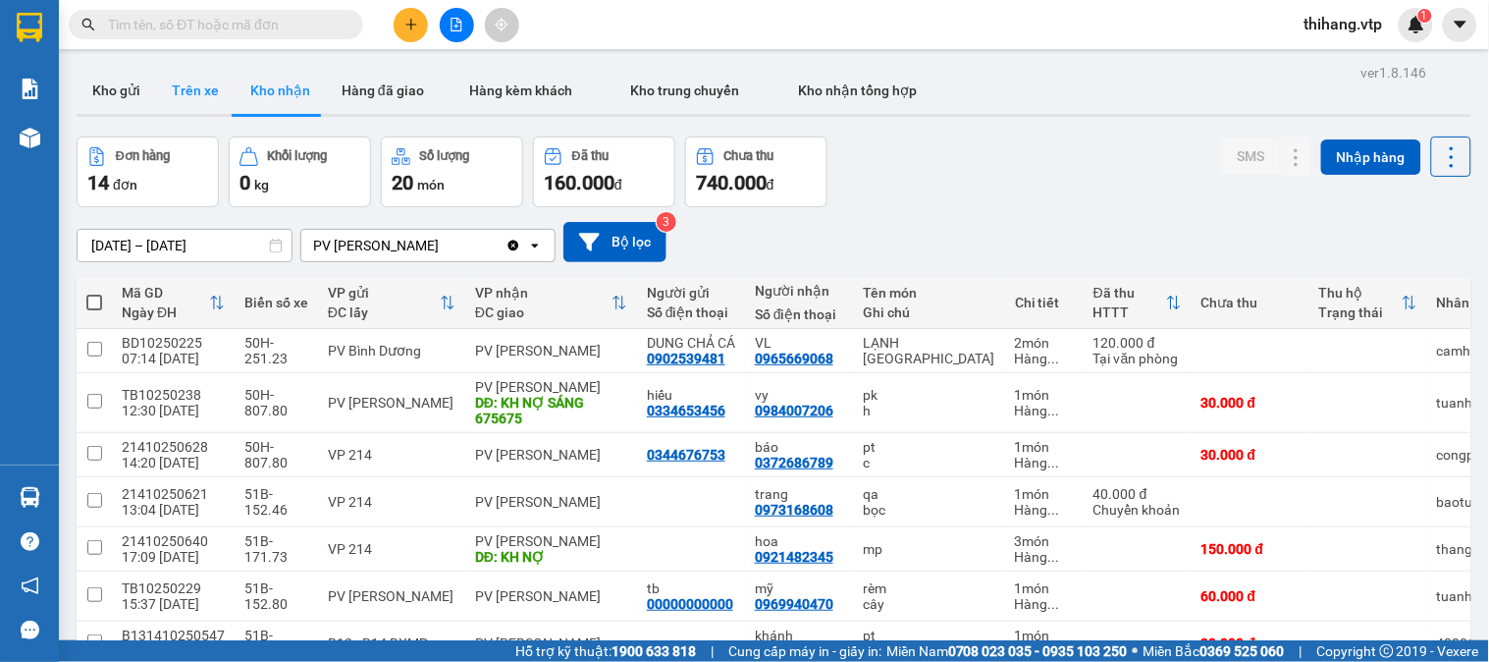
click at [211, 92] on button "Trên xe" at bounding box center [195, 90] width 79 height 47
type input "[DATE] – [DATE]"
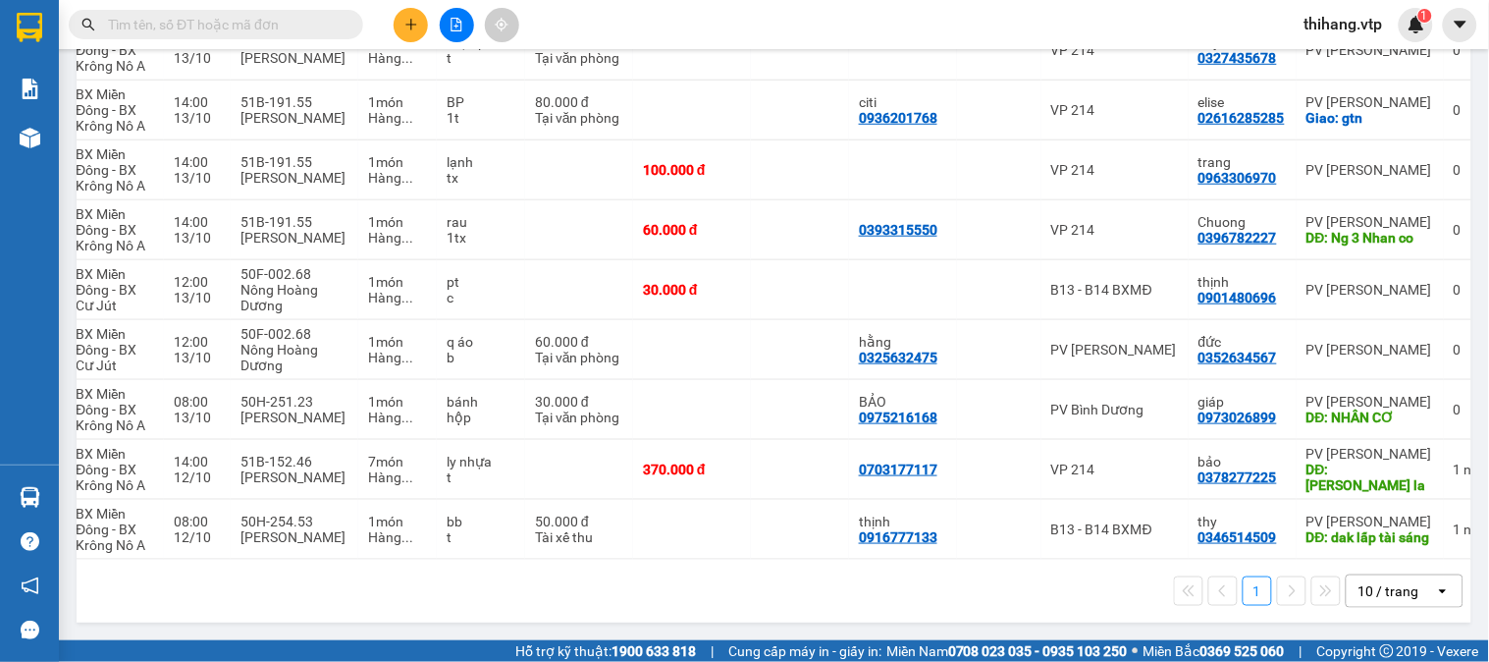
scroll to position [0, 227]
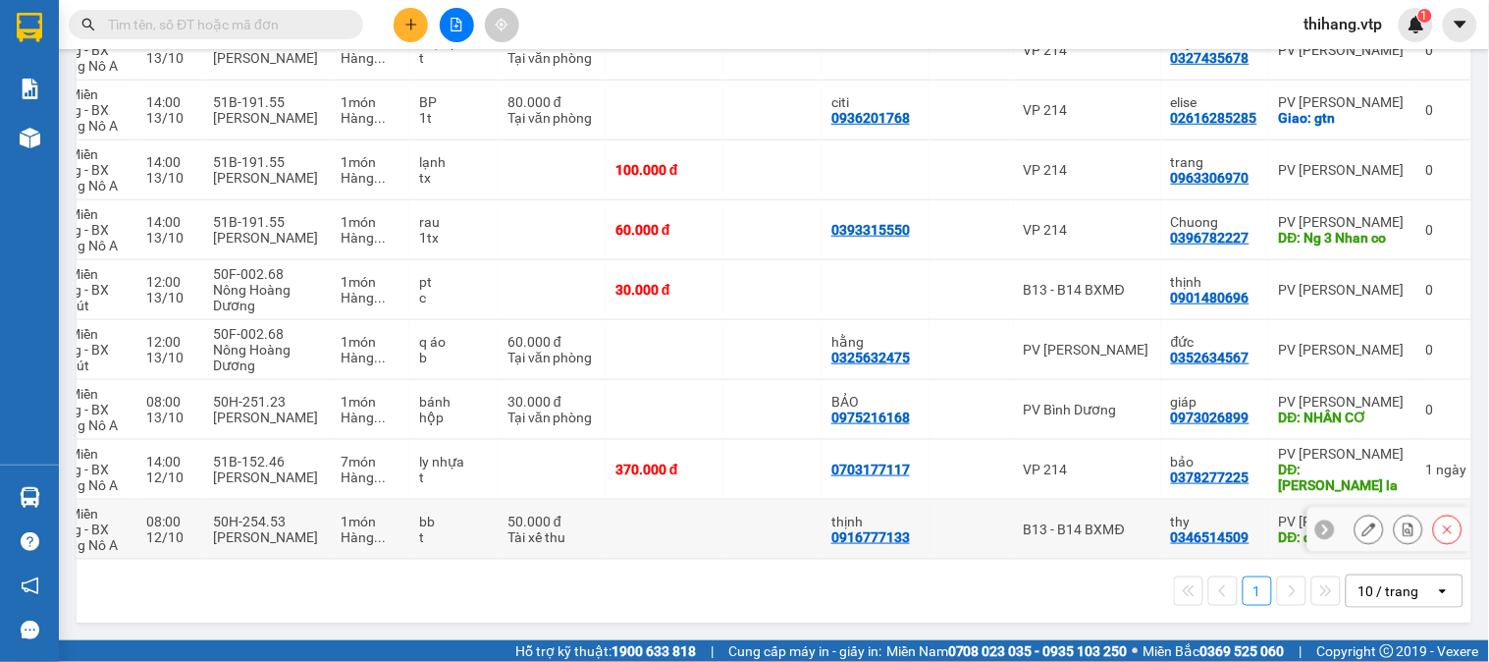
click at [1363, 522] on icon at bounding box center [1370, 529] width 14 height 14
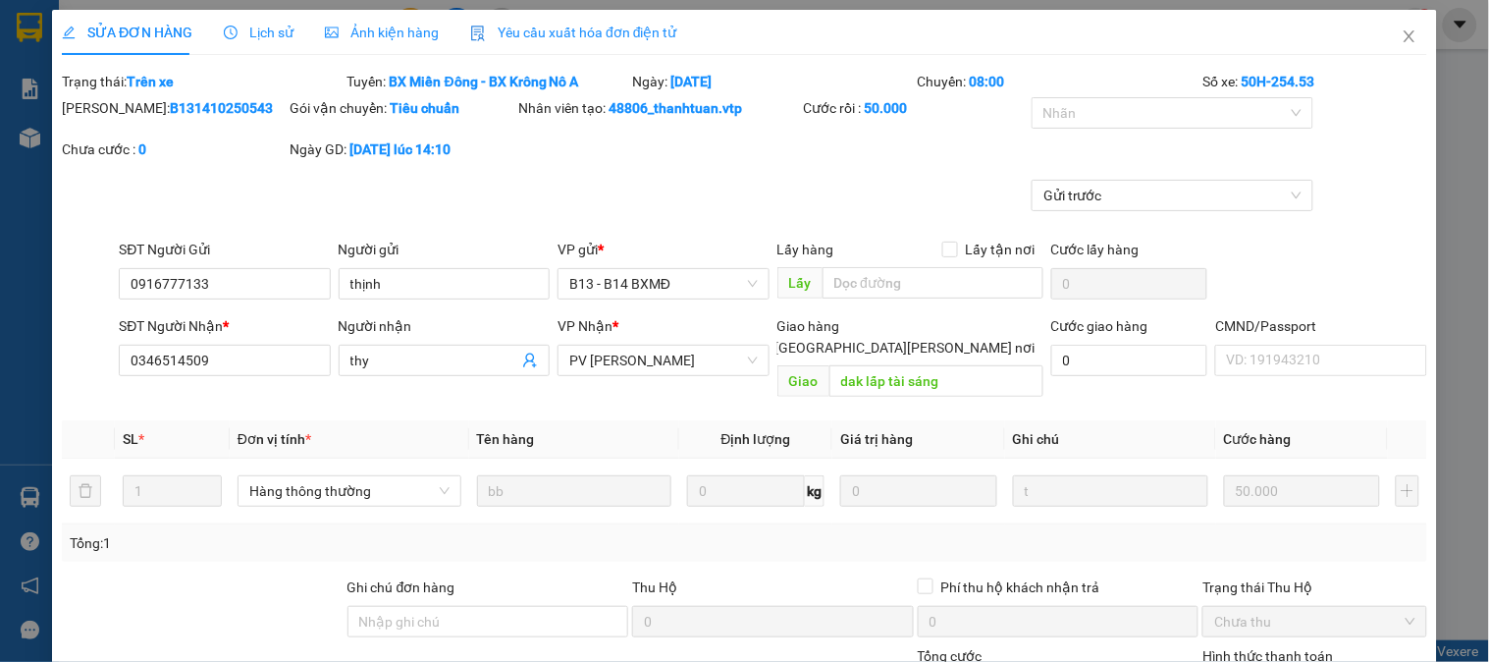
type input "0916777133"
type input "thịnh"
type input "0346514509"
type input "thy"
type input "dak lấp tài sáng"
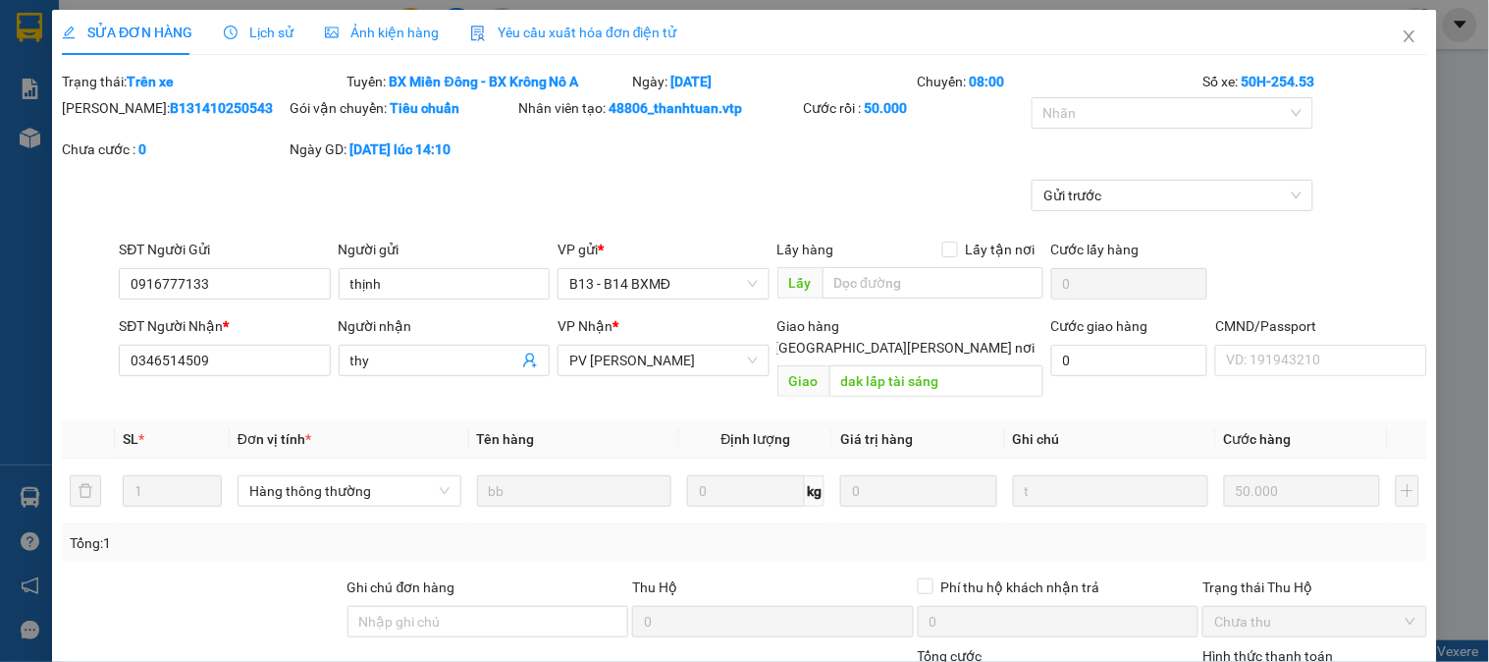
type input "0"
type input "50.000"
type input "2.500"
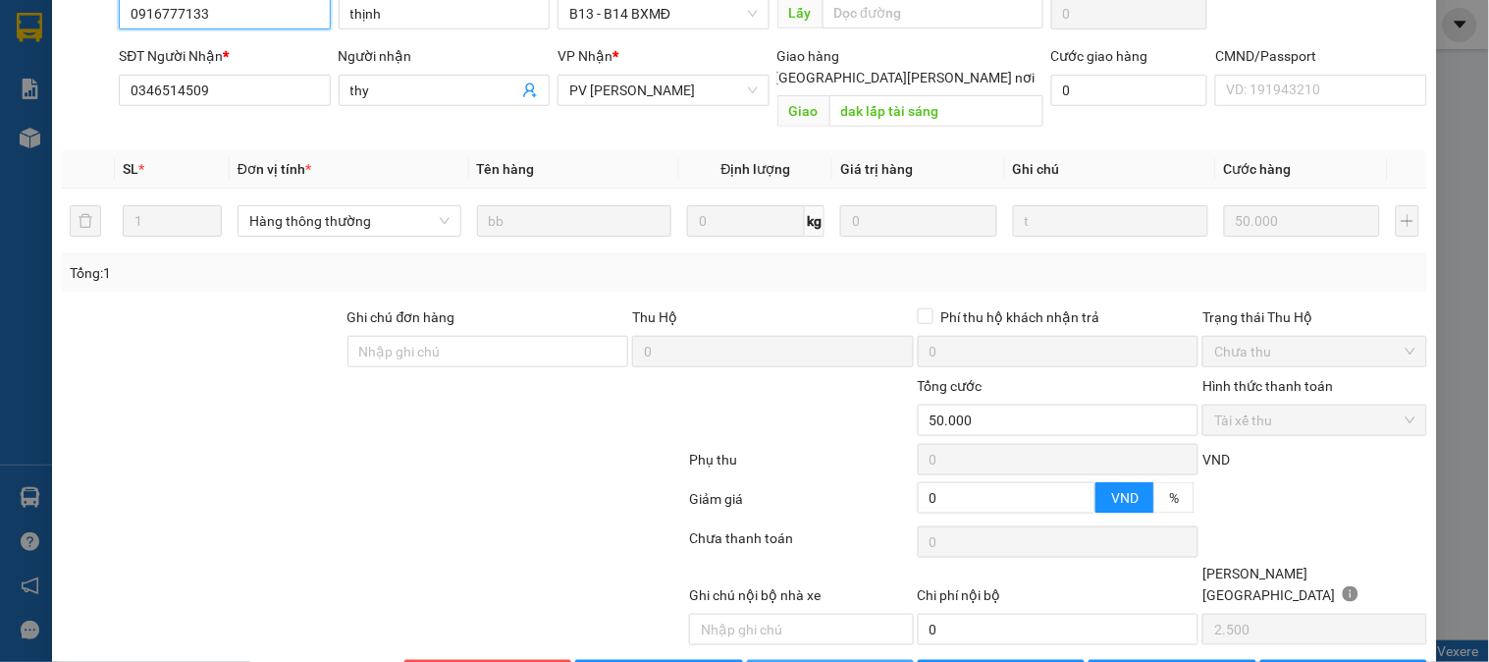
scroll to position [295, 0]
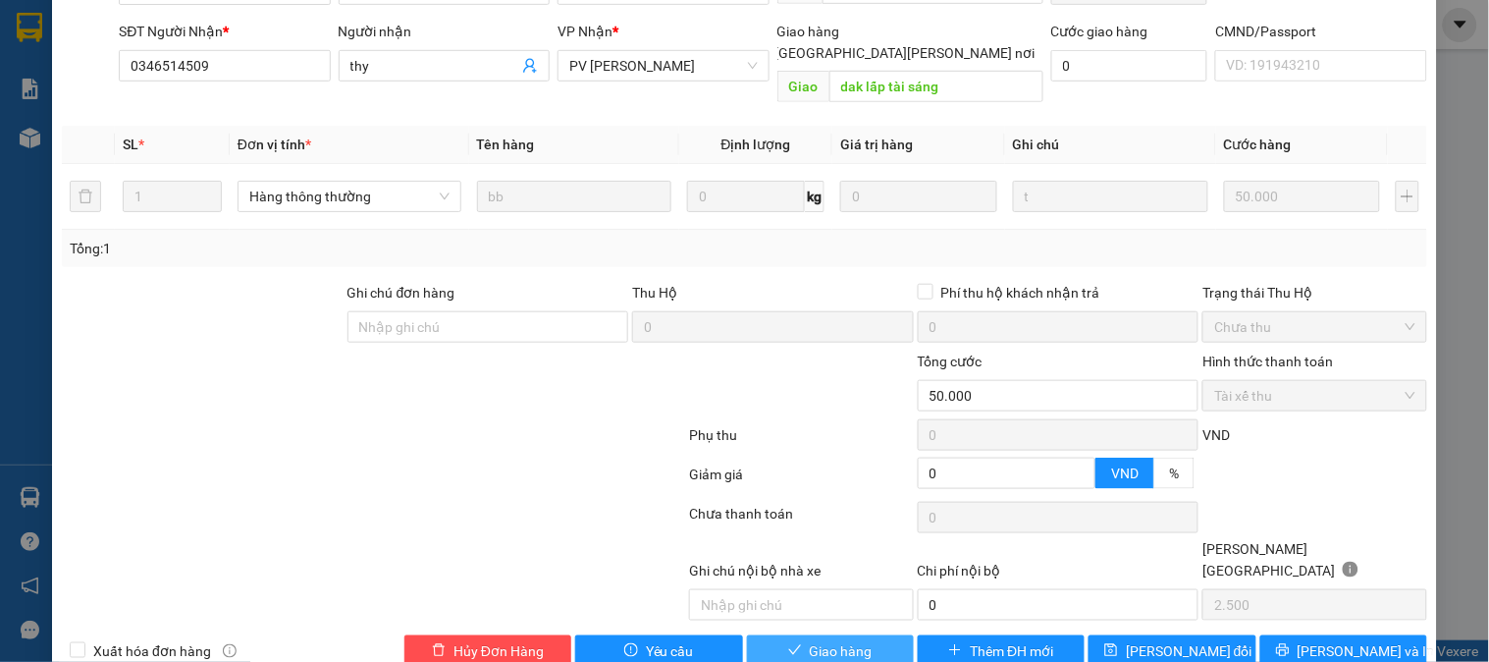
click at [823, 640] on span "Giao hàng" at bounding box center [841, 651] width 63 height 22
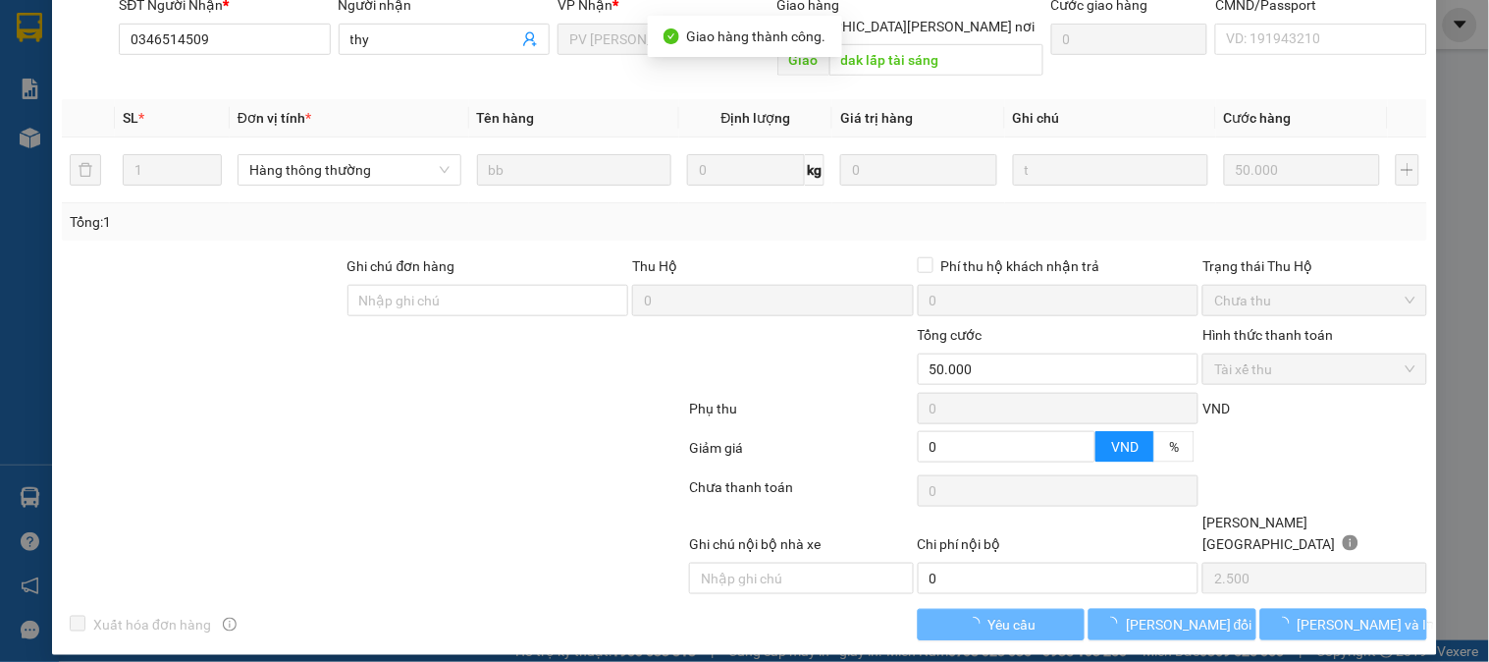
scroll to position [0, 0]
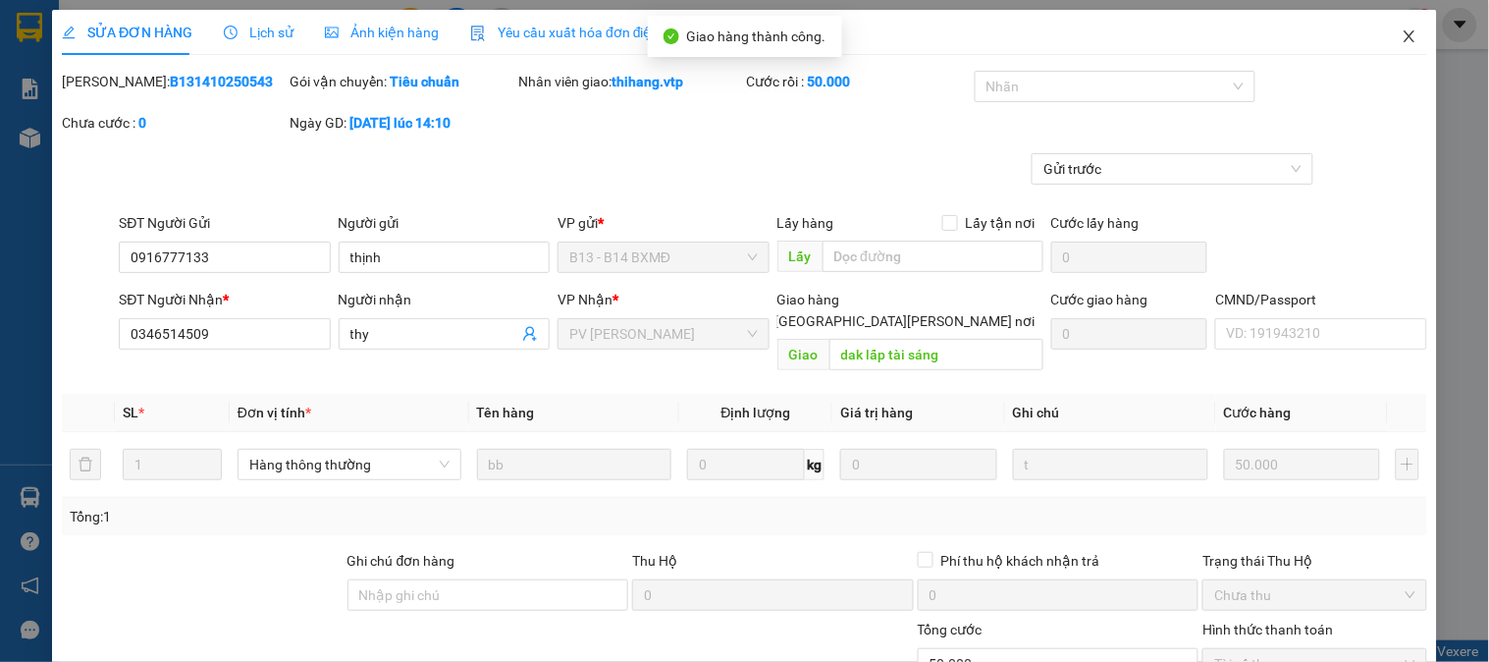
click at [1402, 35] on icon "close" at bounding box center [1410, 36] width 16 height 16
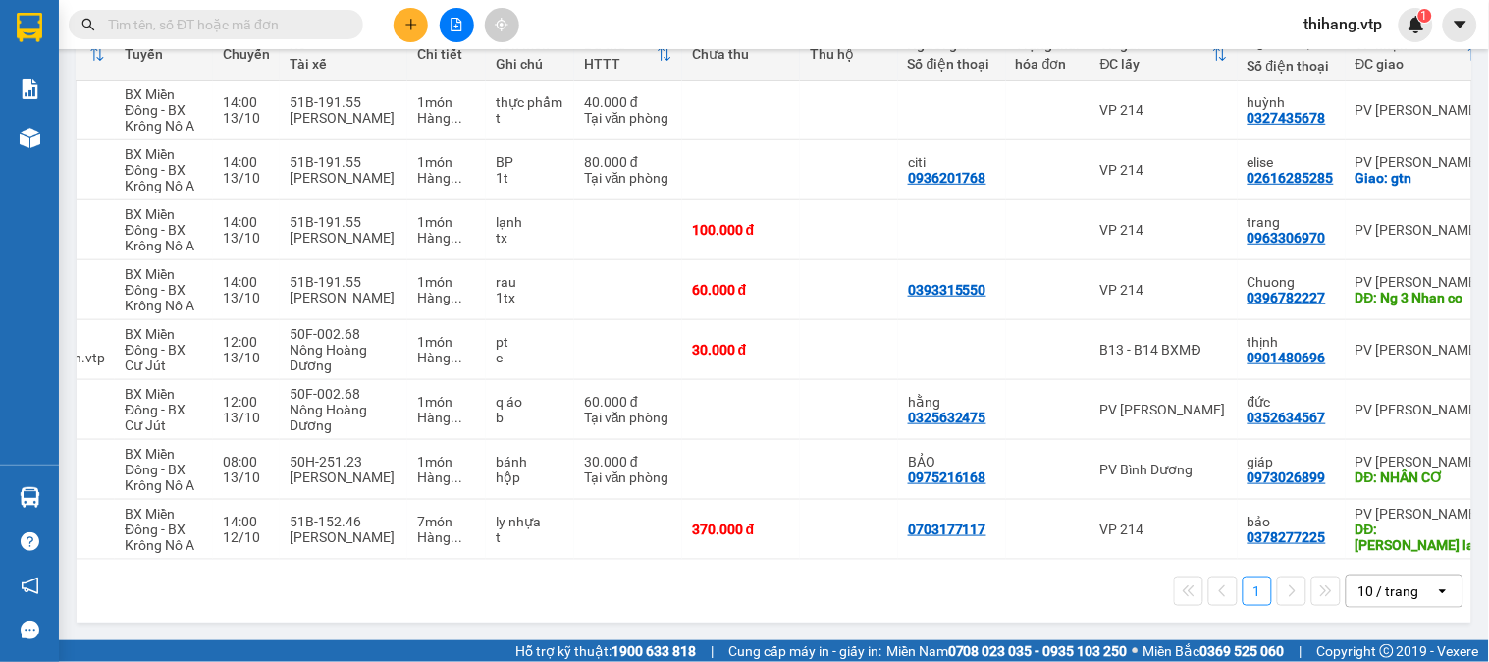
scroll to position [0, 200]
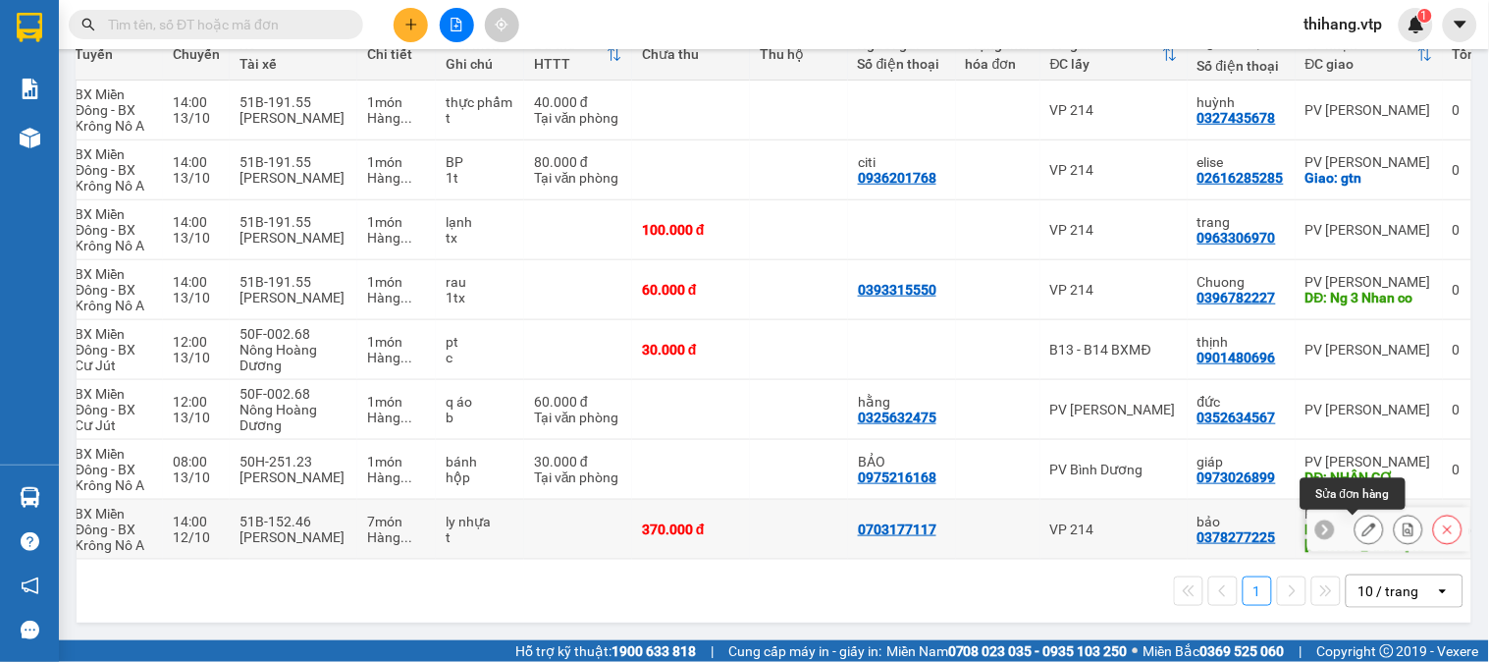
click at [1363, 522] on icon at bounding box center [1370, 529] width 14 height 14
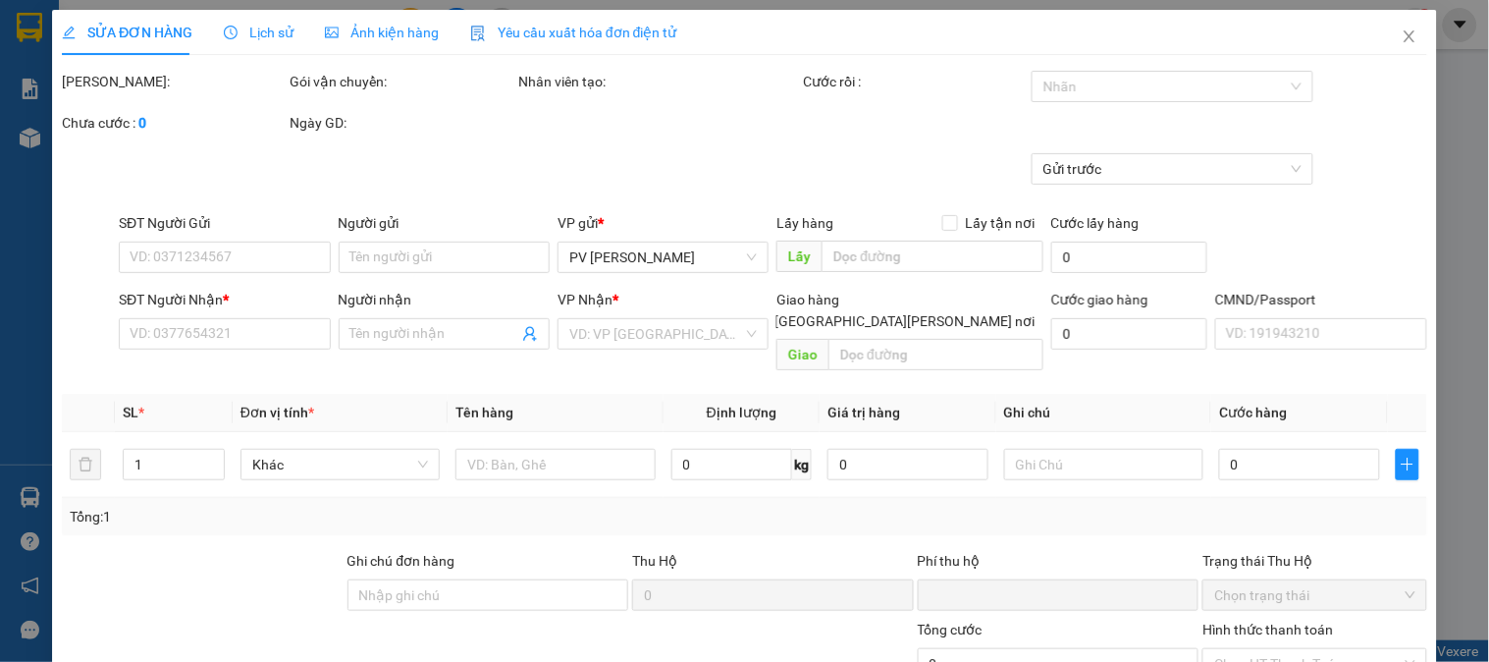
type input "18.500"
type input "0703177117"
type input "0378277225"
type input "bảo"
type input "hồ đại la"
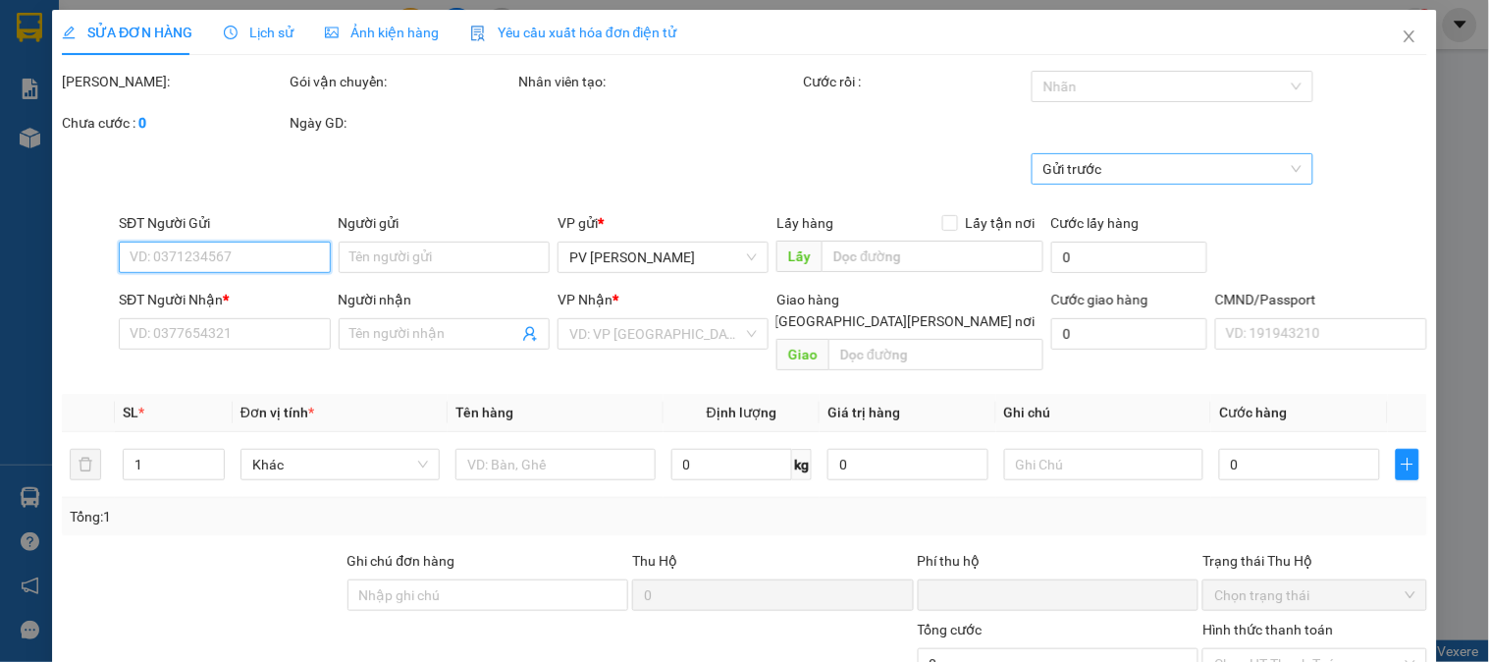
type input "0"
type input "370.000"
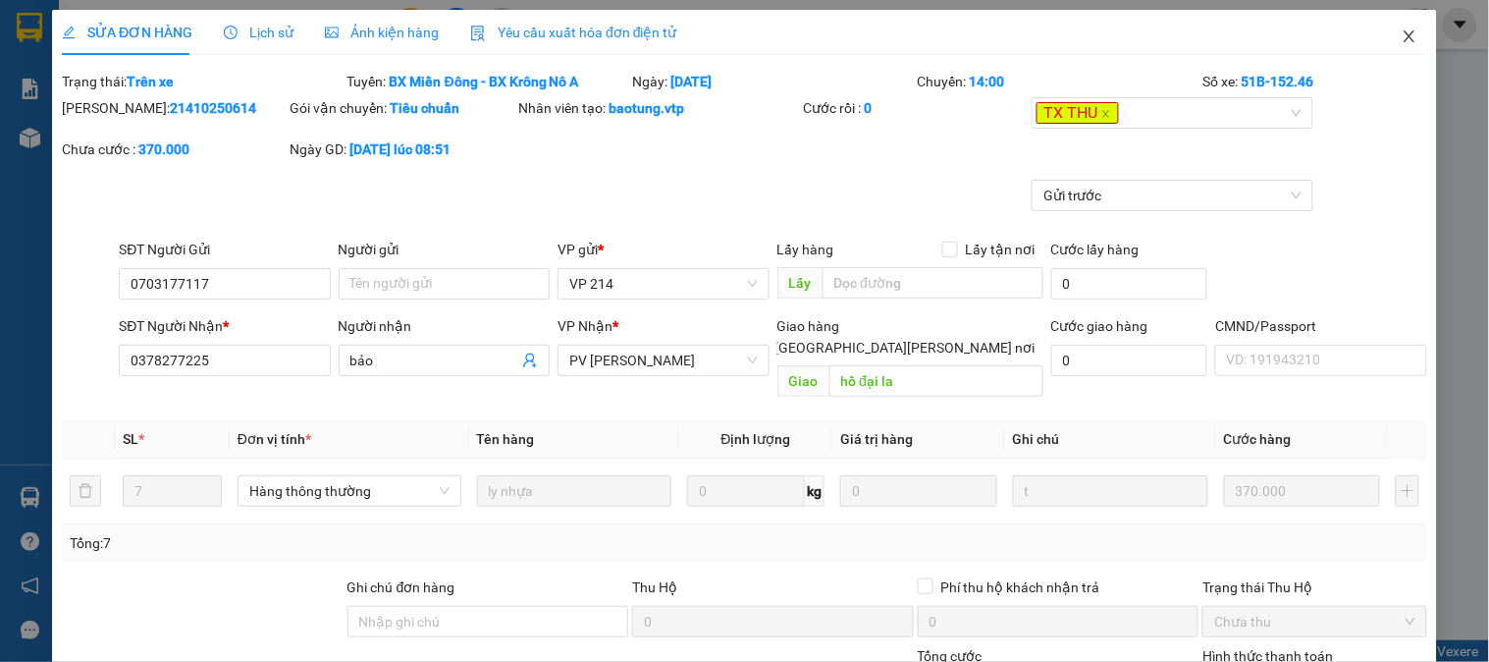
click at [1402, 43] on icon "close" at bounding box center [1410, 36] width 16 height 16
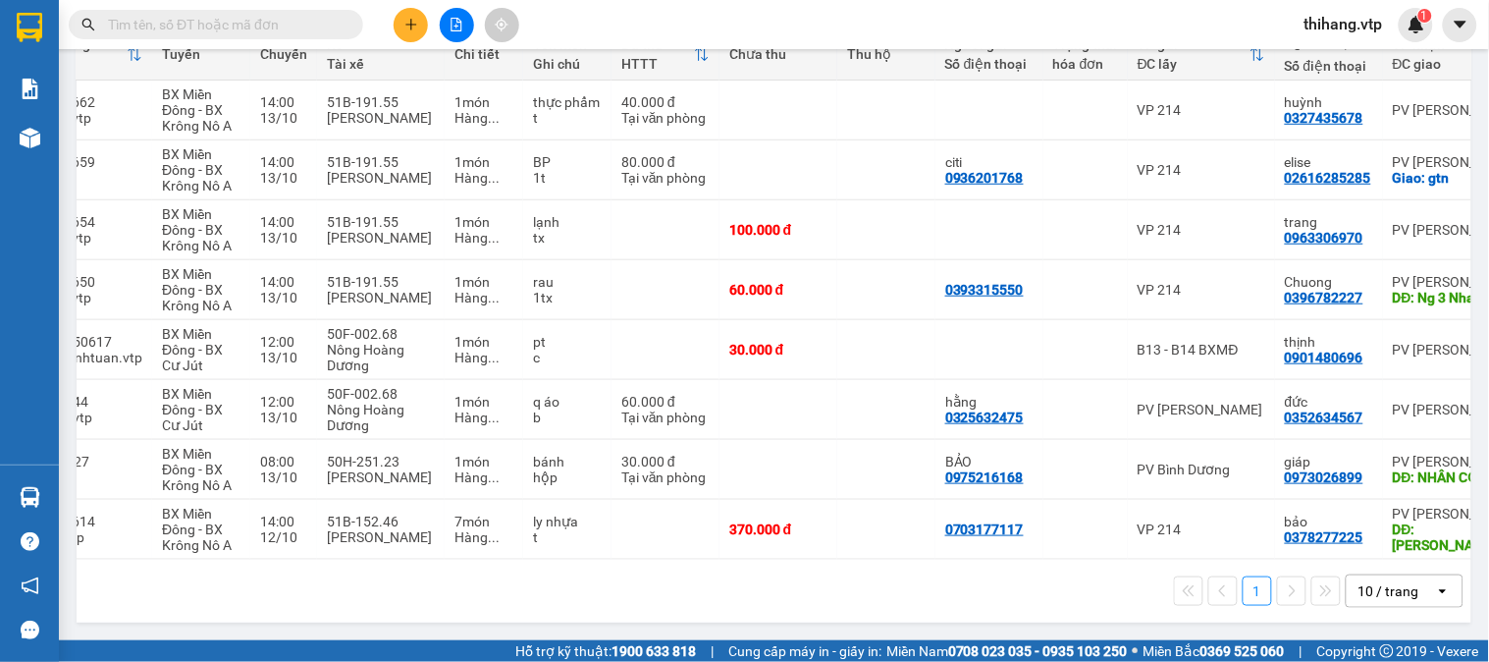
scroll to position [0, 118]
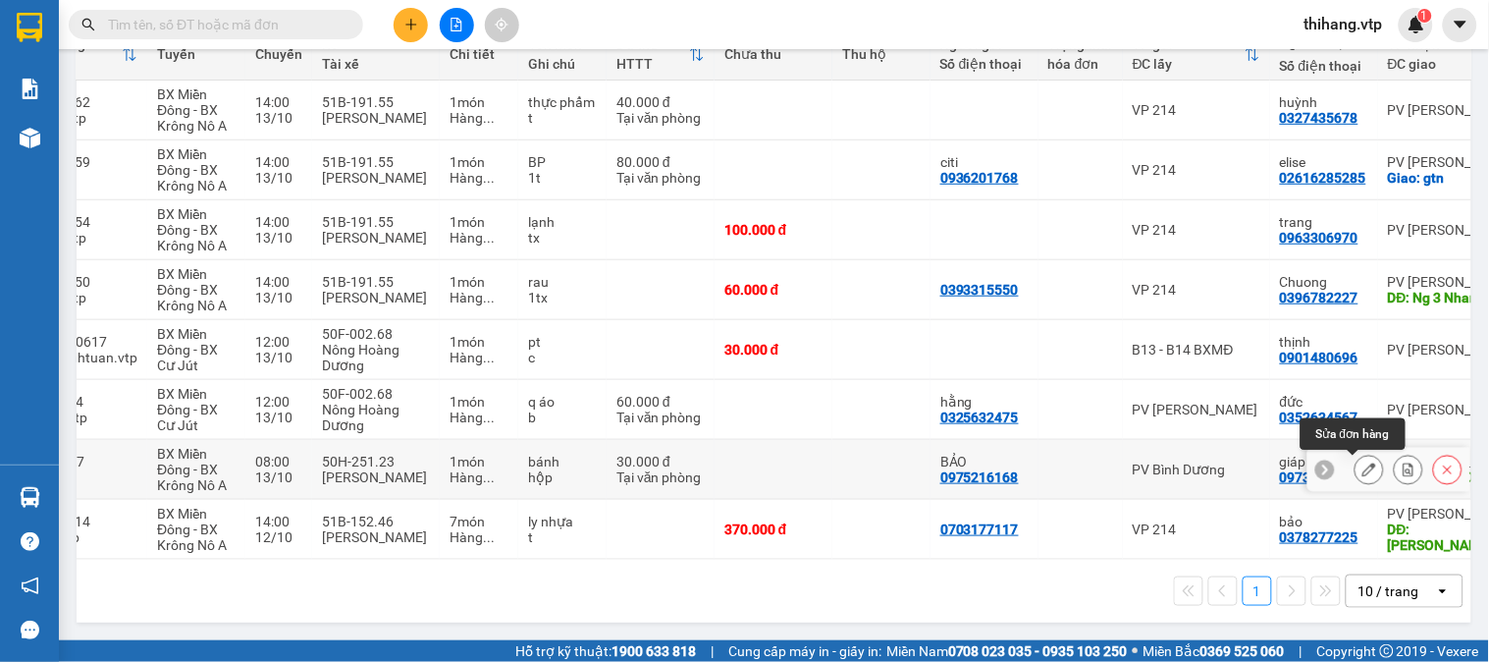
click at [1363, 465] on icon at bounding box center [1370, 469] width 14 height 14
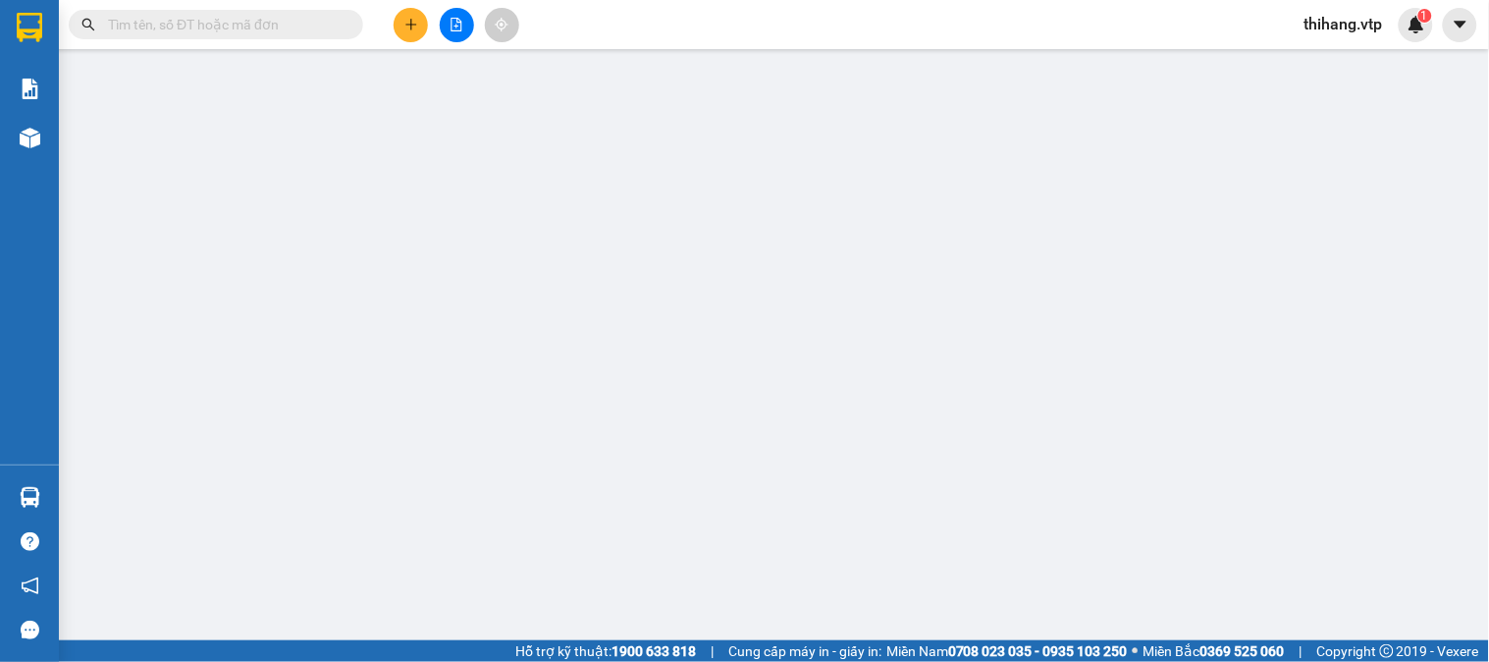
type input "0975216168"
type input "BẢO"
type input "0973026899"
type input "giáp"
type input "NHÂN CƠ"
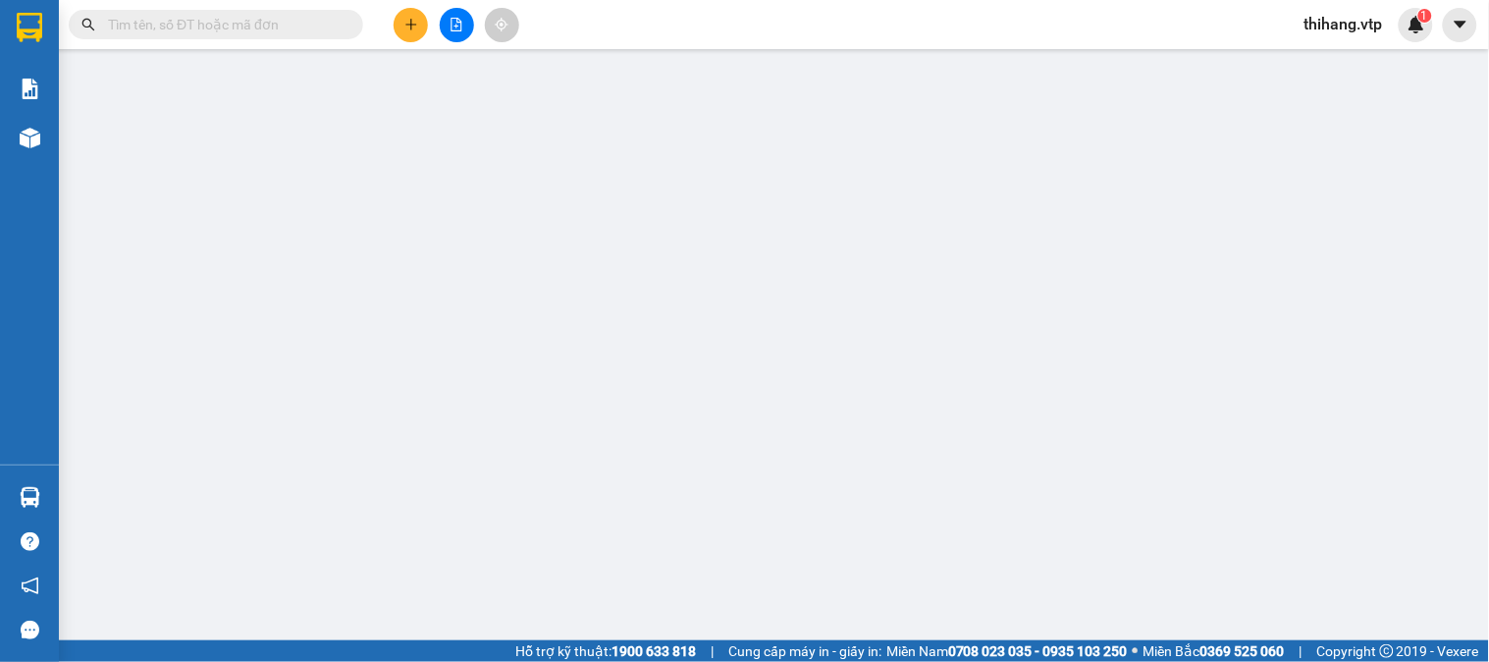
type input "0"
type input "30.000"
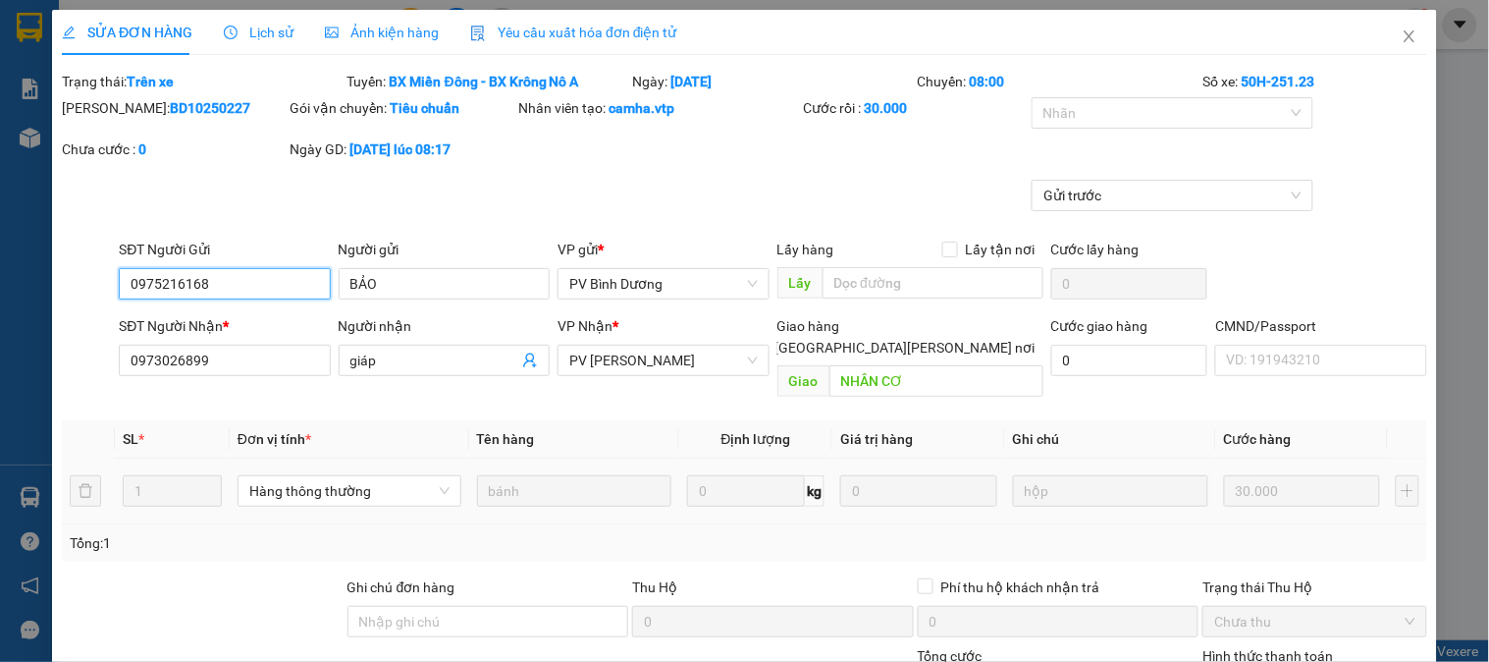
type input "1.500"
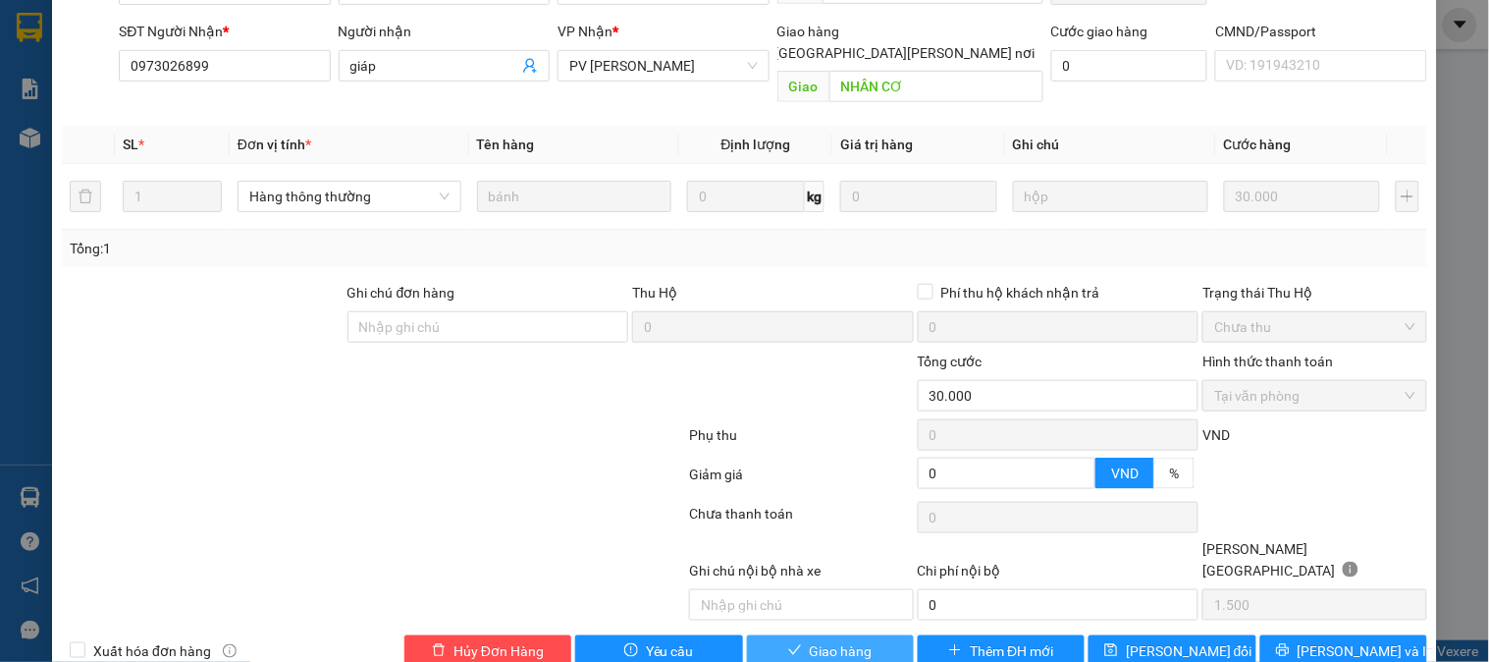
click at [850, 640] on span "Giao hàng" at bounding box center [841, 651] width 63 height 22
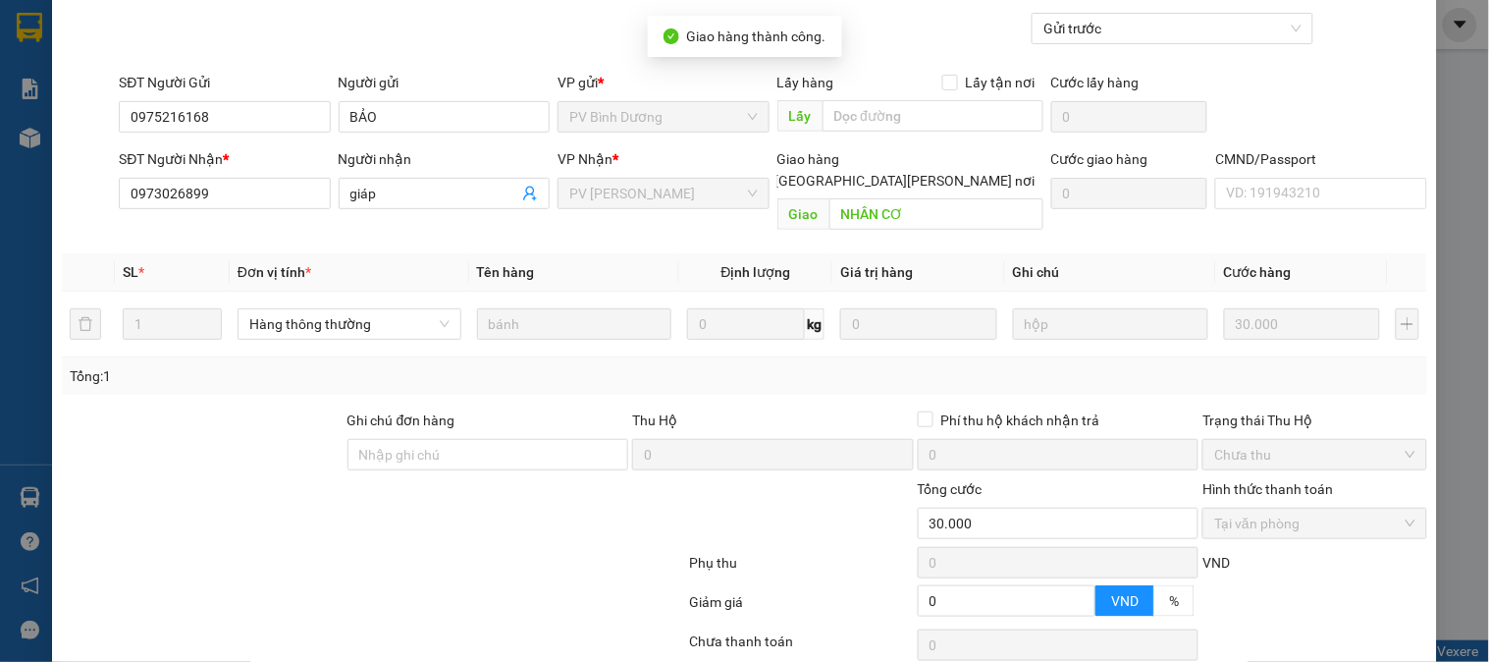
scroll to position [0, 0]
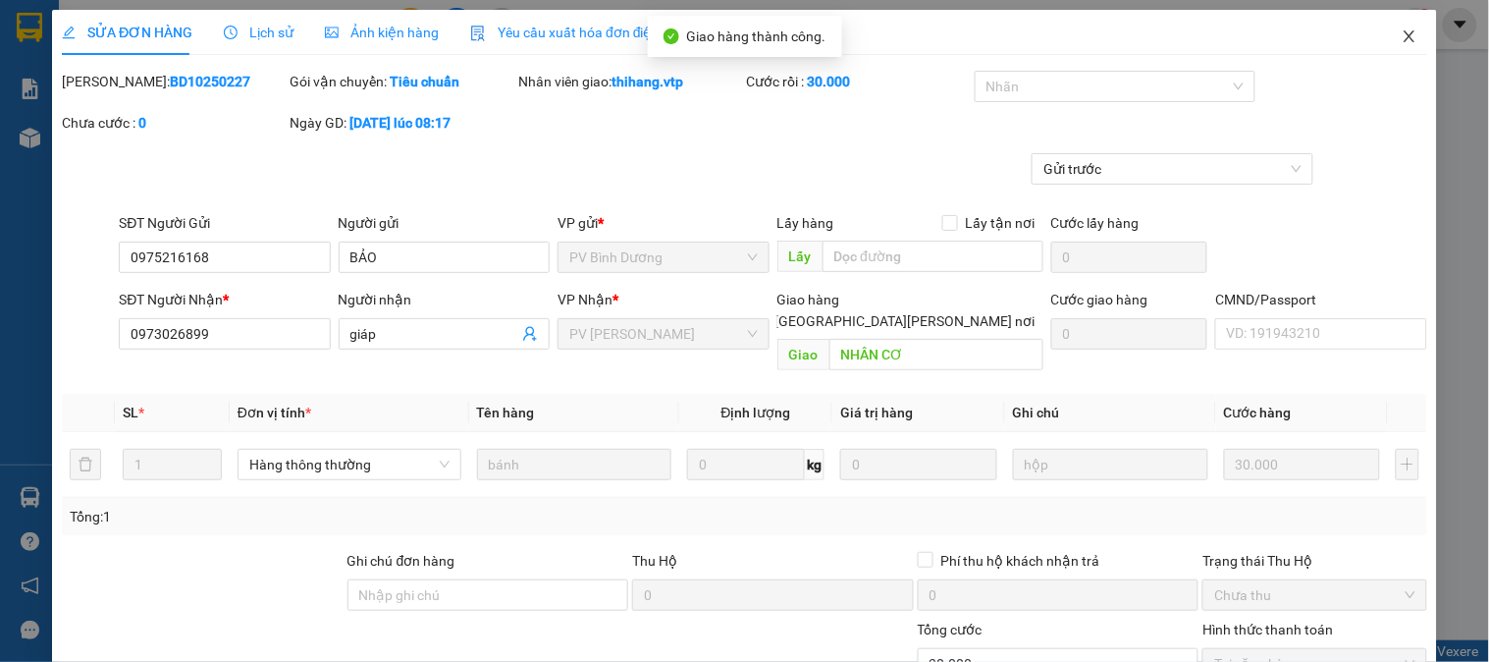
click at [1402, 32] on icon "close" at bounding box center [1410, 36] width 16 height 16
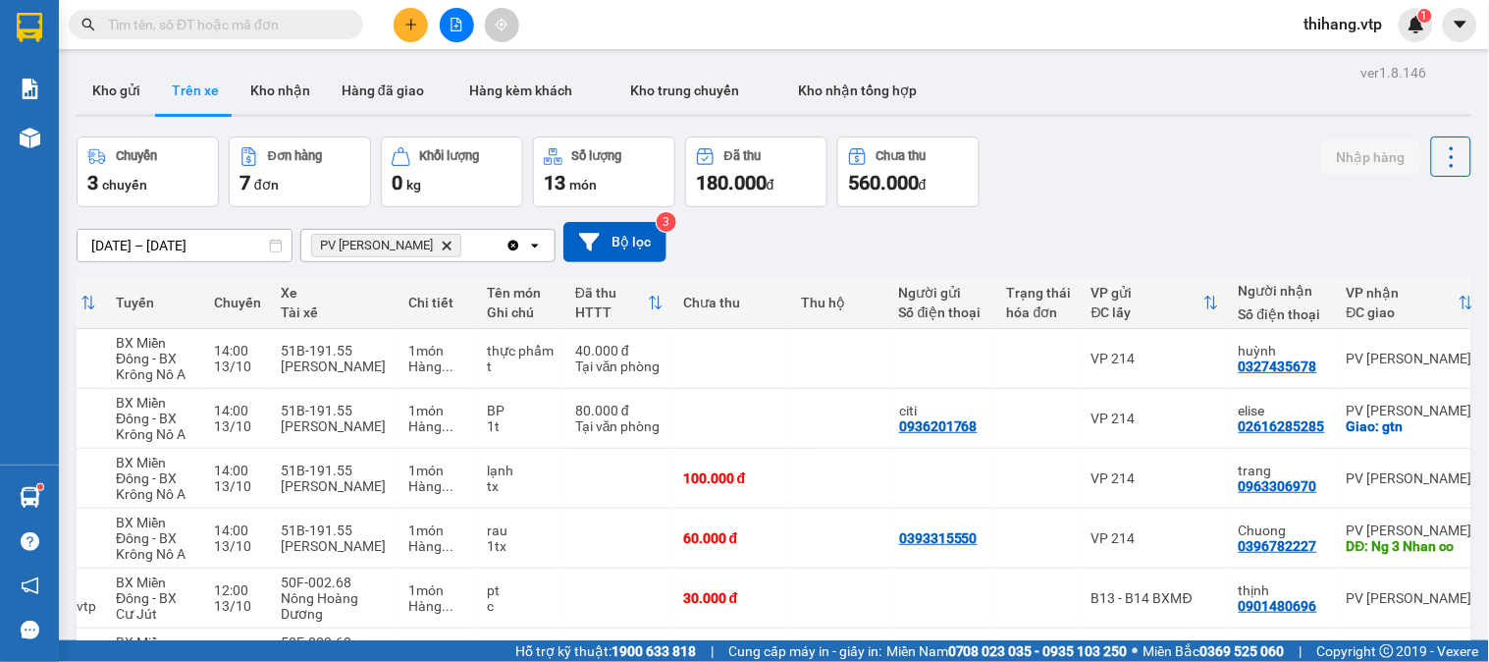
click at [263, 238] on input "[DATE] – [DATE]" at bounding box center [185, 245] width 214 height 31
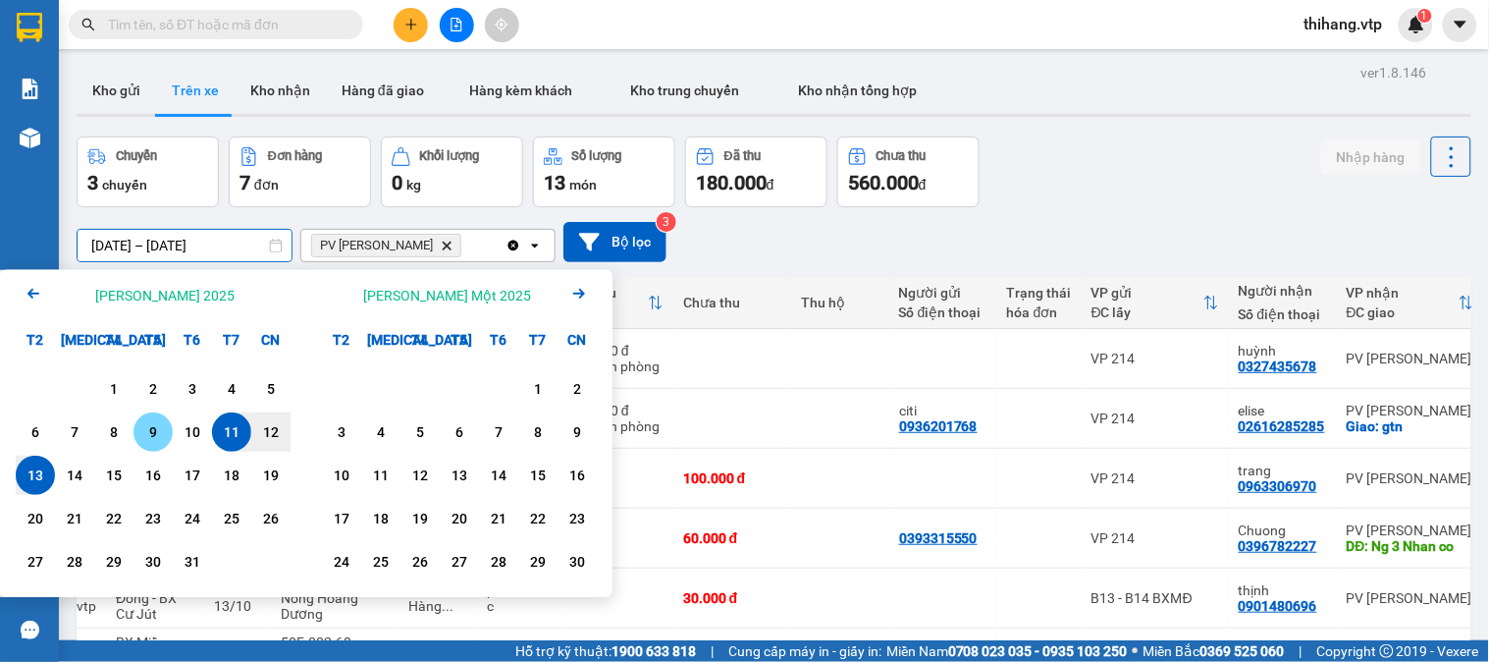
click at [152, 426] on div "9" at bounding box center [152, 432] width 27 height 24
click at [41, 475] on div "13" at bounding box center [35, 475] width 27 height 24
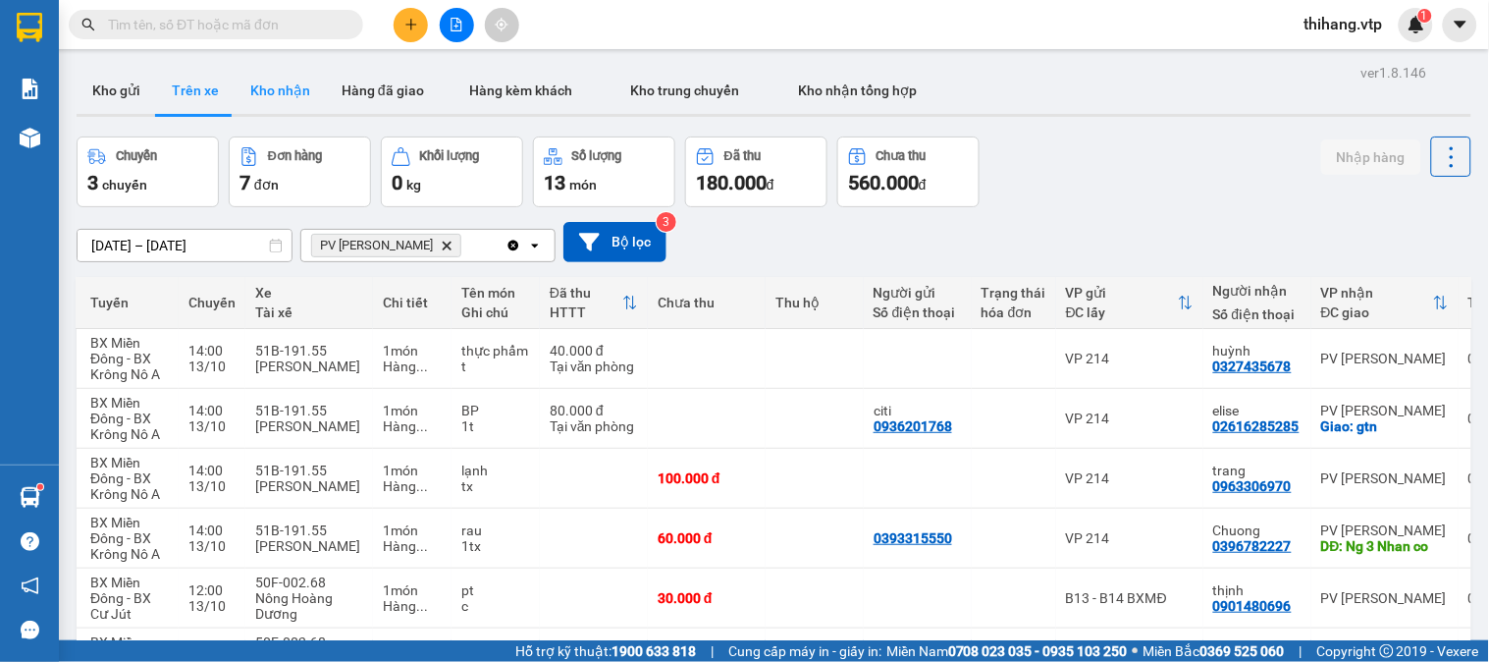
click at [277, 88] on button "Kho nhận" at bounding box center [280, 90] width 91 height 47
type input "[DATE] – [DATE]"
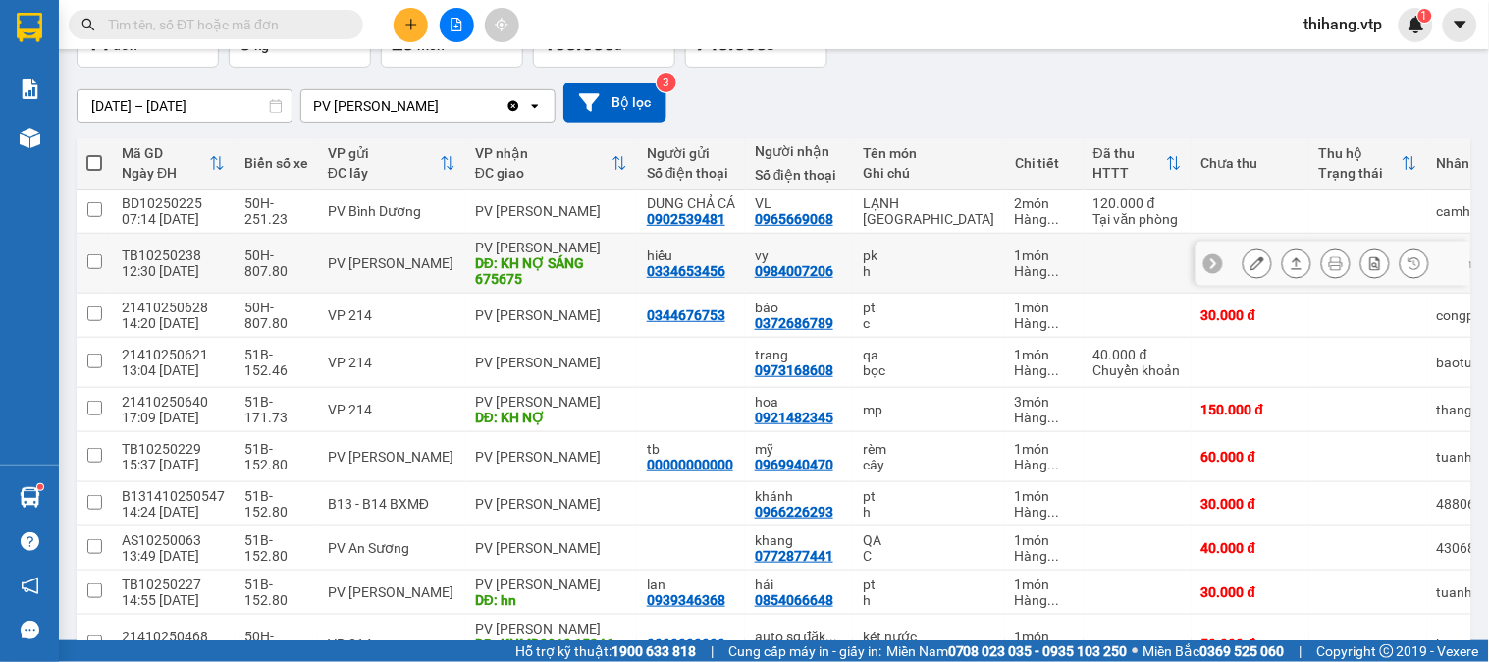
scroll to position [286, 0]
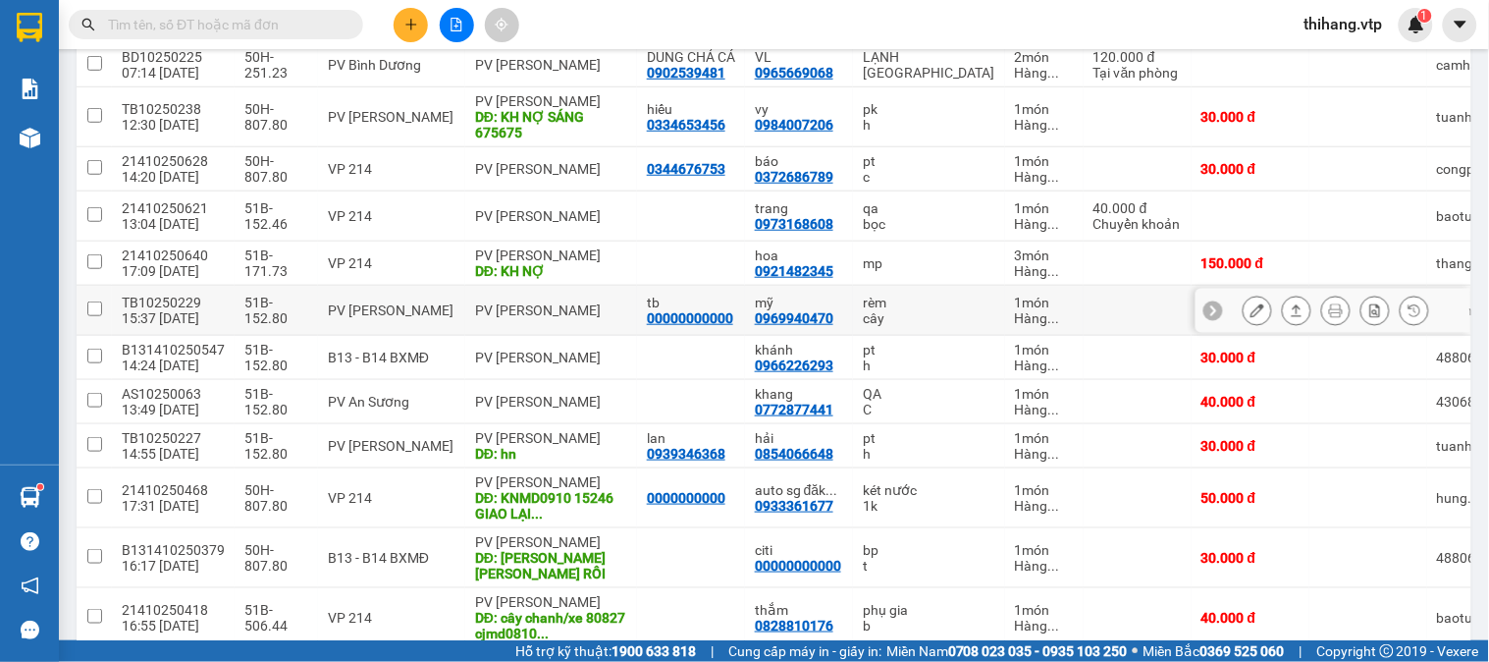
click at [1251, 317] on icon at bounding box center [1258, 310] width 14 height 14
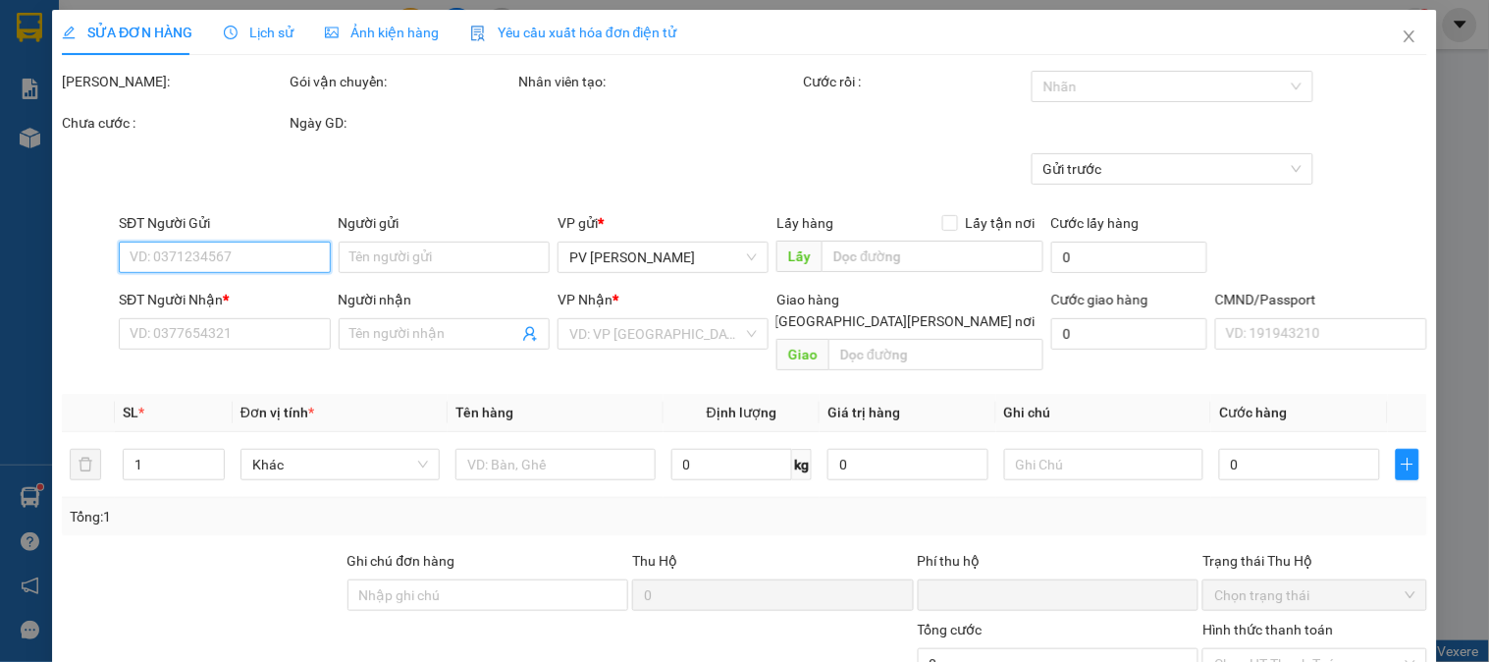
type input "00000000000"
type input "tb"
type input "0969940470"
type input "mỹ"
type input "EX68 60K [DATE]"
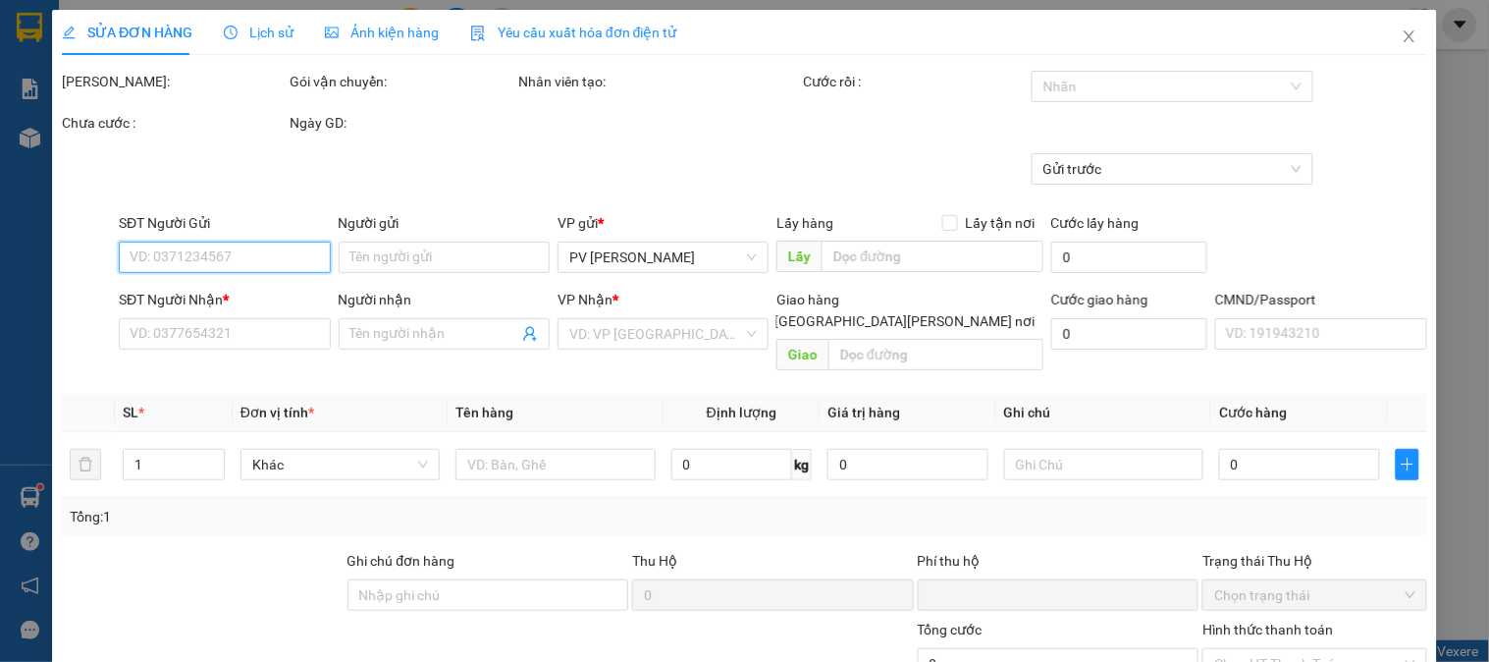
type input "0"
type input "60.000"
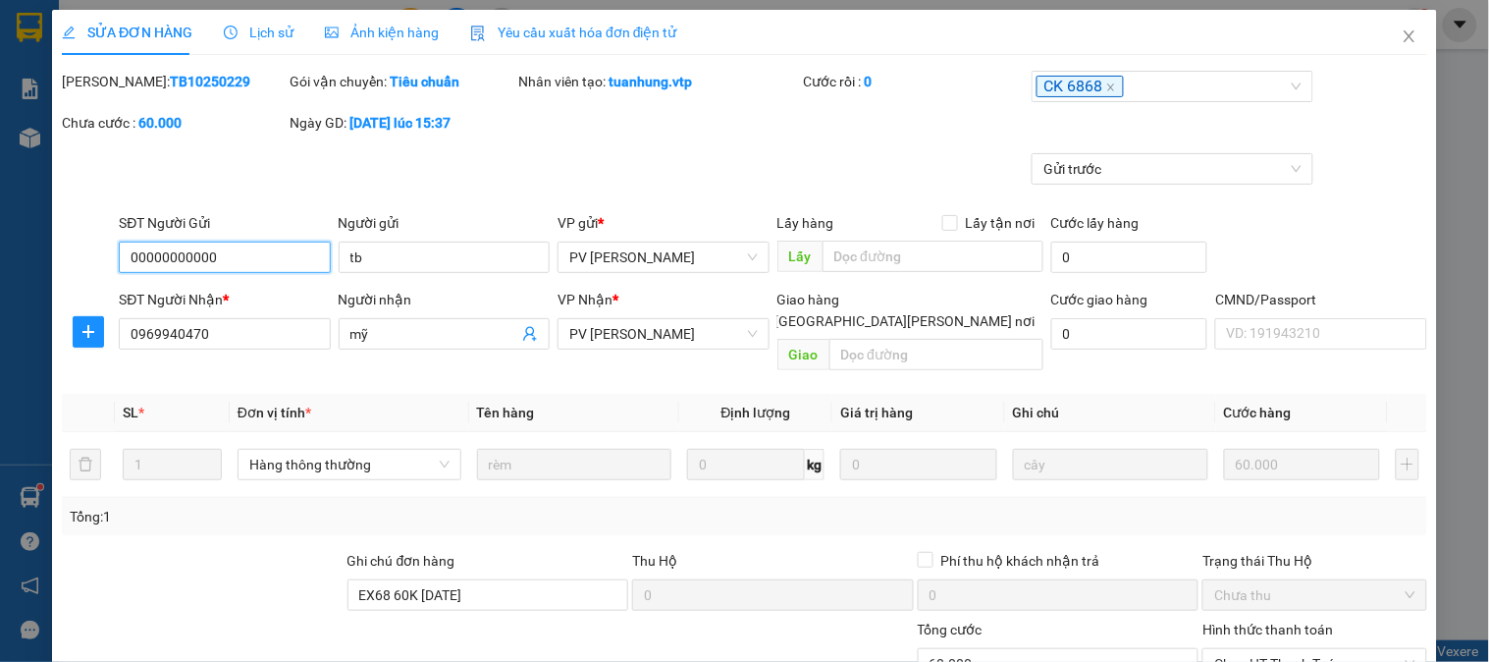
type input "3.000"
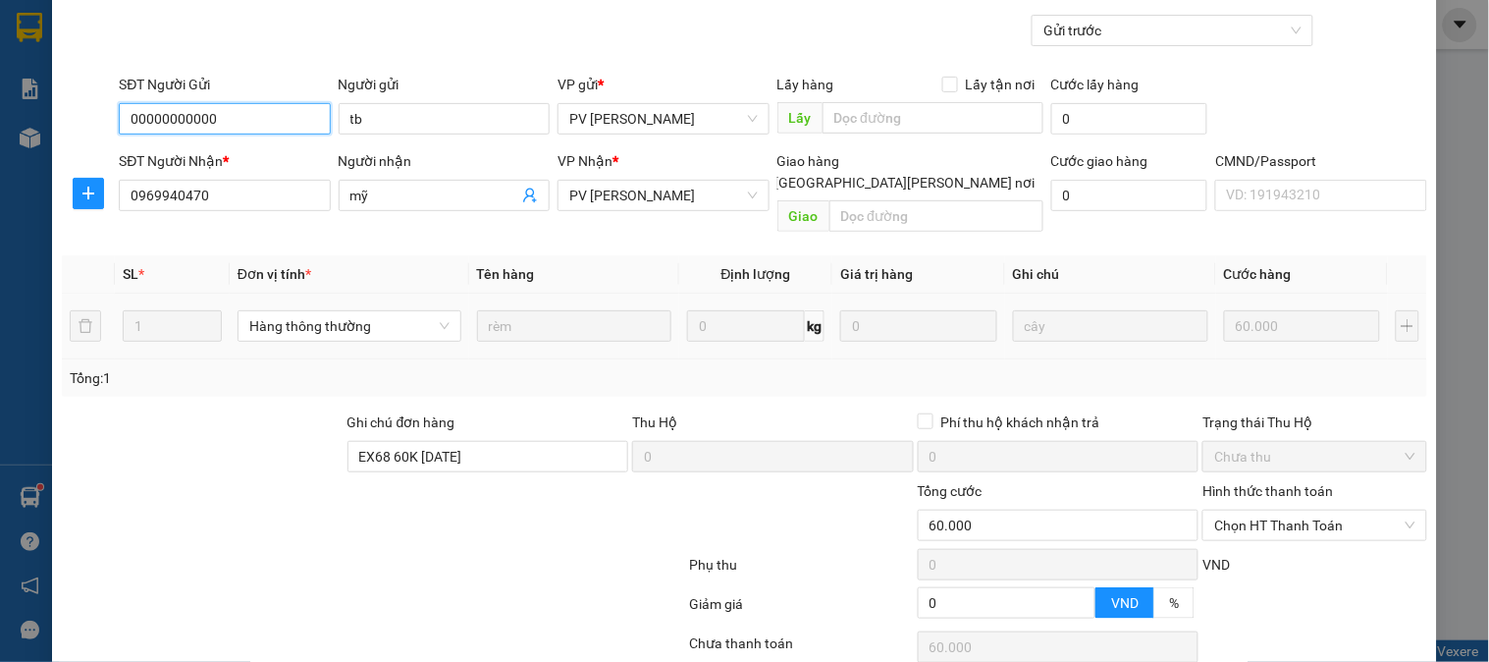
scroll to position [268, 0]
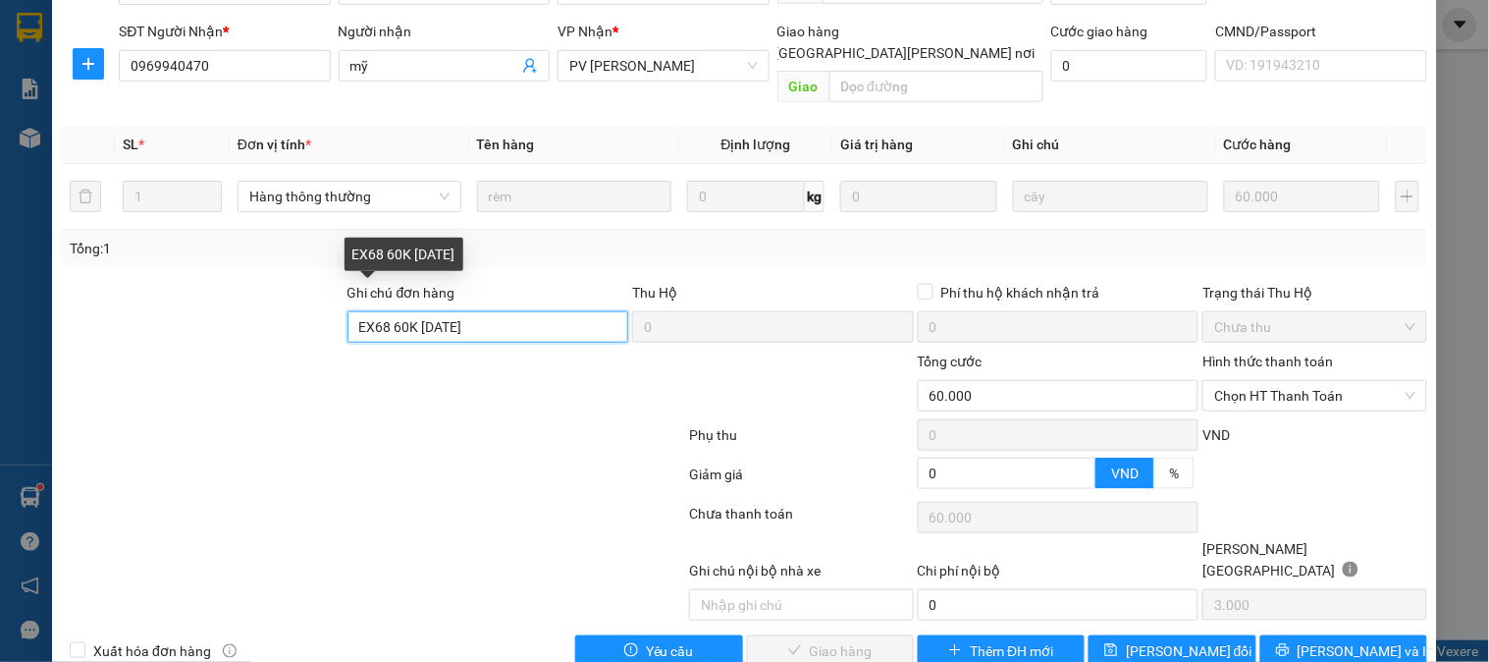
click at [416, 311] on input "EX68 60K [DATE]" at bounding box center [489, 326] width 282 height 31
click at [515, 311] on input "EX68 60K 16h04 [DATE]" at bounding box center [489, 326] width 282 height 31
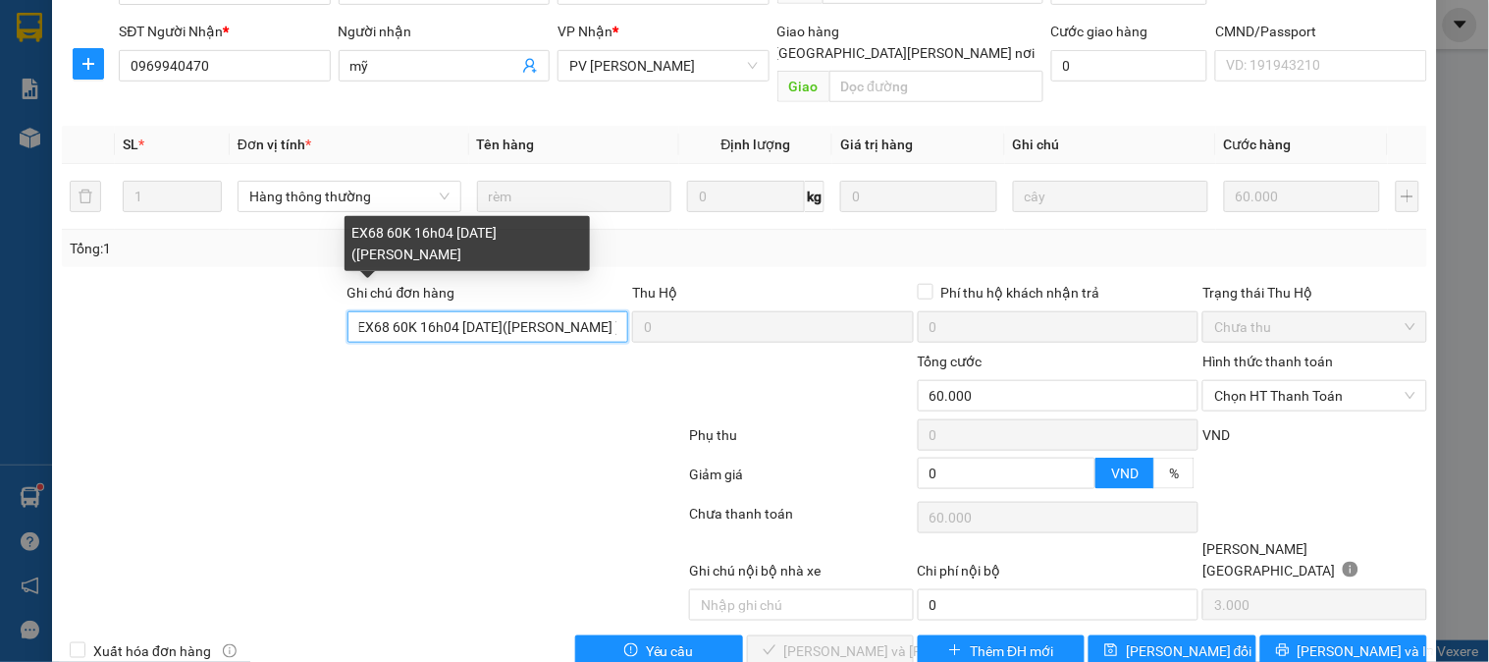
scroll to position [0, 5]
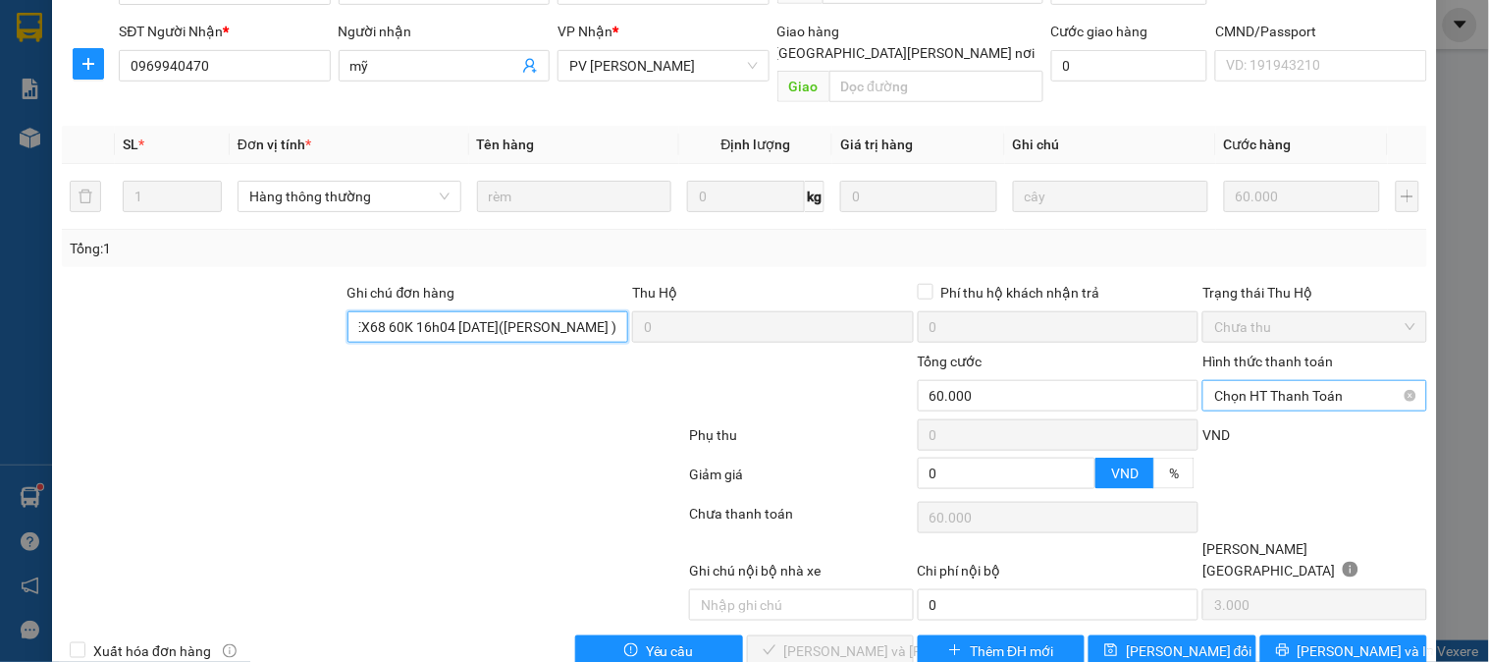
click at [1287, 381] on span "Chọn HT Thanh Toán" at bounding box center [1314, 395] width 200 height 29
type input "EX68 60K 16h04 [DATE]([PERSON_NAME] )"
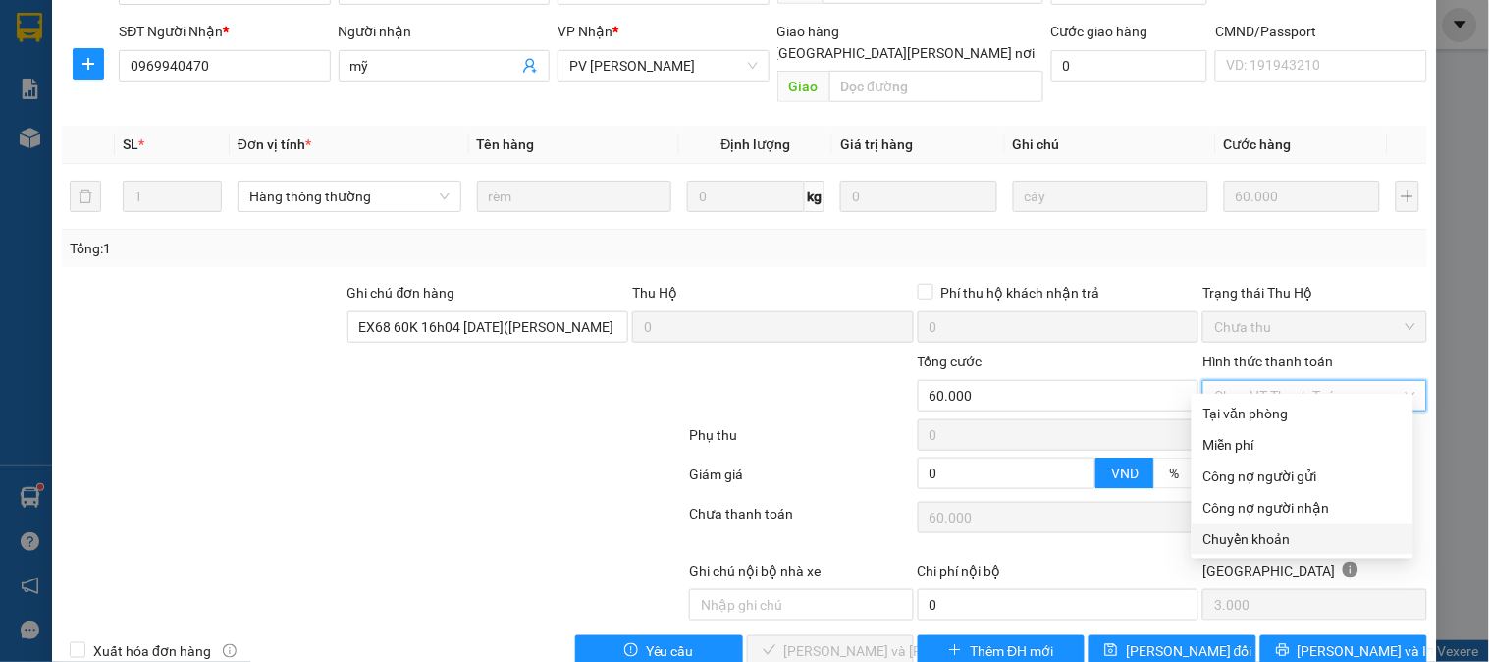
click at [1242, 536] on div "Chuyển khoản" at bounding box center [1303, 539] width 198 height 22
type input "0"
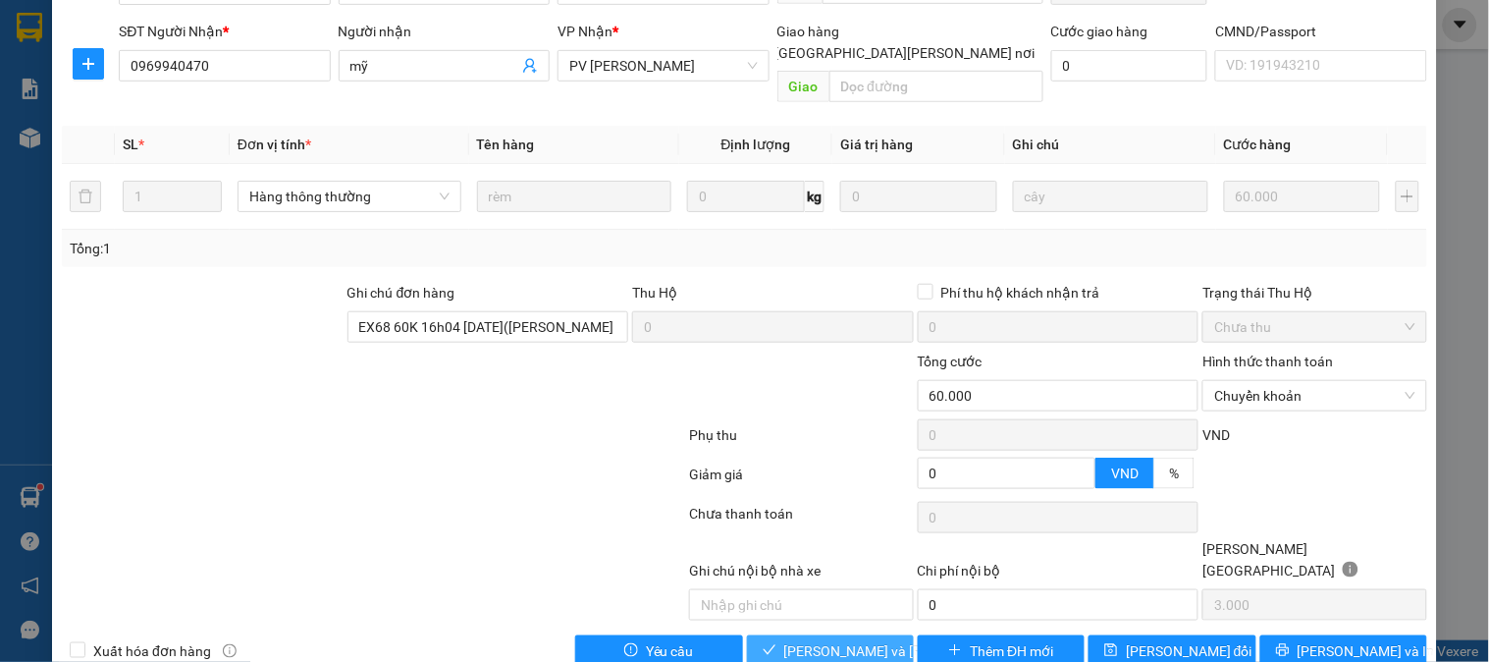
click at [887, 635] on button "[PERSON_NAME] và [PERSON_NAME] hàng" at bounding box center [830, 650] width 167 height 31
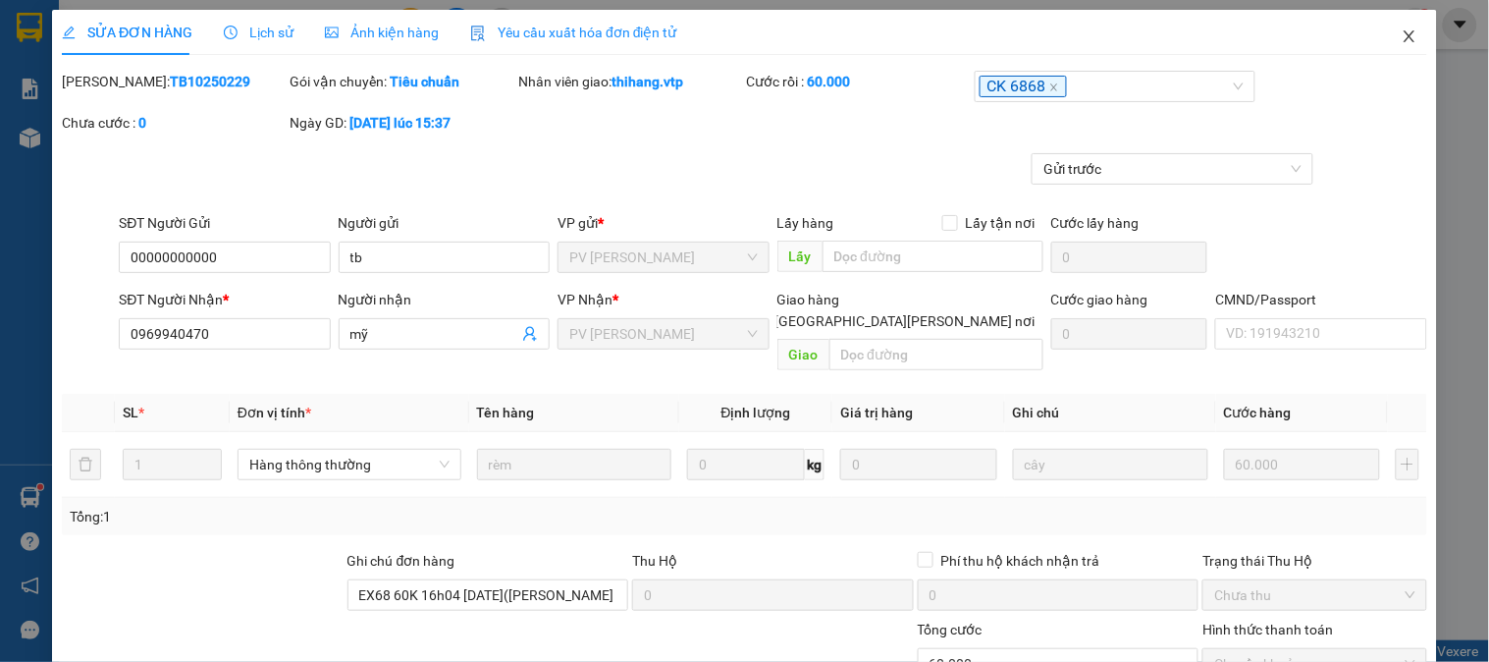
click at [1402, 39] on icon "close" at bounding box center [1410, 36] width 16 height 16
